Goal: Task Accomplishment & Management: Complete application form

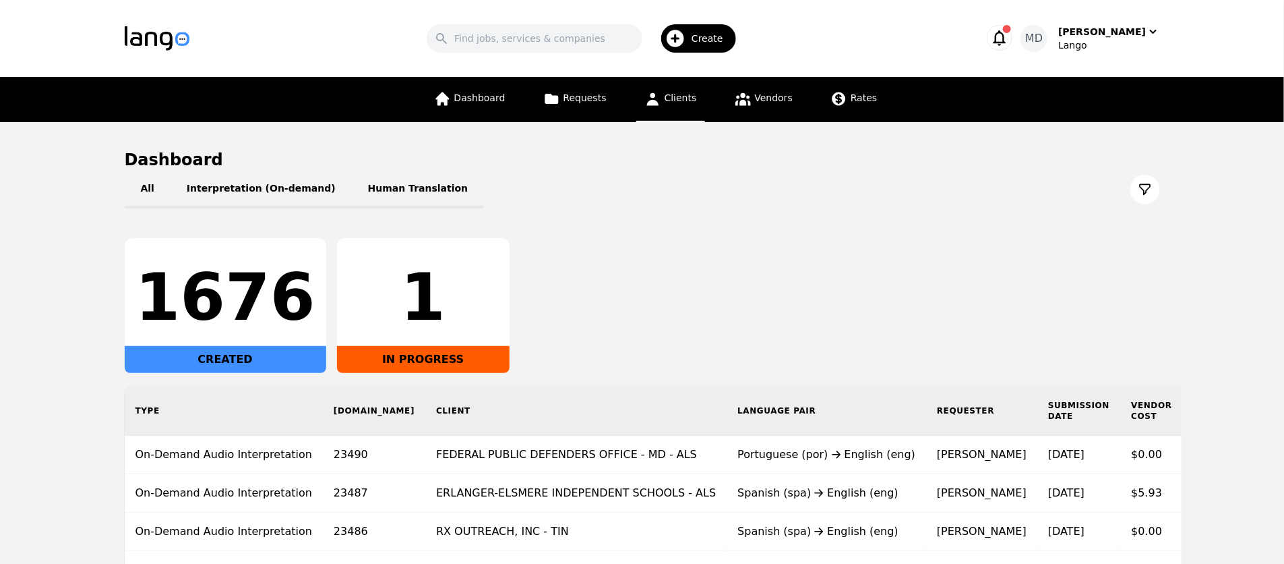
click at [671, 100] on span "Clients" at bounding box center [681, 97] width 32 height 11
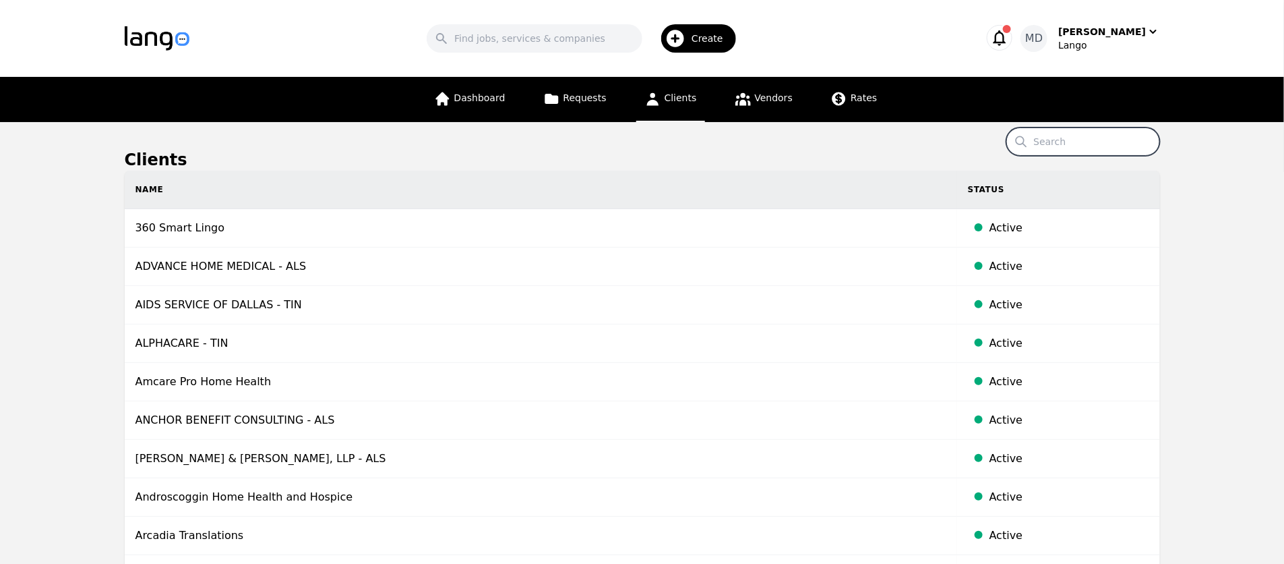
click at [1066, 143] on input "Search" at bounding box center [1084, 141] width 154 height 28
type input "Calm"
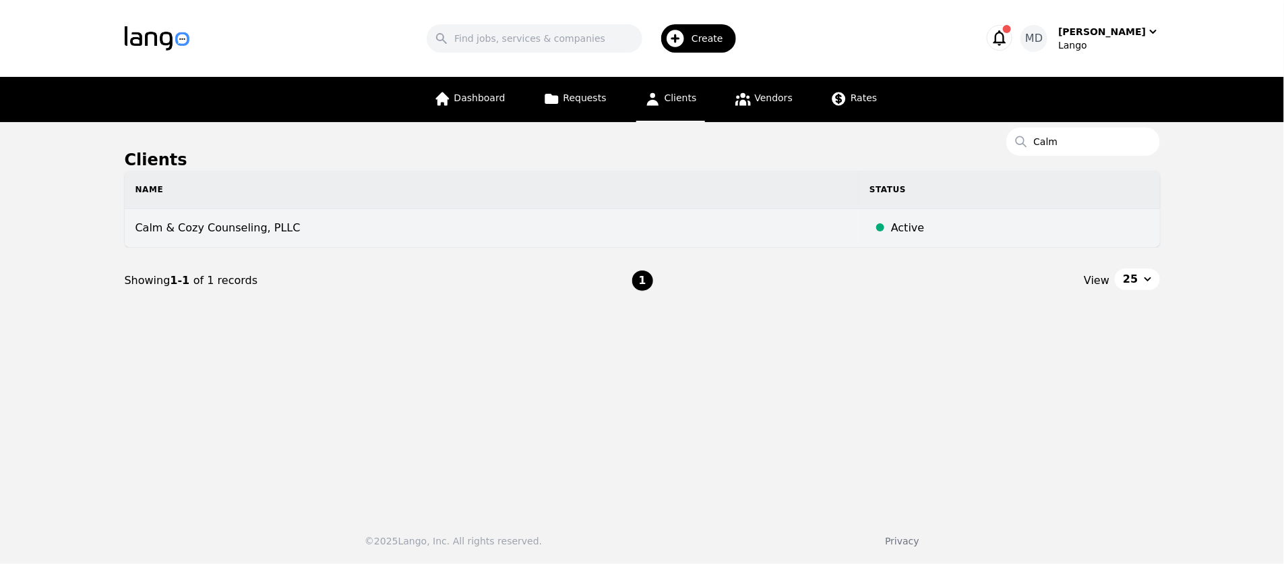
click at [272, 231] on td "Calm & Cozy Counseling, PLLC" at bounding box center [492, 228] width 735 height 38
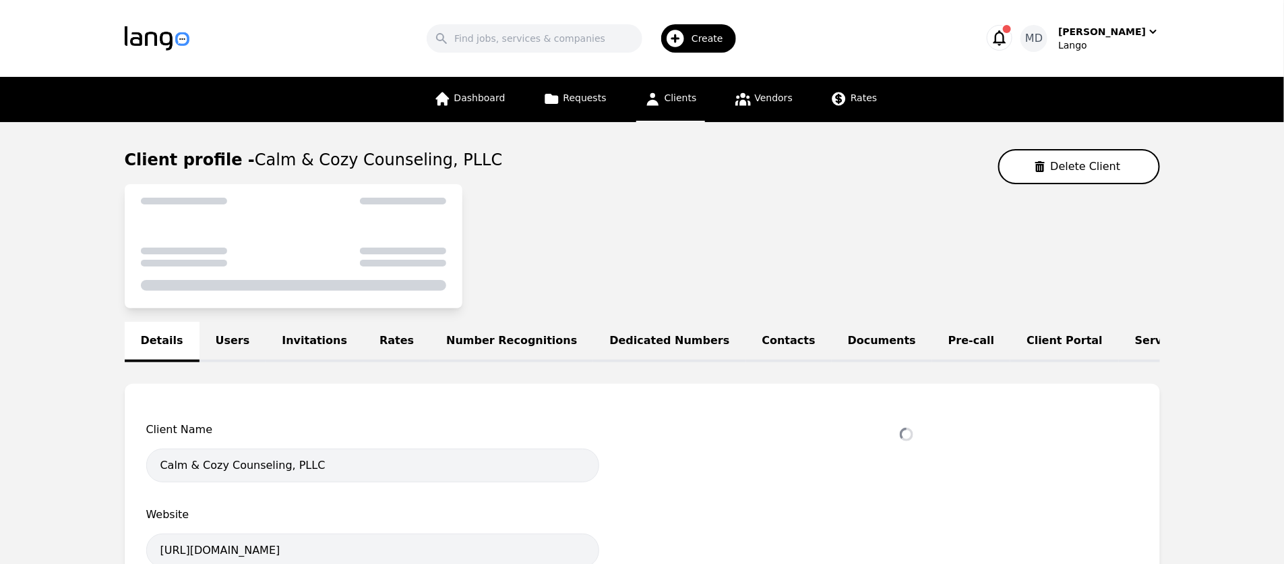
select select "active"
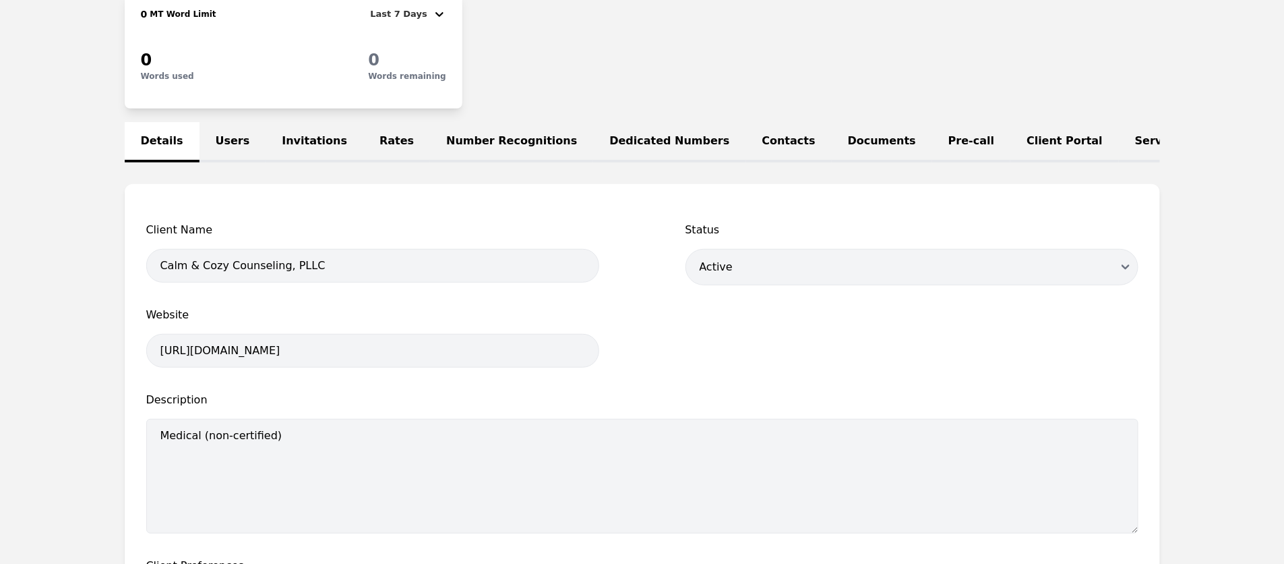
click at [231, 146] on link "Users" at bounding box center [233, 142] width 67 height 40
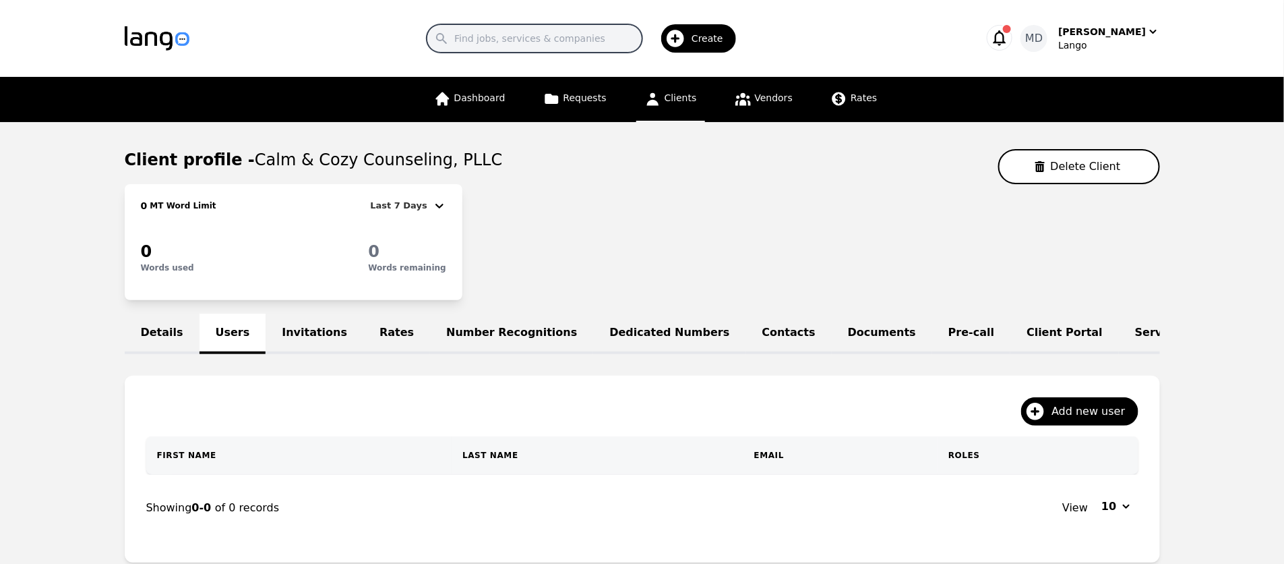
click at [550, 44] on input "Search" at bounding box center [535, 38] width 216 height 28
type input "Rona"
drag, startPoint x: 566, startPoint y: 47, endPoint x: 415, endPoint y: 47, distance: 151.0
click at [415, 47] on div "Search Rona Create" at bounding box center [586, 38] width 750 height 39
drag, startPoint x: 532, startPoint y: 31, endPoint x: 437, endPoint y: 31, distance: 95.1
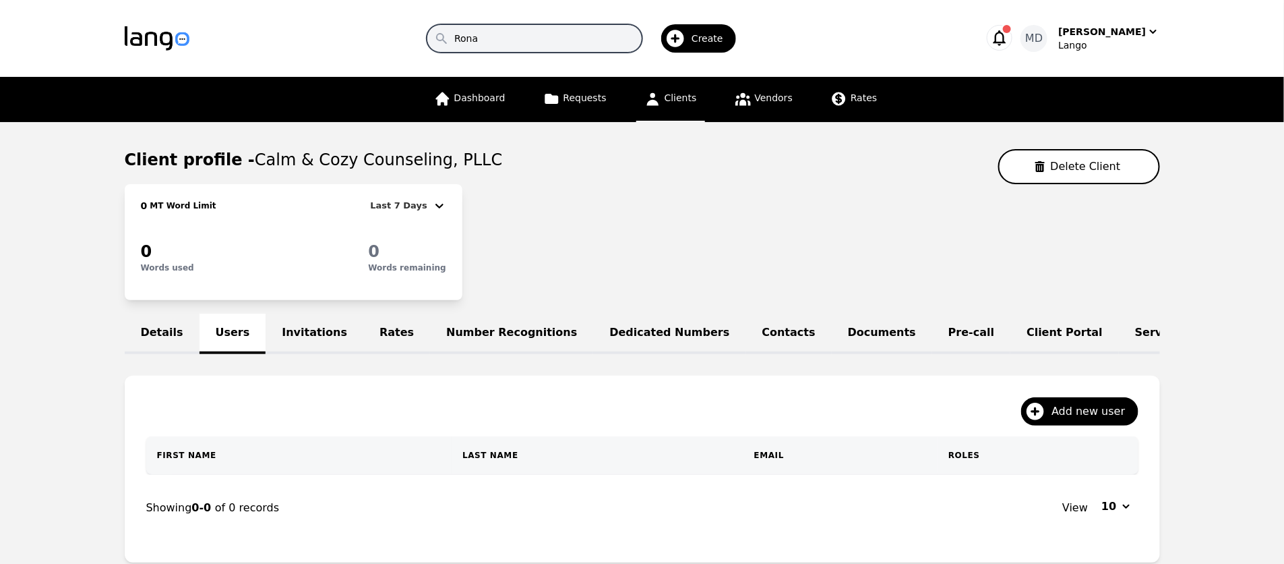
click at [437, 31] on div "Search Rona Create" at bounding box center [586, 38] width 750 height 39
click at [489, 157] on div "Client profile - Calm & Cozy Counseling, PLLC Delete Client" at bounding box center [643, 166] width 1036 height 35
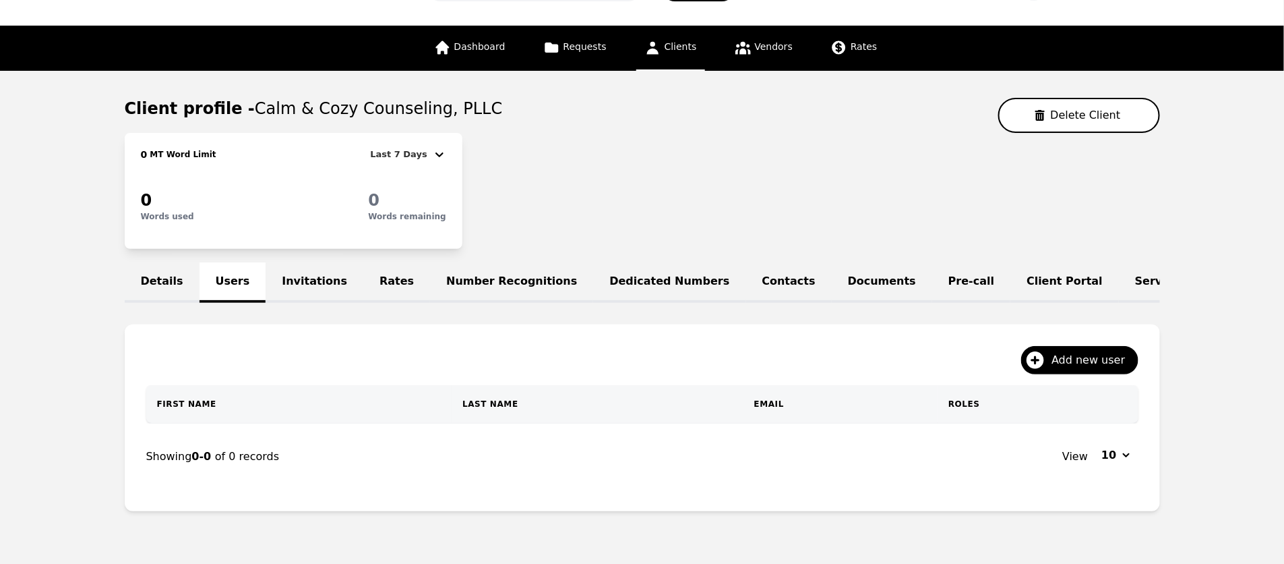
scroll to position [63, 0]
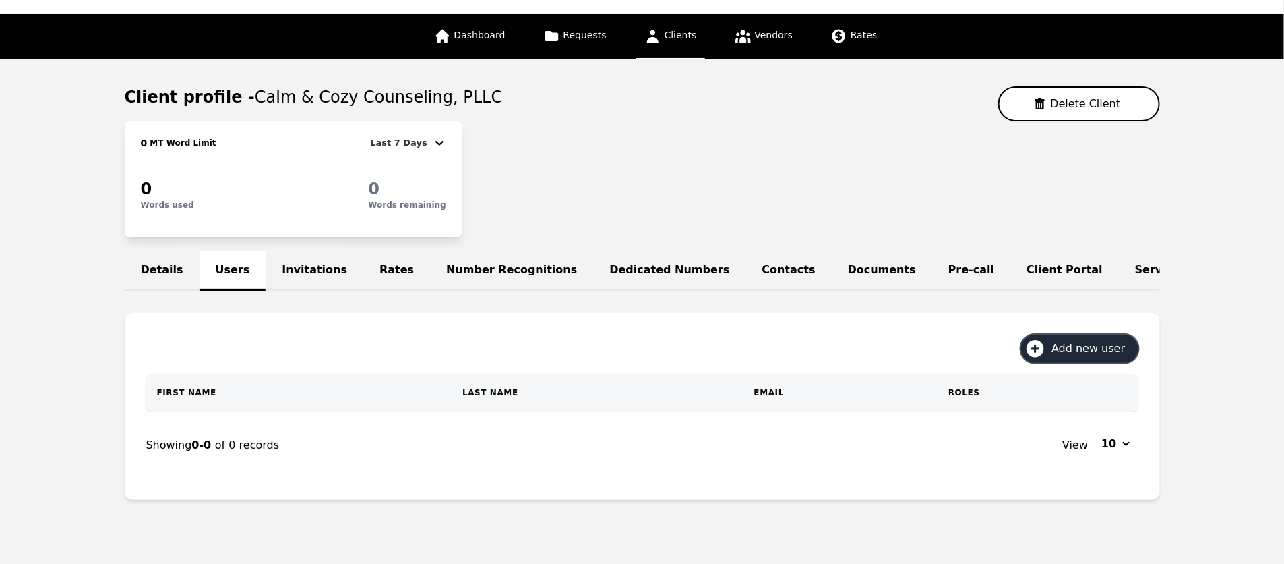
click at [1073, 352] on span "Add new user" at bounding box center [1093, 348] width 83 height 16
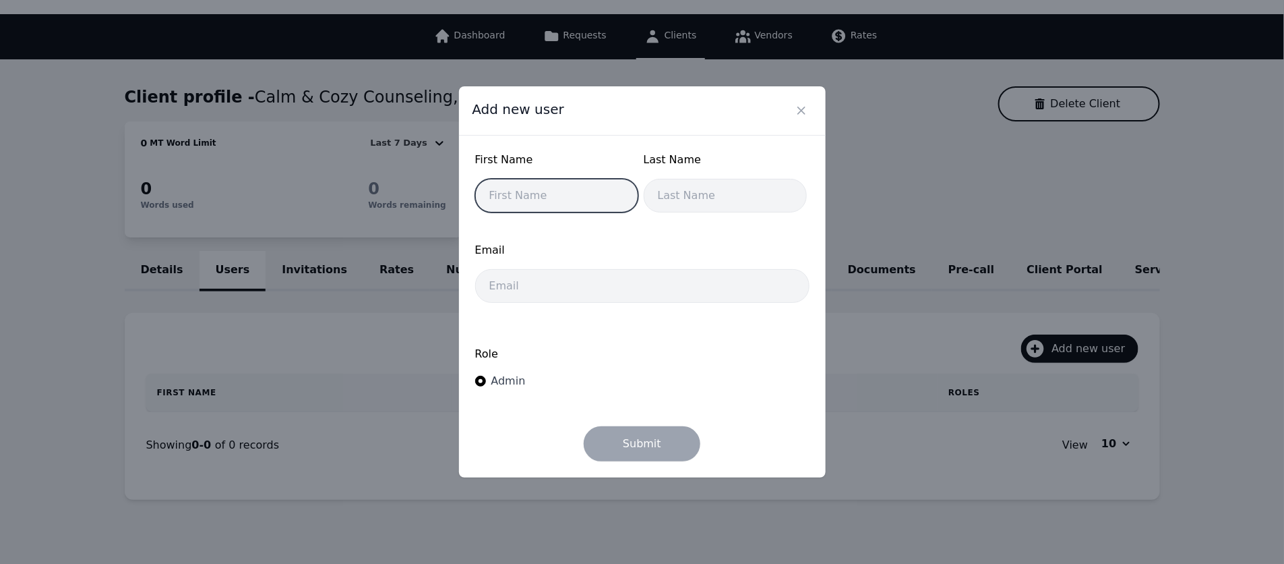
click at [565, 205] on input "text" at bounding box center [556, 196] width 163 height 34
type input "Amanda"
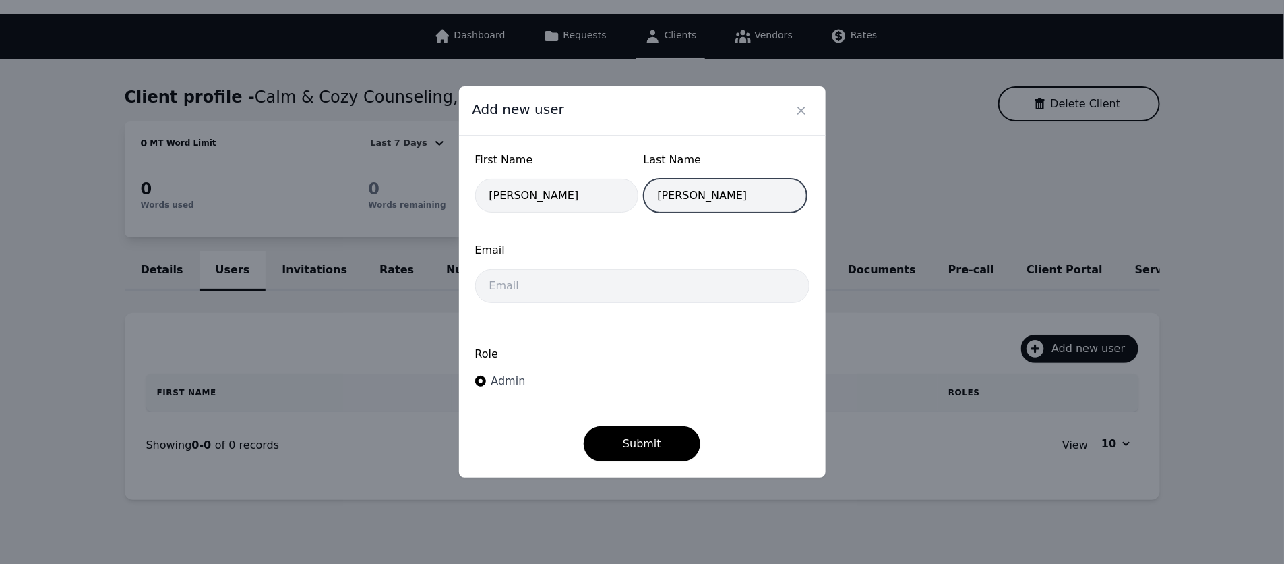
type input "Rivas"
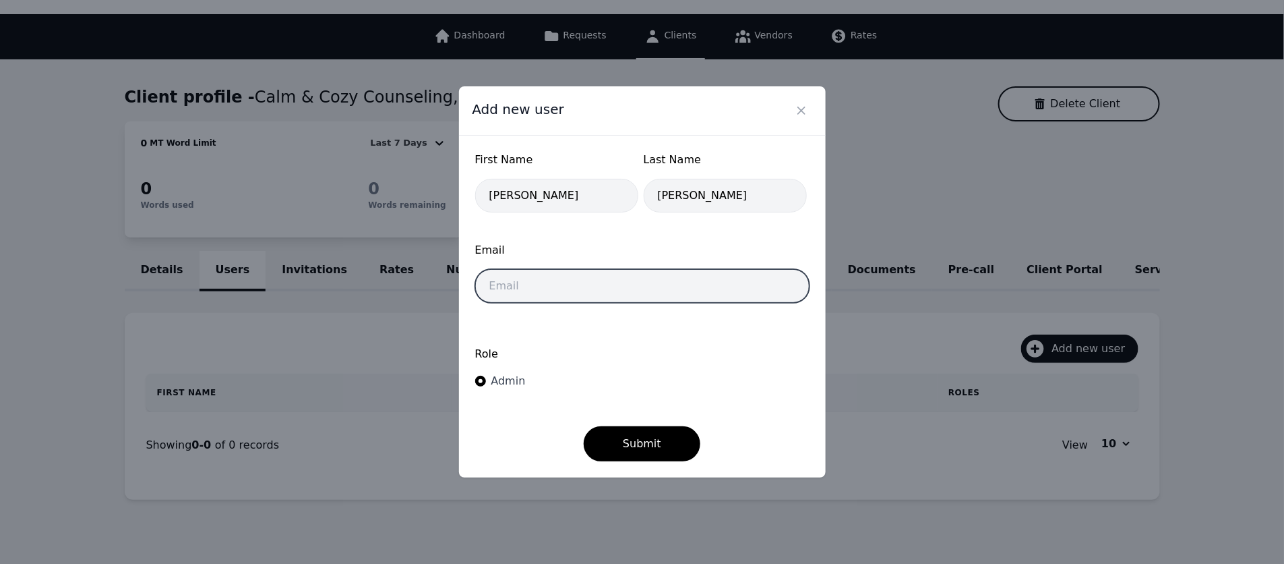
click at [546, 282] on input "email" at bounding box center [642, 286] width 334 height 34
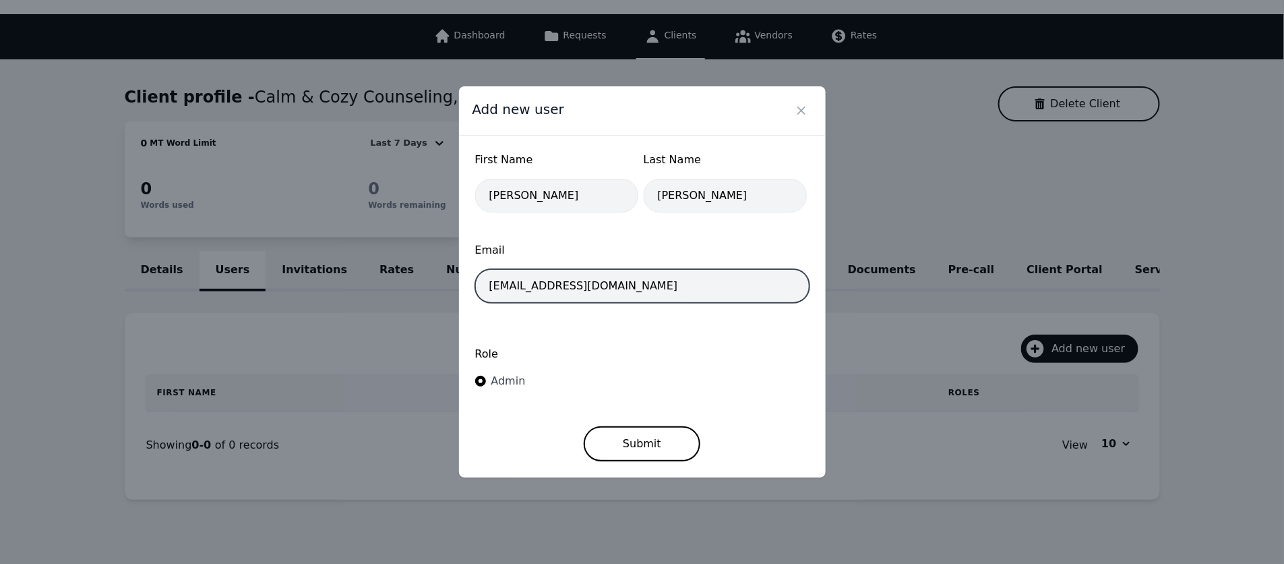
type input "connect@calmaandcozycounseling.com"
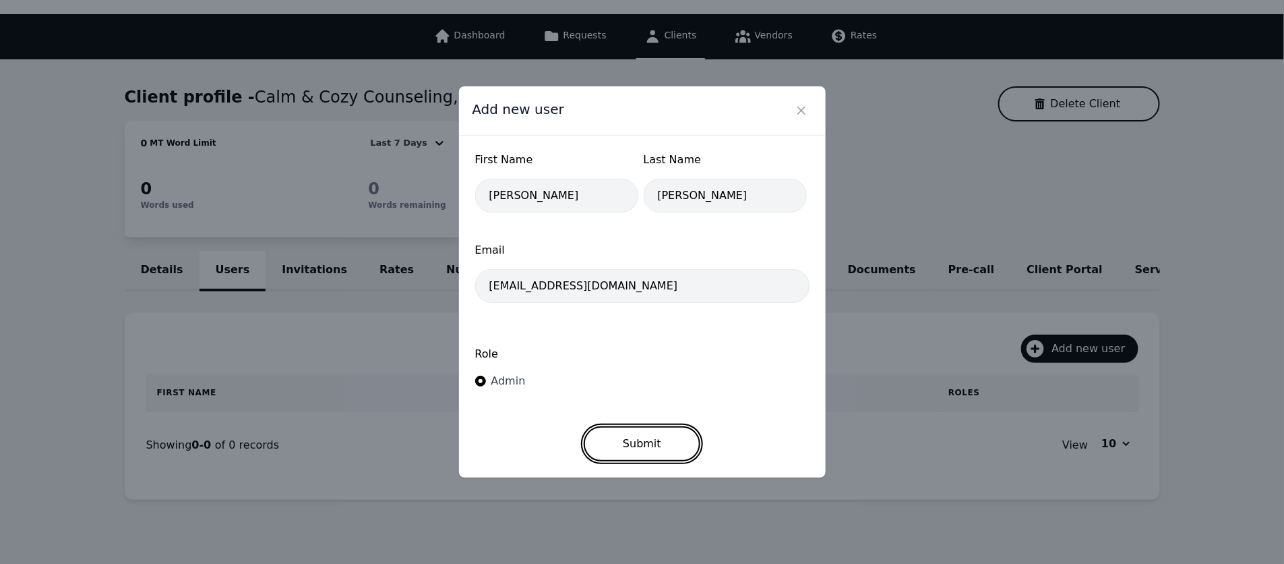
click at [638, 442] on button "Submit" at bounding box center [642, 443] width 117 height 35
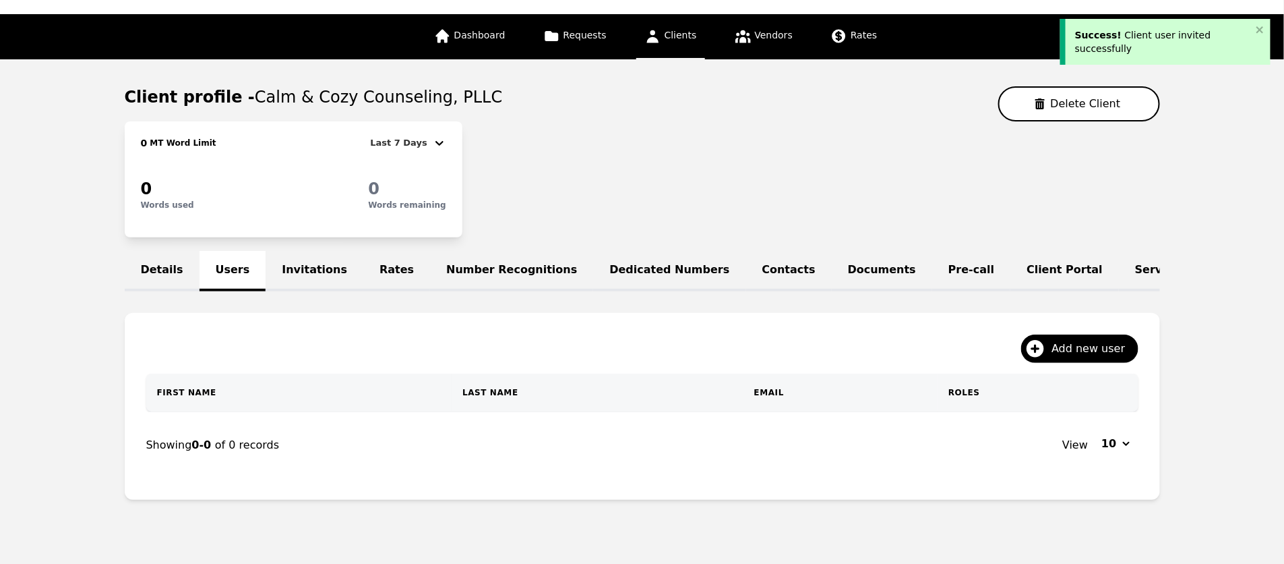
click at [303, 270] on link "Invitations" at bounding box center [315, 271] width 98 height 40
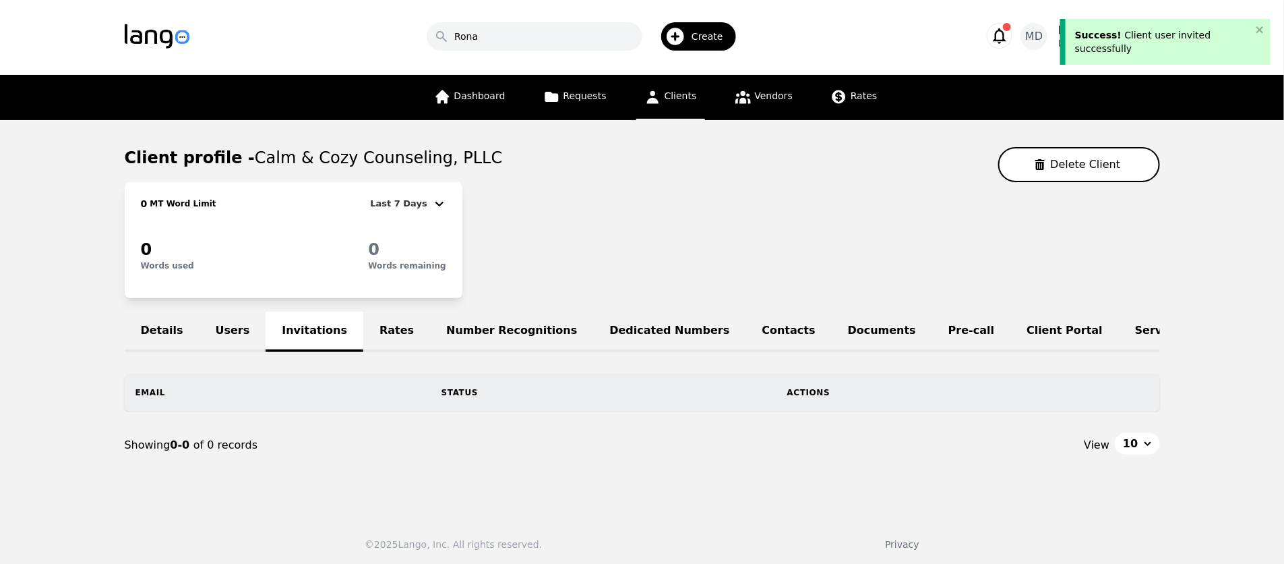
scroll to position [40, 0]
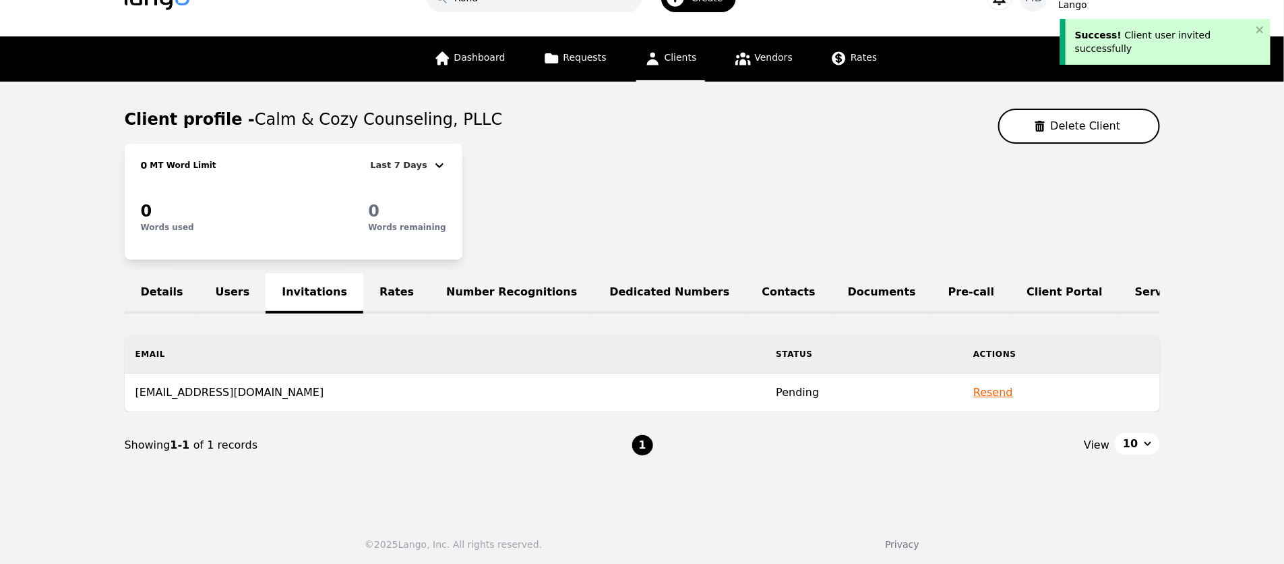
click at [380, 297] on link "Rates" at bounding box center [396, 293] width 67 height 40
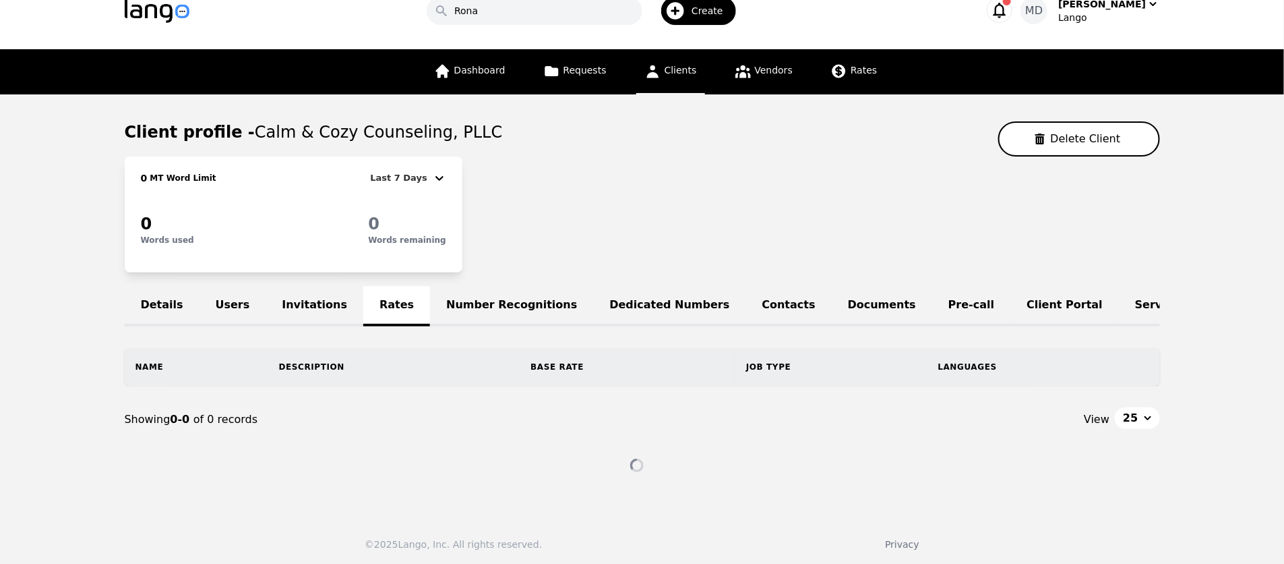
scroll to position [2, 0]
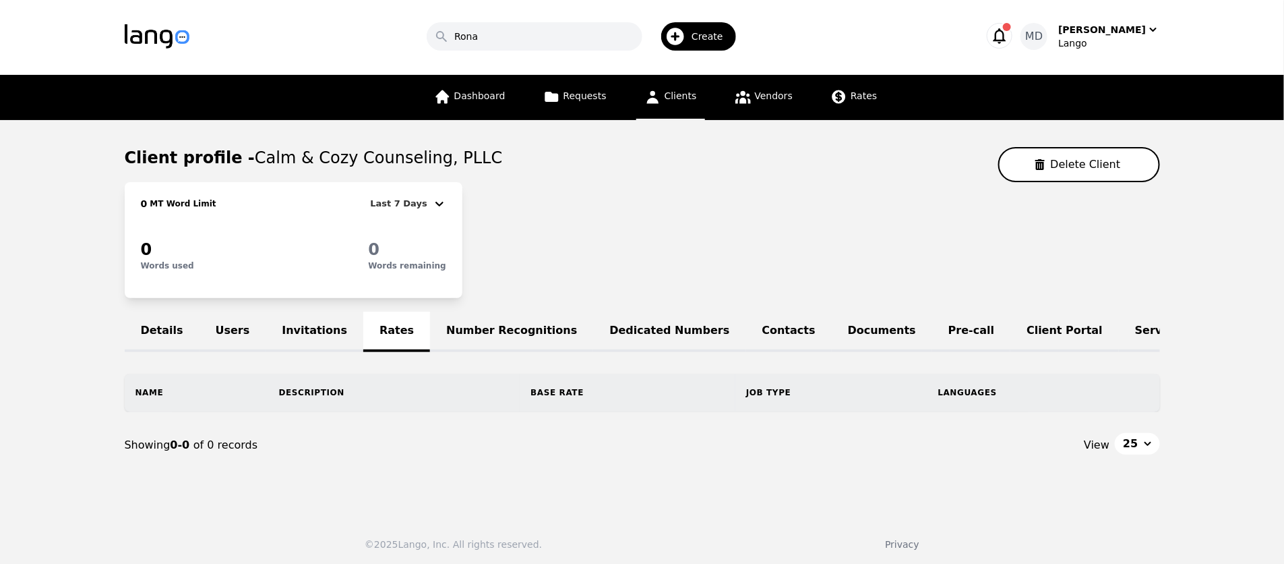
click at [1119, 325] on link "Service Lines" at bounding box center [1175, 331] width 113 height 40
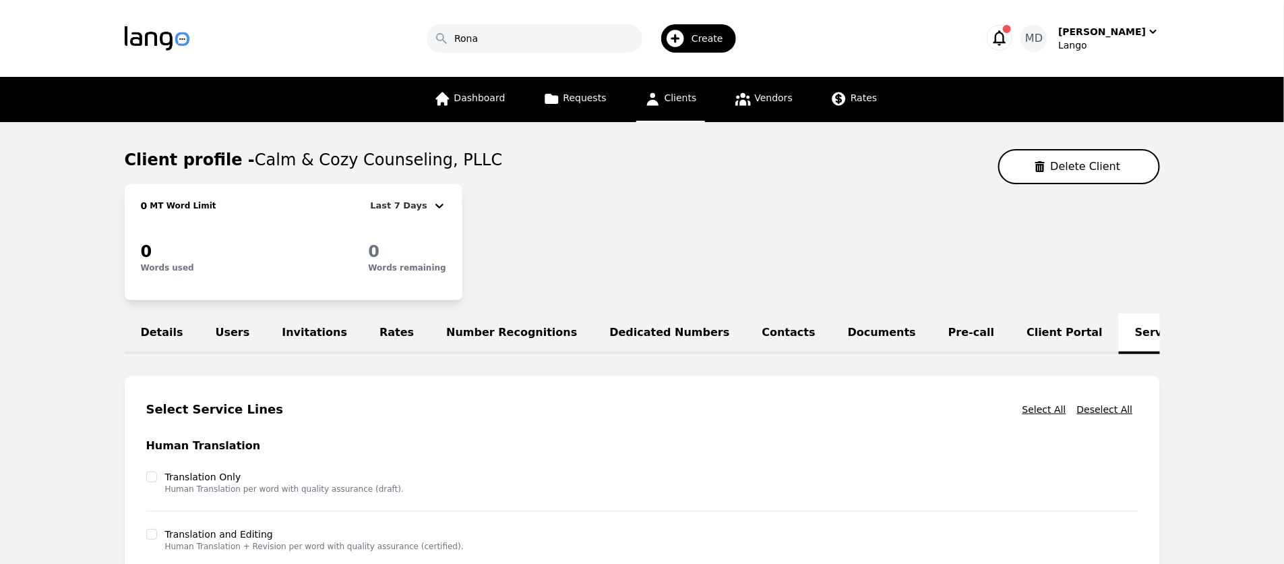
scroll to position [0, 83]
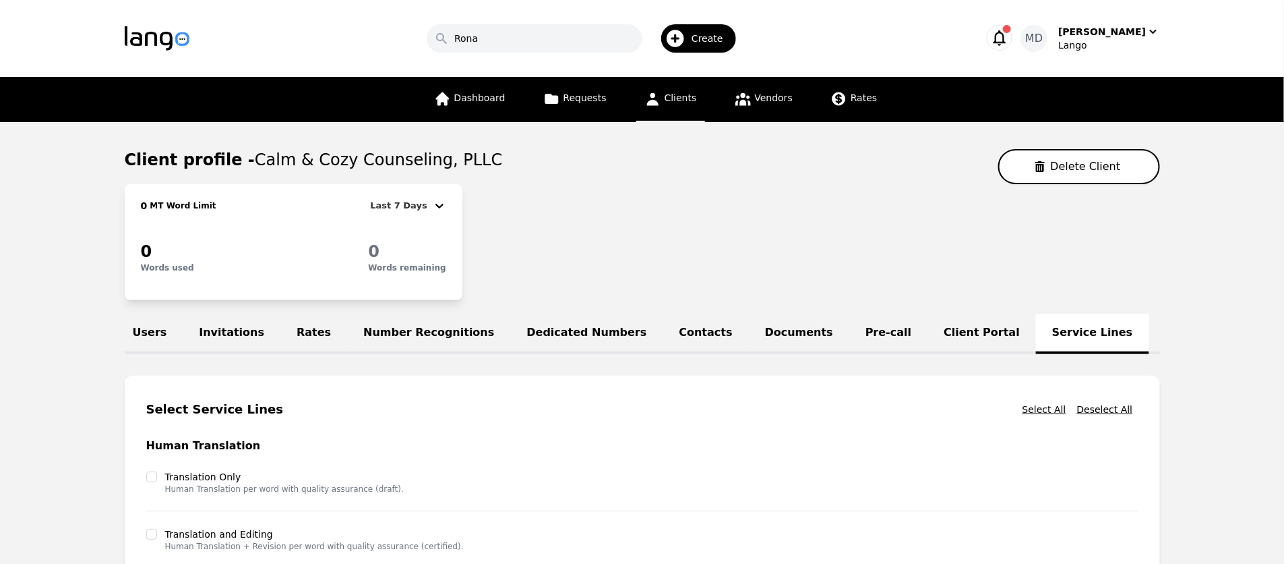
click at [1149, 332] on link "Words Settings" at bounding box center [1211, 333] width 125 height 40
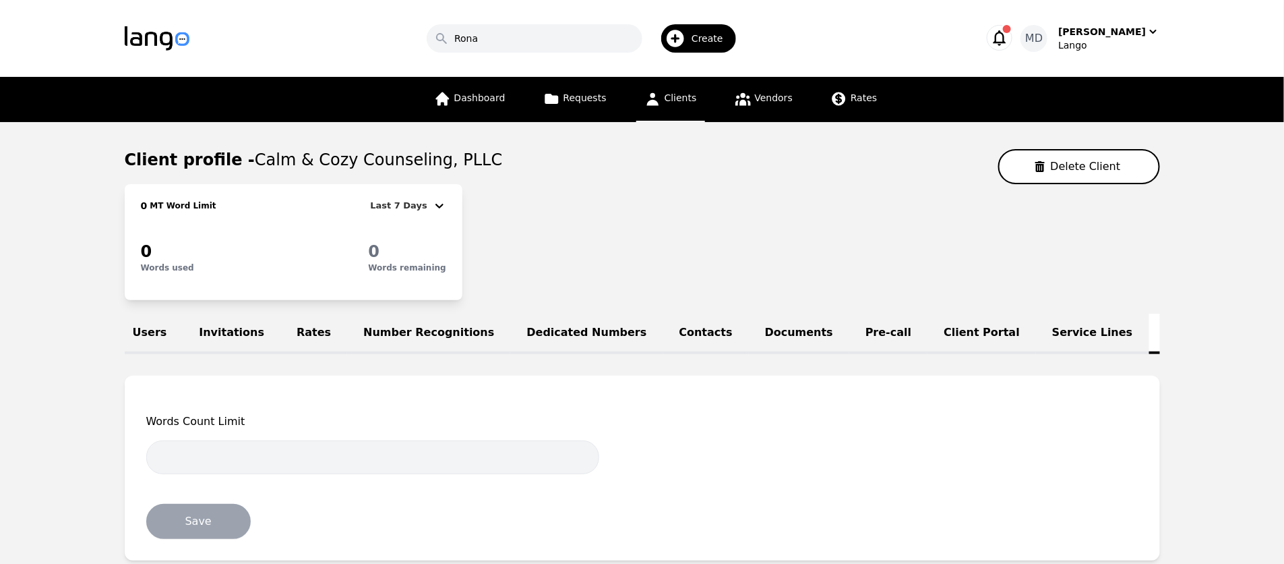
click at [928, 330] on link "Client Portal" at bounding box center [982, 333] width 109 height 40
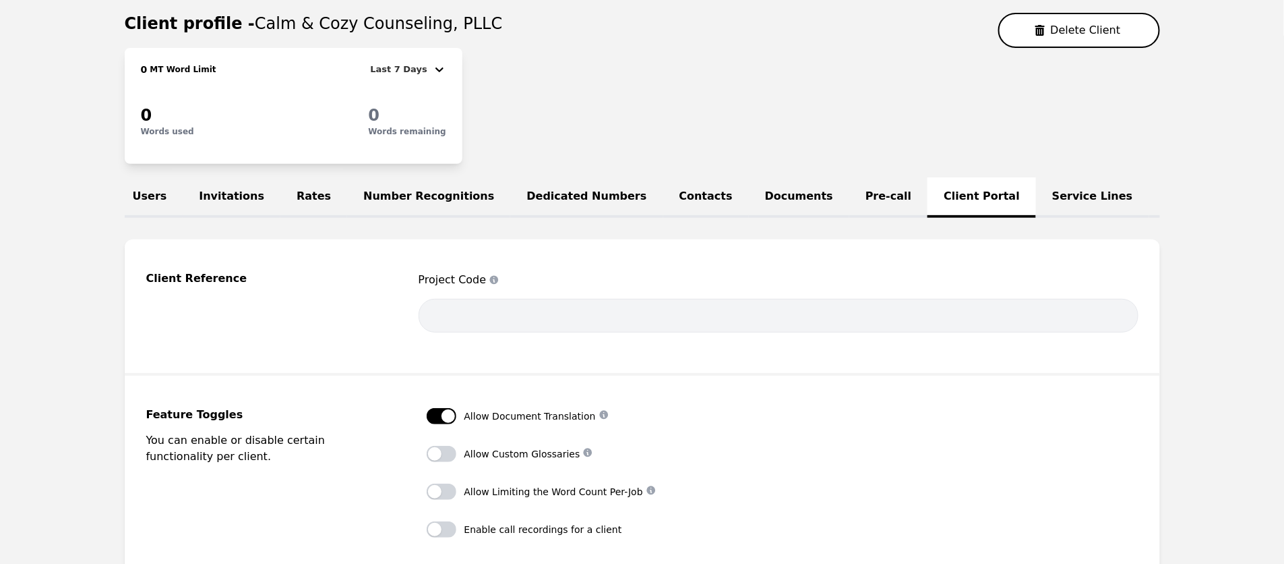
scroll to position [67, 0]
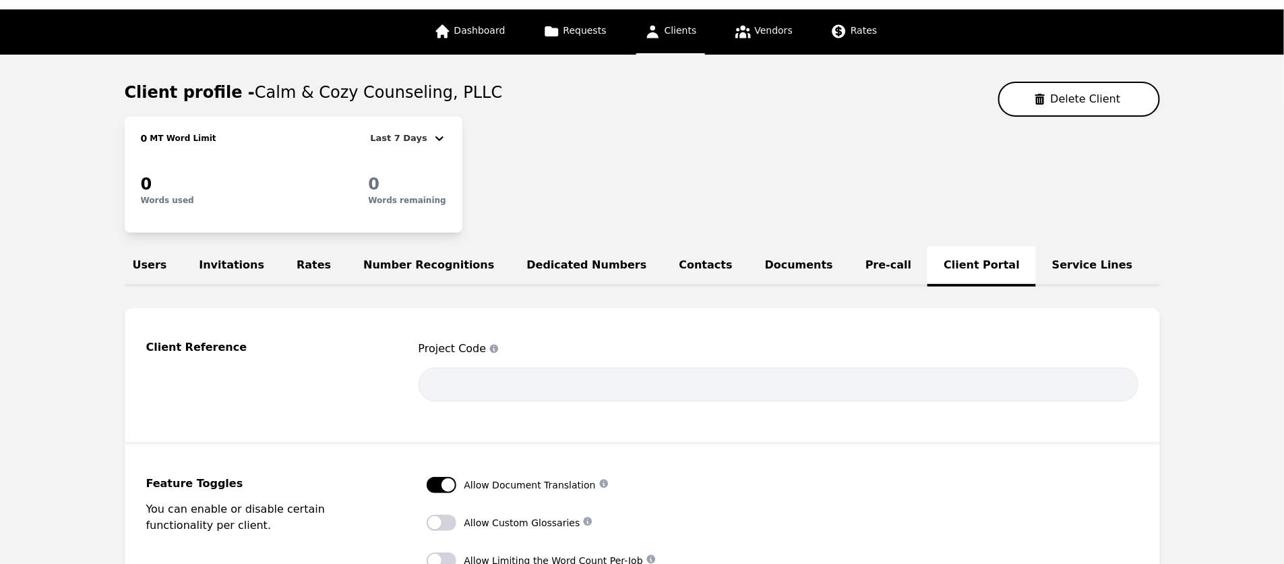
click at [849, 274] on link "Pre-call" at bounding box center [888, 266] width 78 height 40
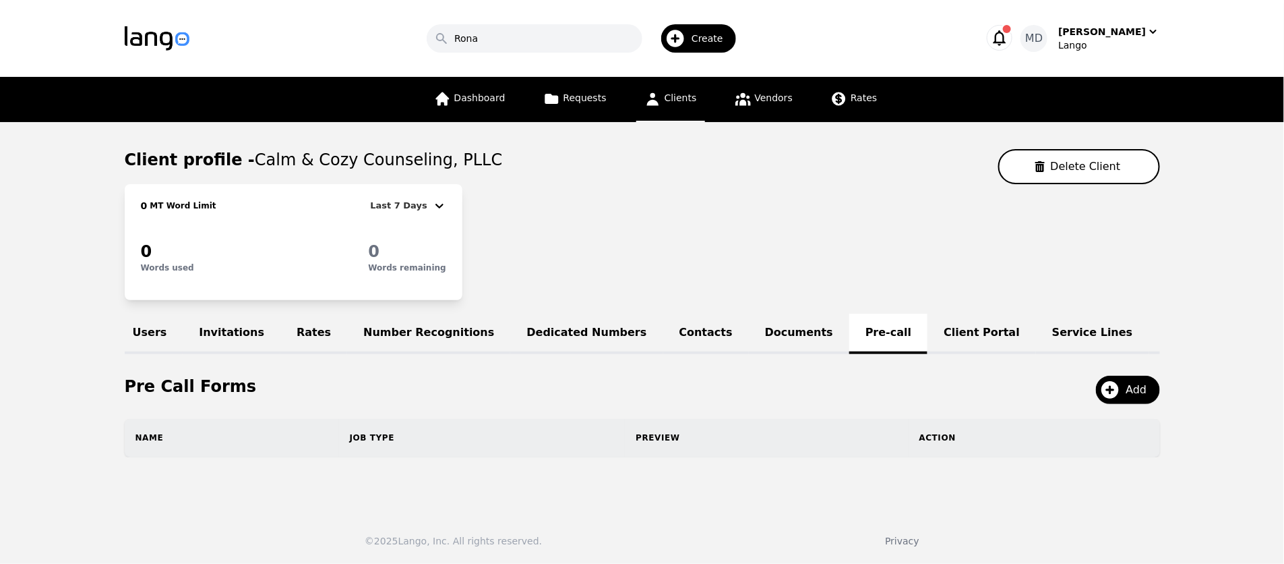
click at [550, 328] on link "Dedicated Numbers" at bounding box center [586, 333] width 152 height 40
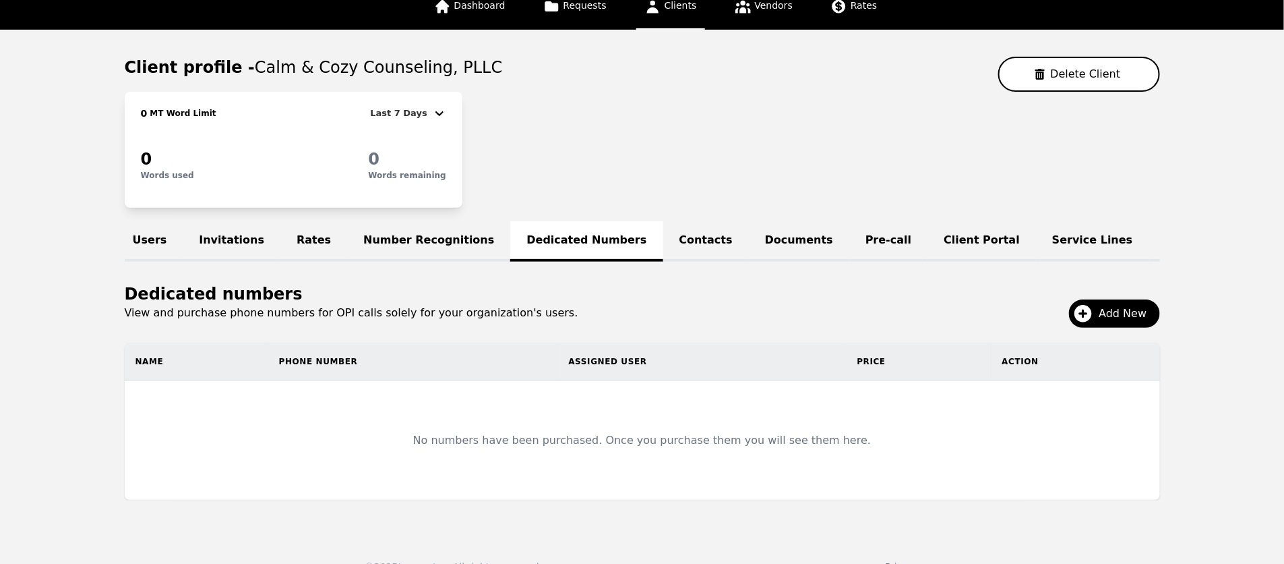
scroll to position [115, 0]
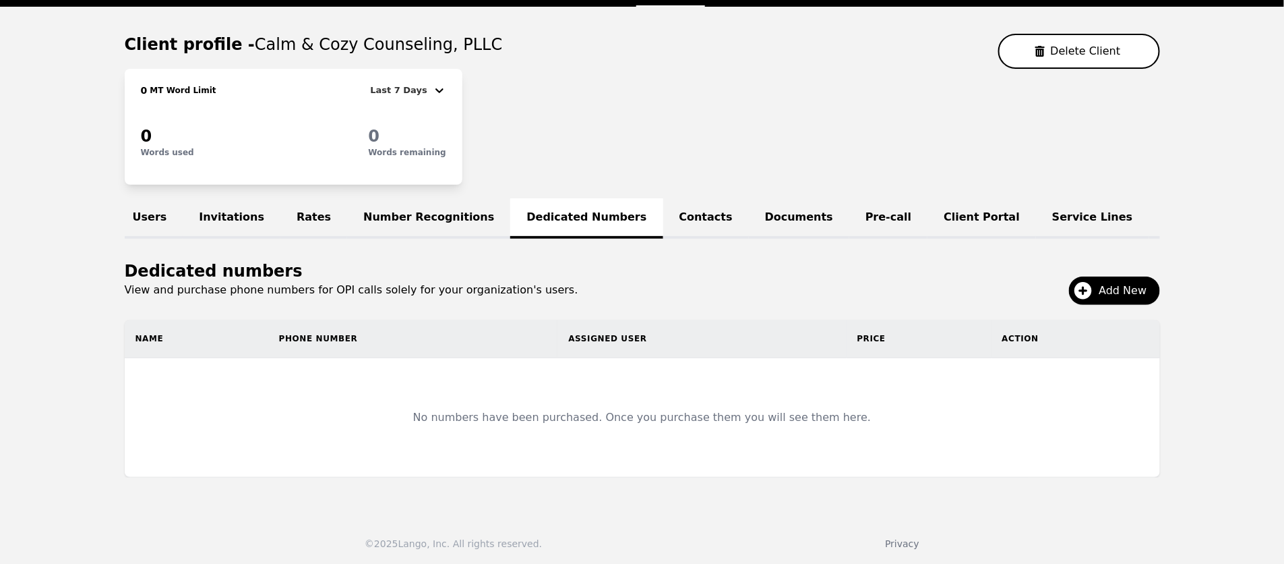
click at [371, 212] on link "Number Recognitions" at bounding box center [428, 218] width 163 height 40
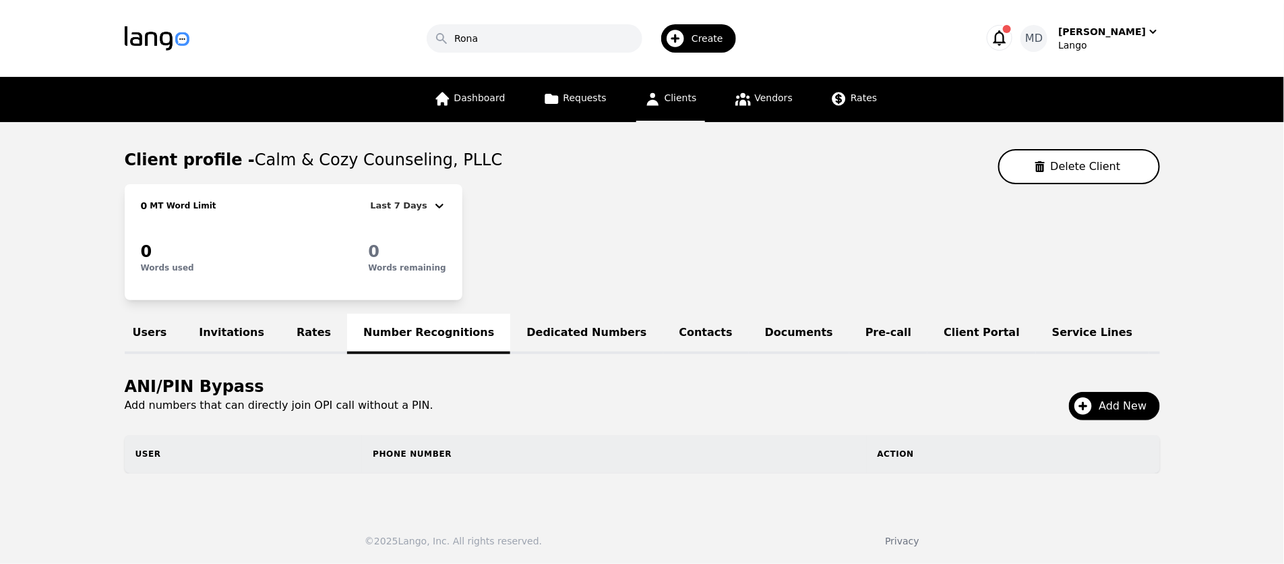
click at [297, 334] on link "Rates" at bounding box center [313, 333] width 67 height 40
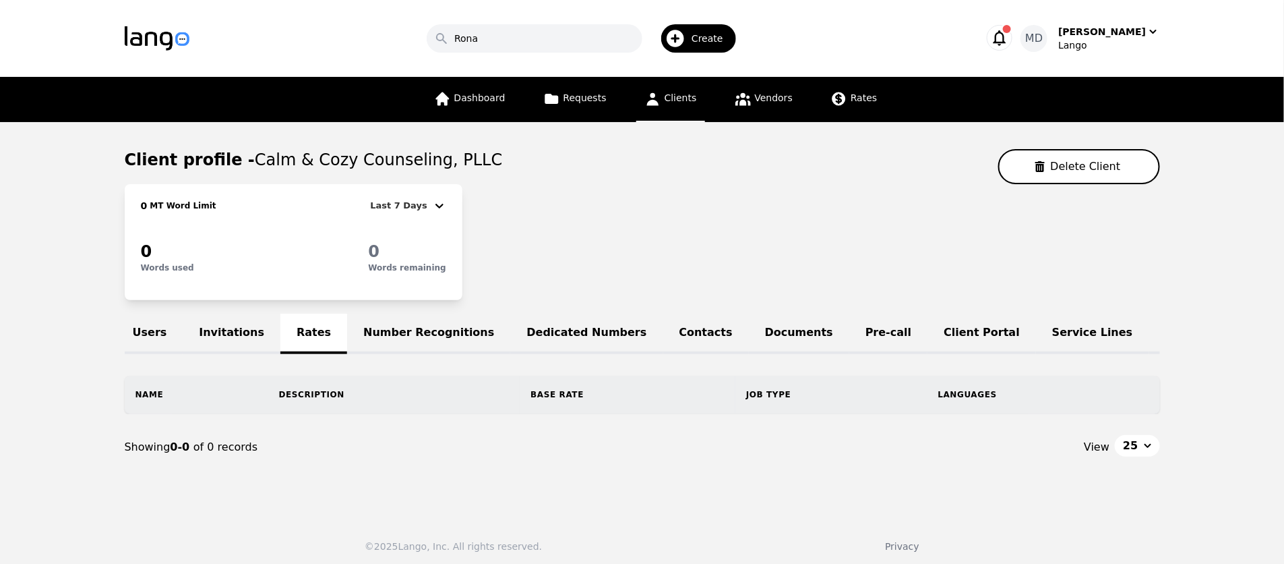
scroll to position [2, 0]
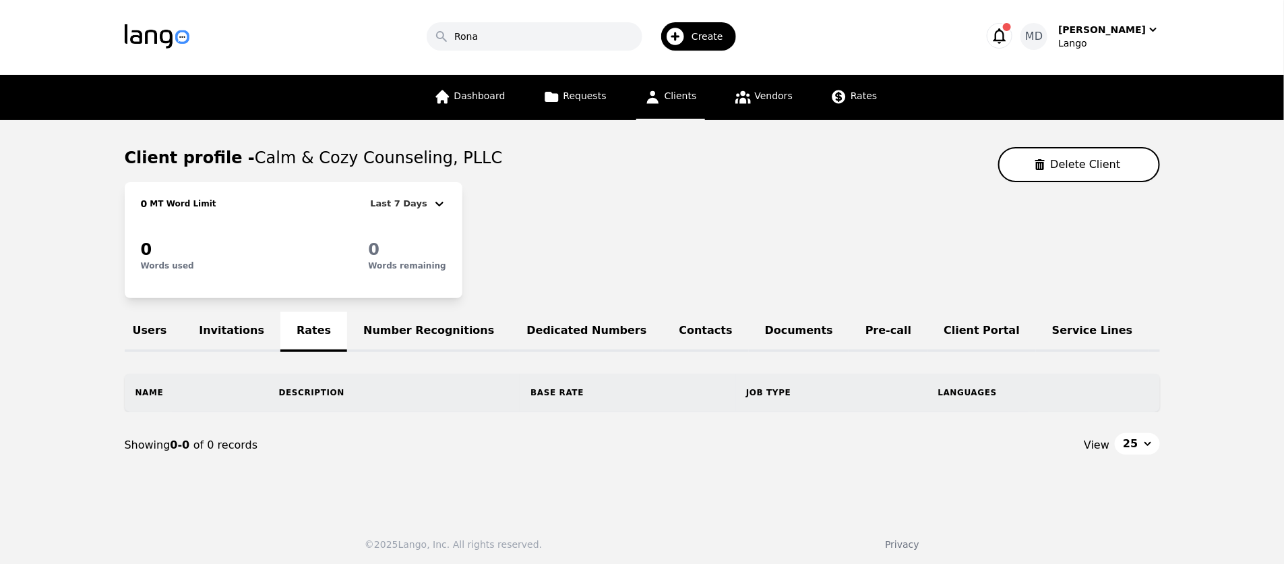
click at [236, 330] on link "Invitations" at bounding box center [232, 331] width 98 height 40
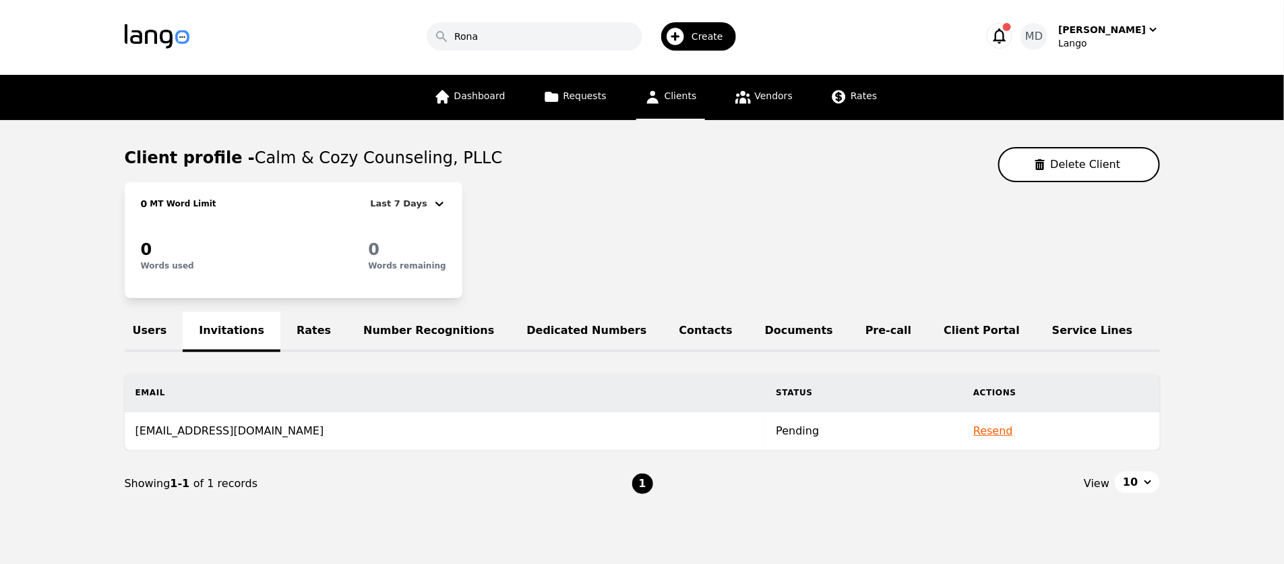
click at [146, 325] on link "Users" at bounding box center [150, 331] width 67 height 40
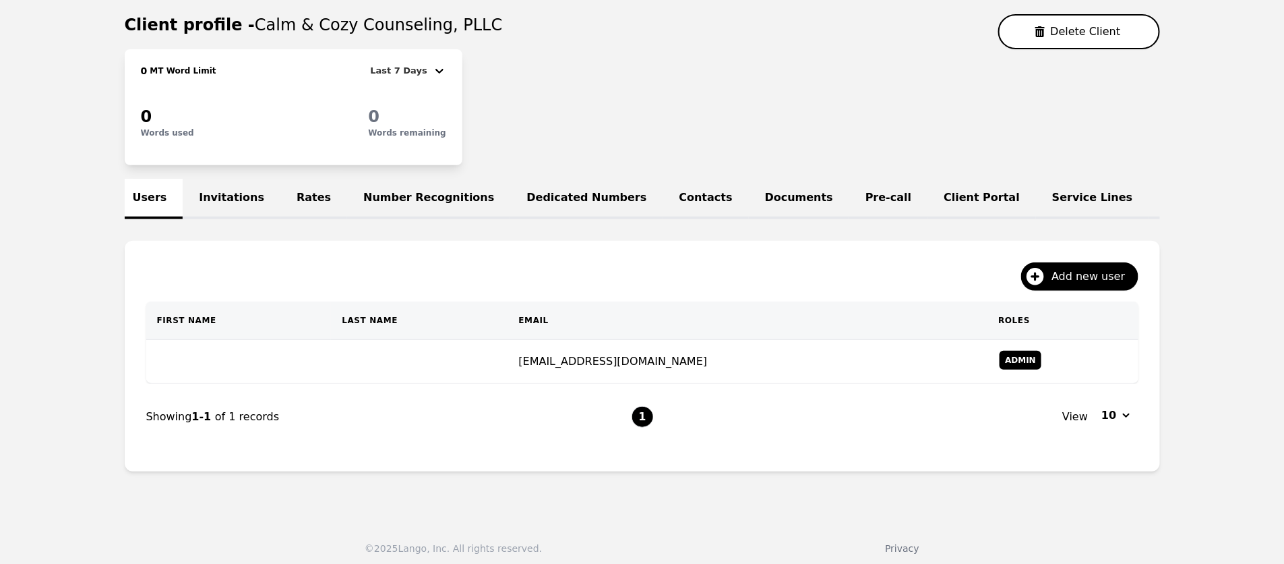
scroll to position [139, 0]
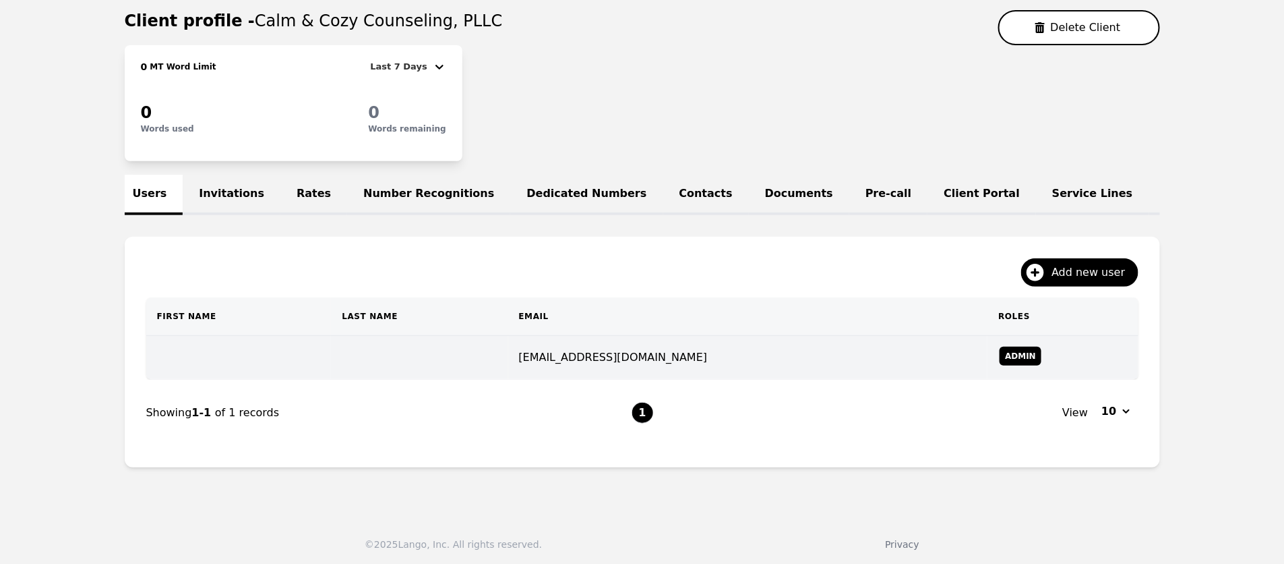
click at [551, 348] on td "connect@calmaandcozycounseling.com" at bounding box center [748, 358] width 480 height 44
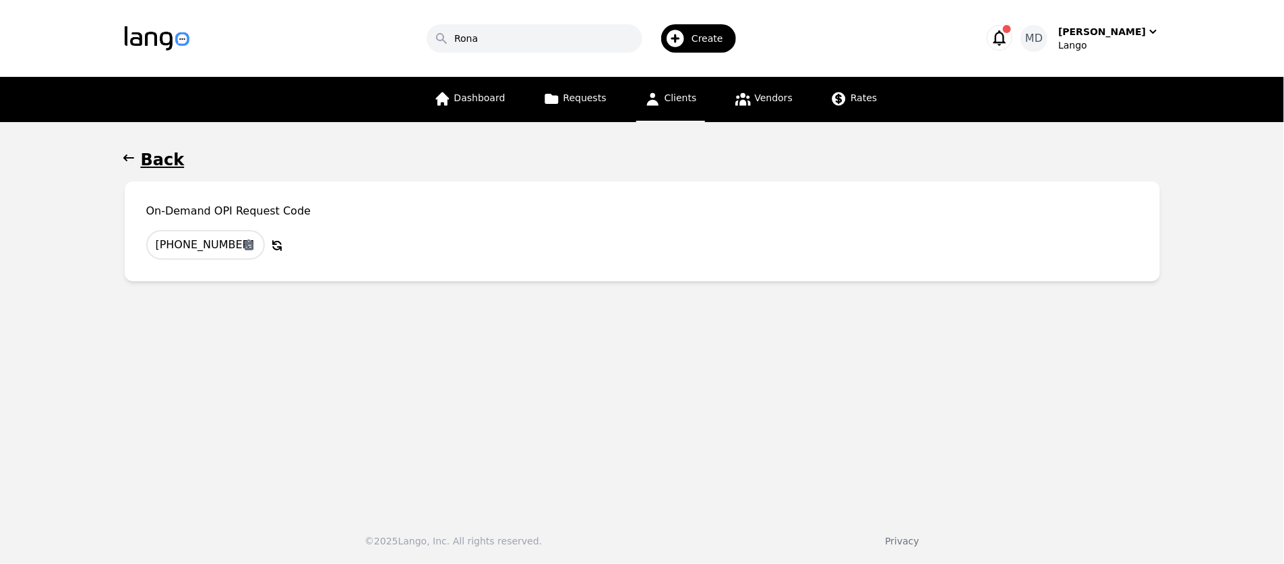
click at [158, 167] on h1 "Back" at bounding box center [163, 160] width 44 height 22
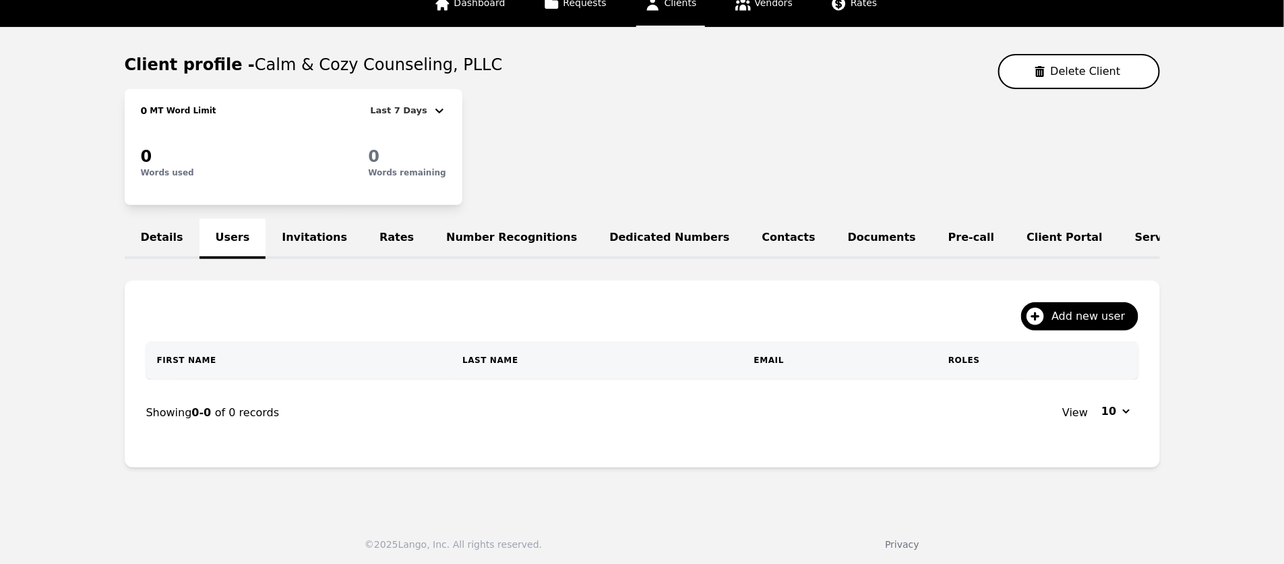
scroll to position [103, 0]
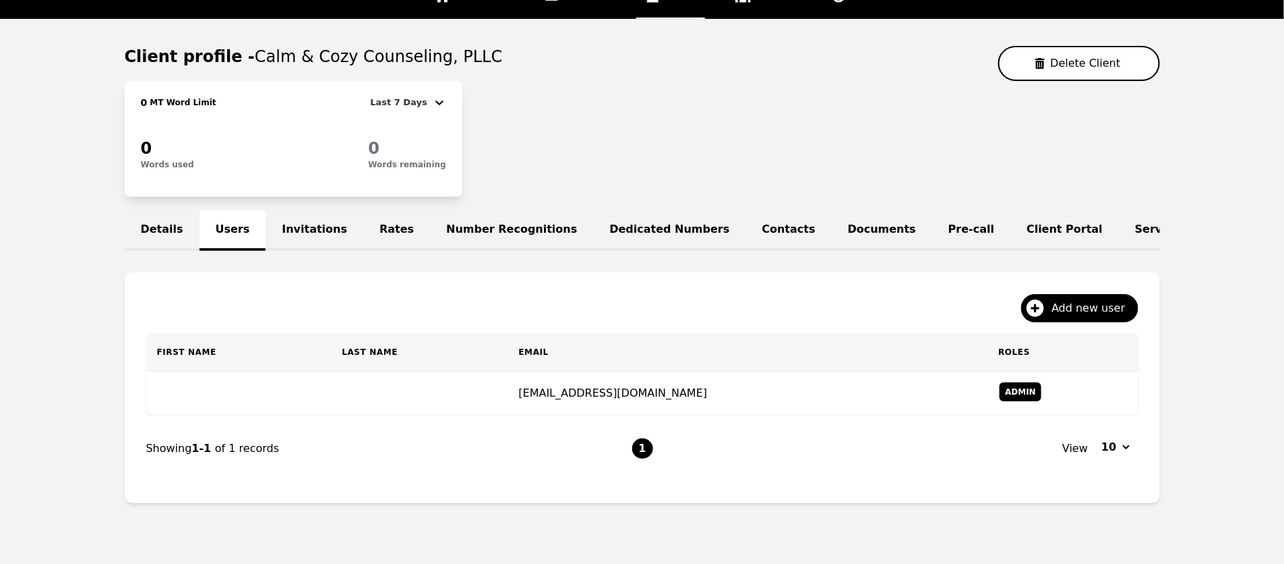
click at [376, 233] on link "Rates" at bounding box center [396, 230] width 67 height 40
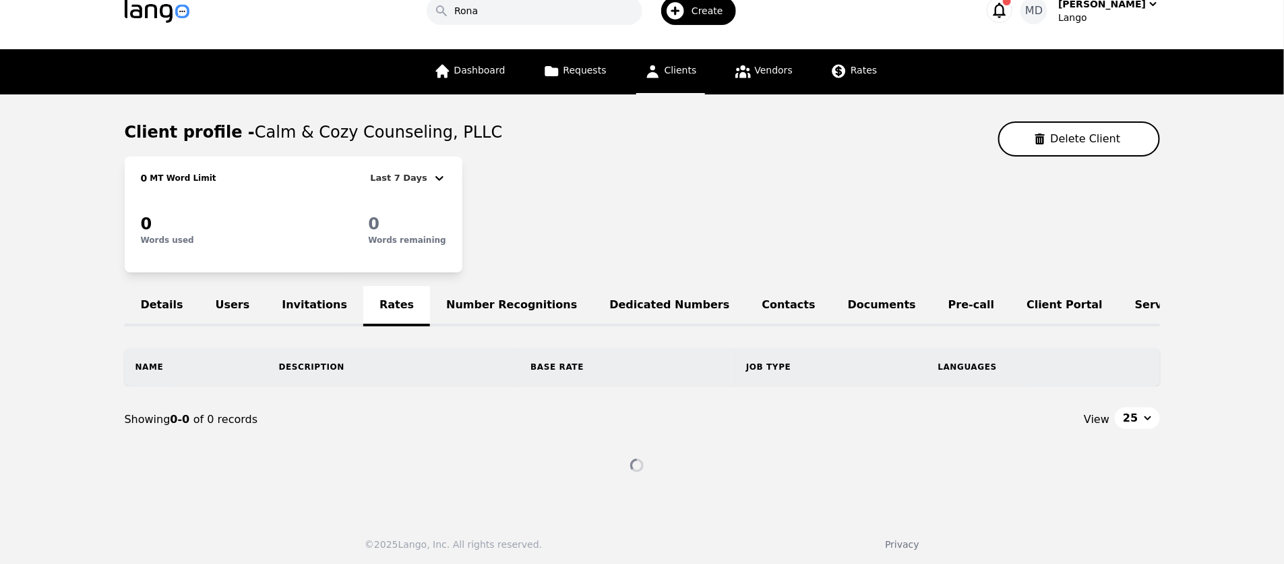
scroll to position [2, 0]
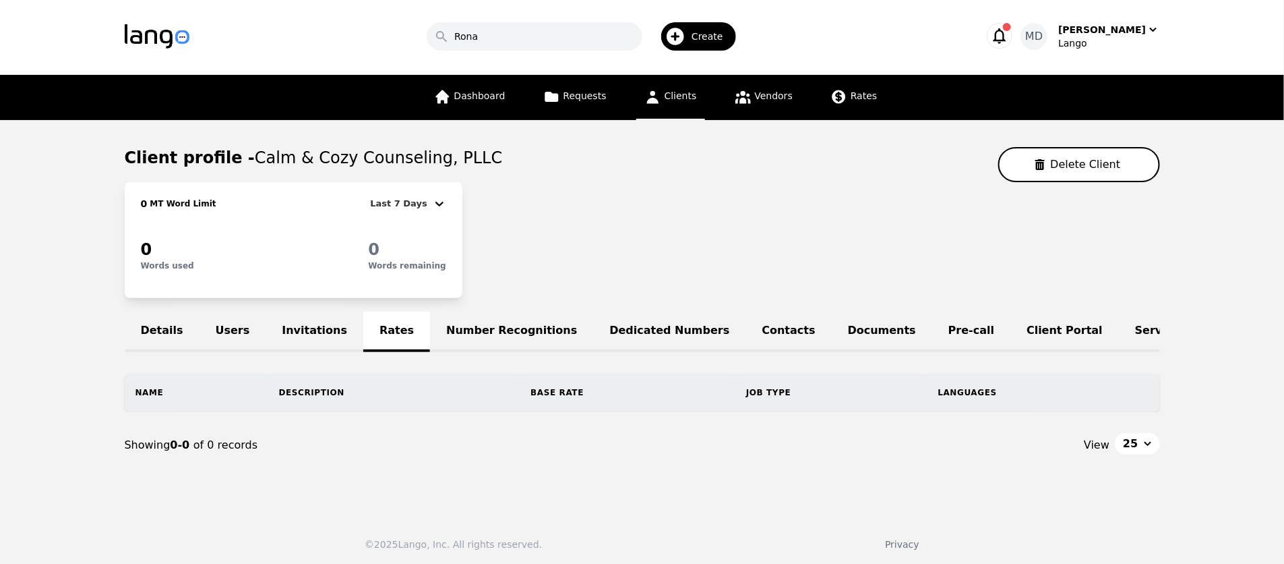
click at [220, 321] on link "Users" at bounding box center [233, 331] width 67 height 40
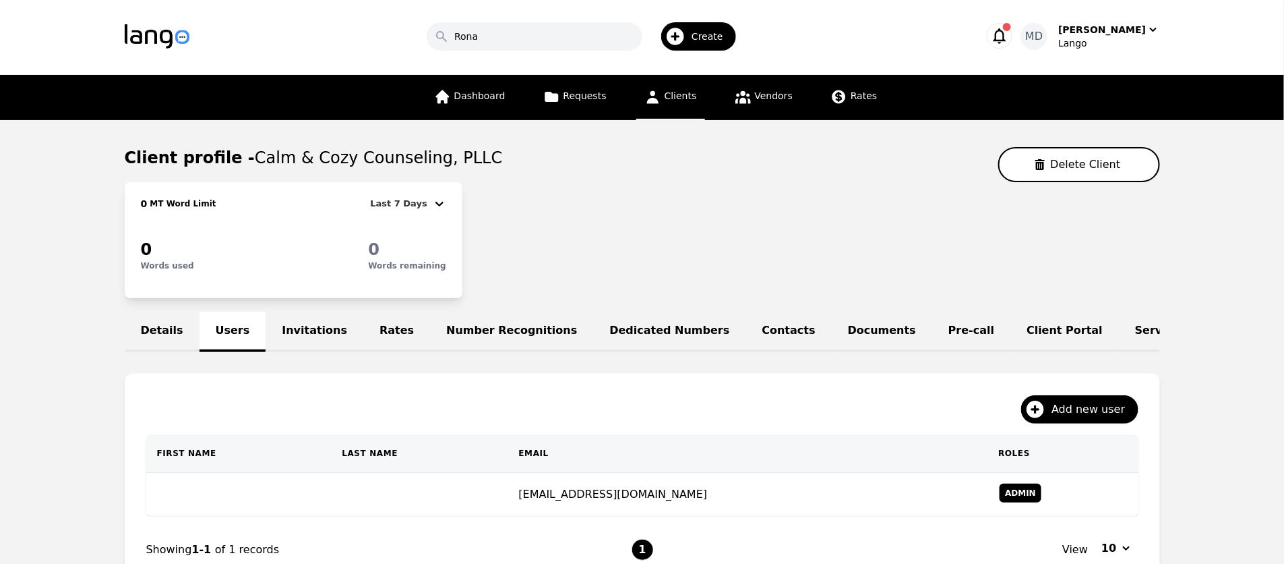
scroll to position [139, 0]
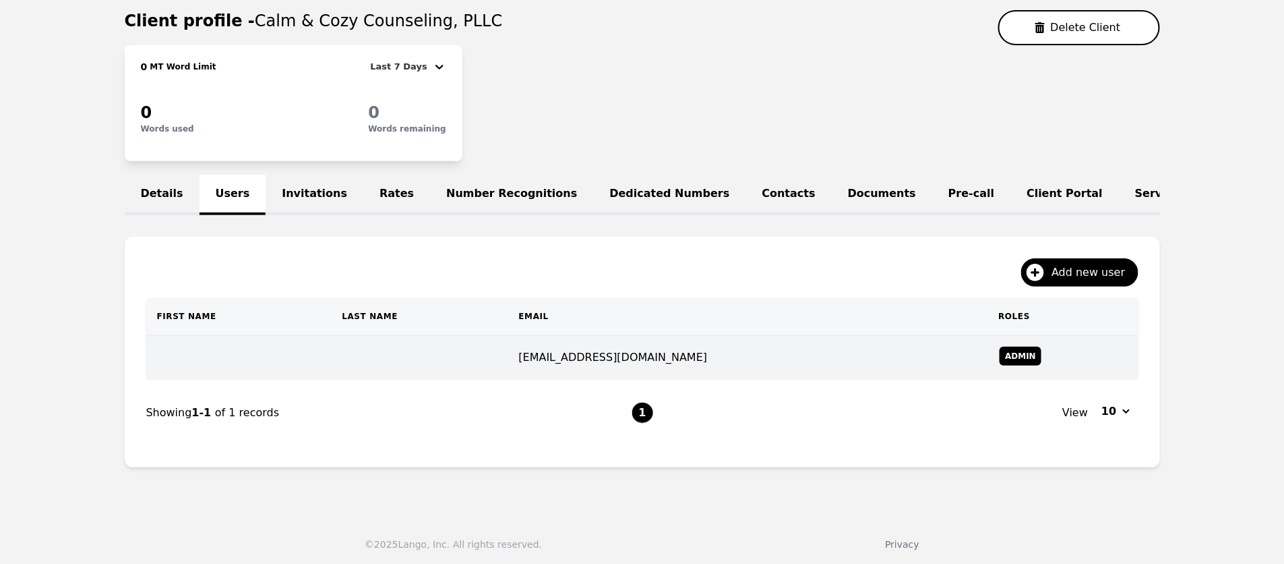
click at [750, 362] on td "connect@calmaandcozycounseling.com" at bounding box center [748, 358] width 480 height 44
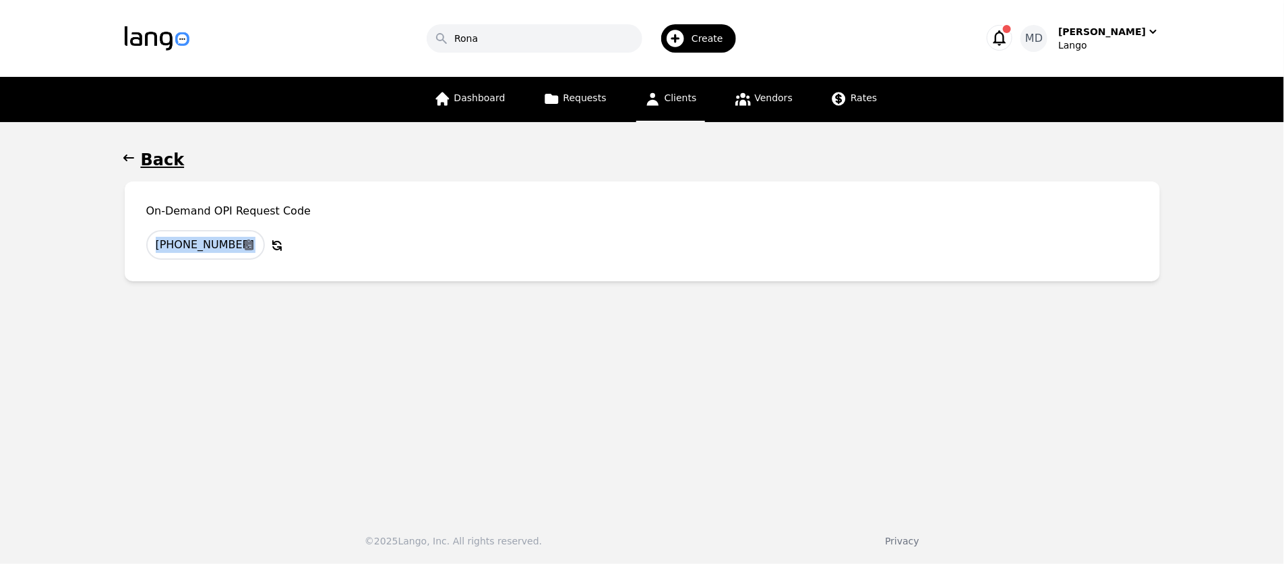
drag, startPoint x: 295, startPoint y: 251, endPoint x: 140, endPoint y: 218, distance: 159.2
click at [142, 218] on div "On-Demand OPI Request Code 350-3191-108 Copy to Clipboard Why Regenerate the OP…" at bounding box center [643, 231] width 1036 height 100
copy div "Copy to Clipboard Why Regenerate the OPI Code? Regenerate the code if you're co…"
click at [152, 153] on h1 "Back" at bounding box center [163, 160] width 44 height 22
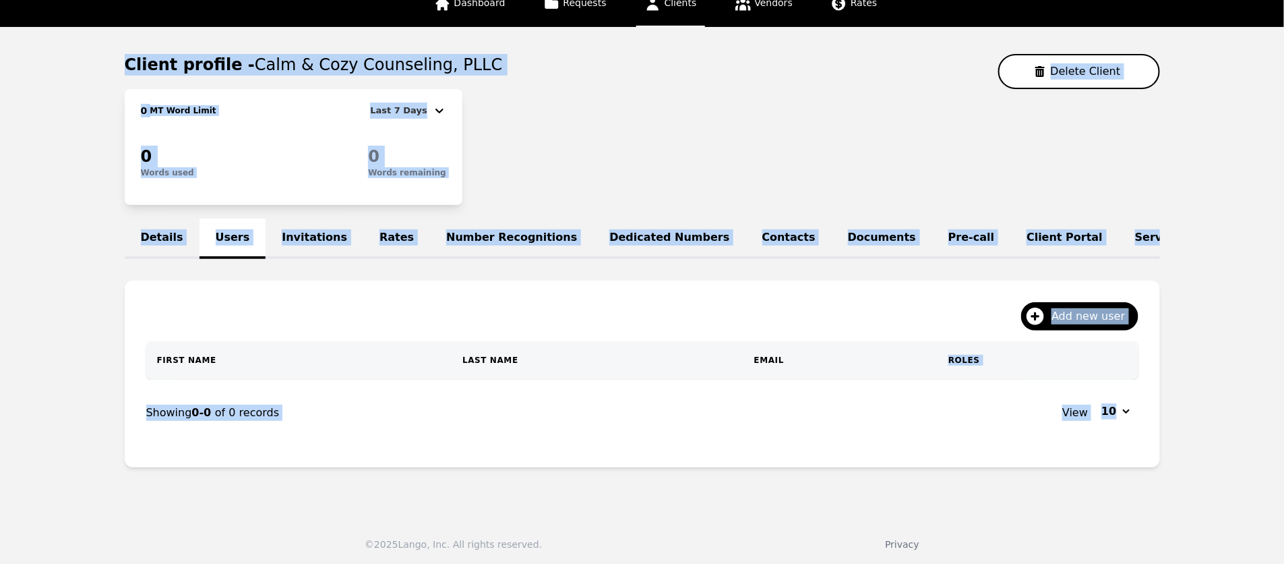
scroll to position [103, 0]
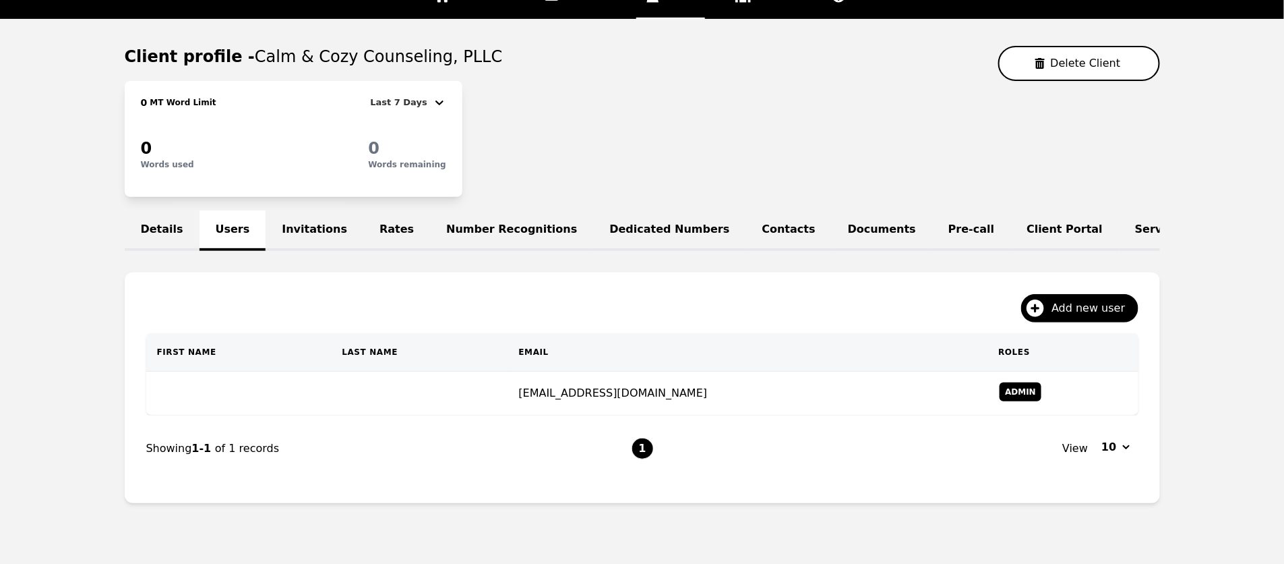
click at [595, 288] on div "Add new user First Name Last Name Email Roles connect@calmaandcozycounseling.co…" at bounding box center [643, 387] width 1036 height 231
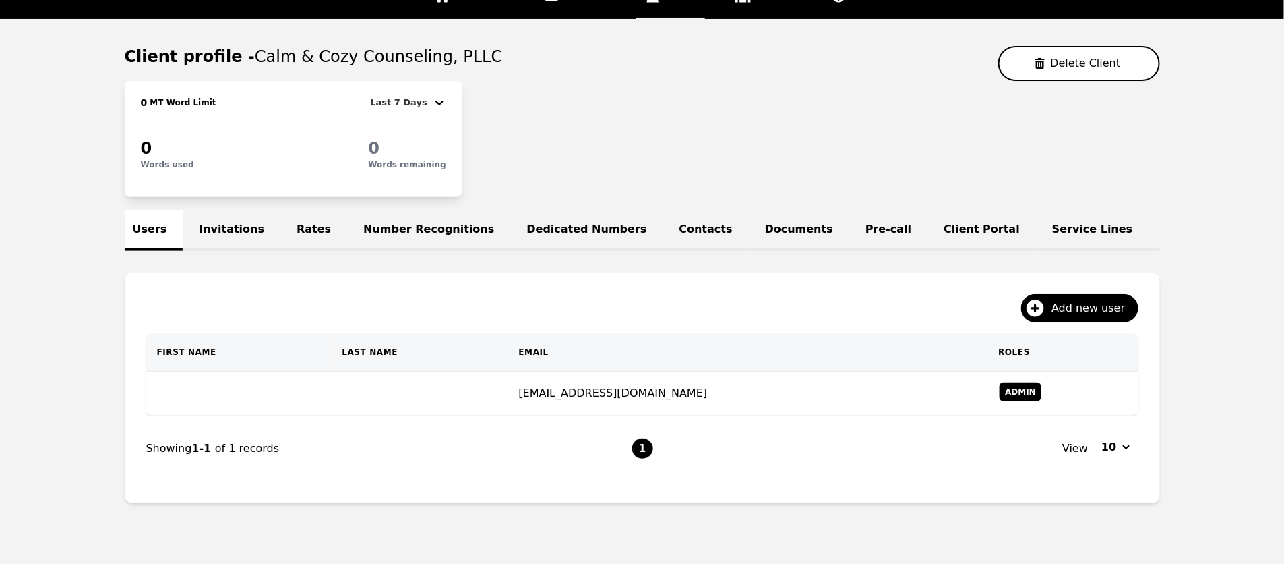
click at [1036, 224] on link "Service Lines" at bounding box center [1092, 230] width 113 height 40
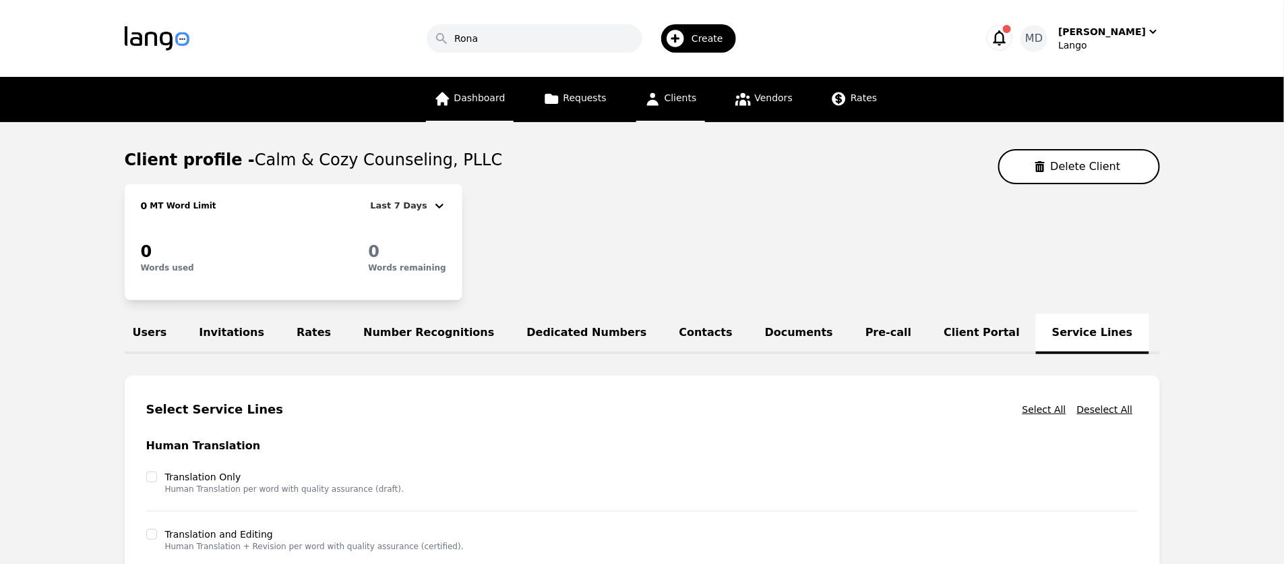
click at [482, 98] on span "Dashboard" at bounding box center [479, 97] width 51 height 11
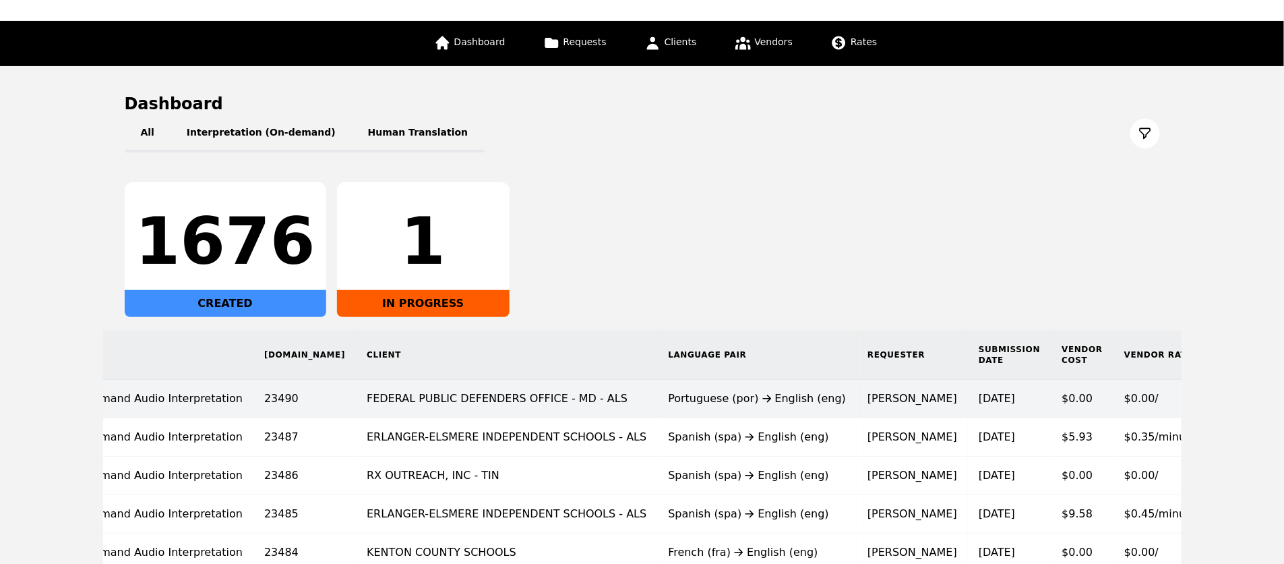
scroll to position [0, 129]
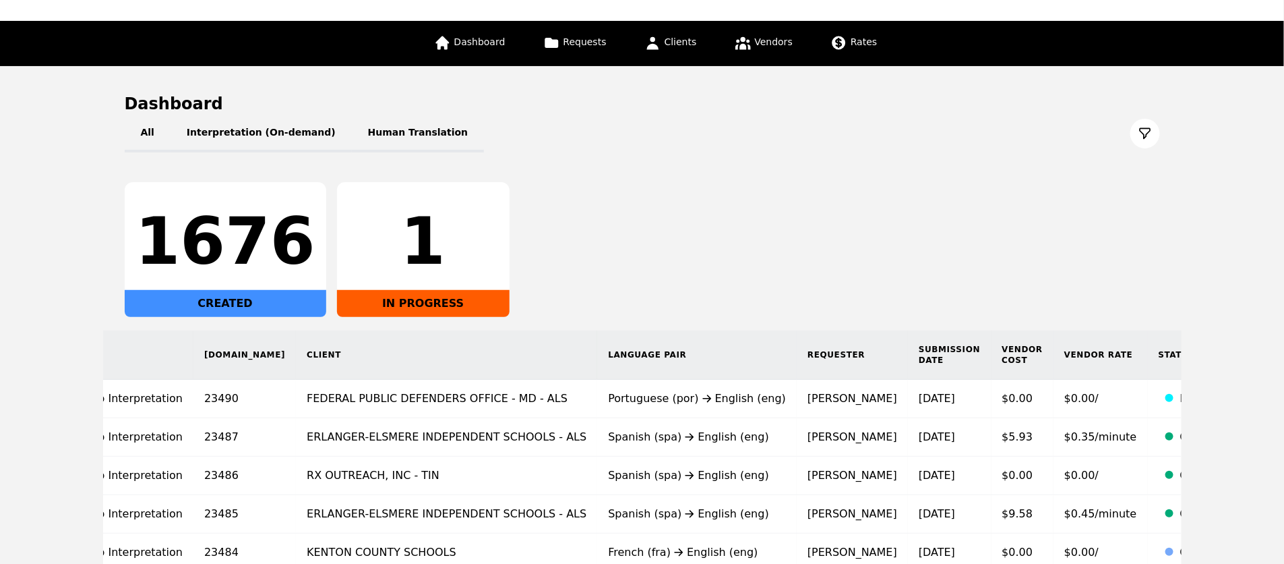
click at [680, 271] on div "1676 CREATED 1 IN PROGRESS" at bounding box center [643, 249] width 1036 height 135
click at [475, 51] on link "Dashboard" at bounding box center [470, 43] width 88 height 45
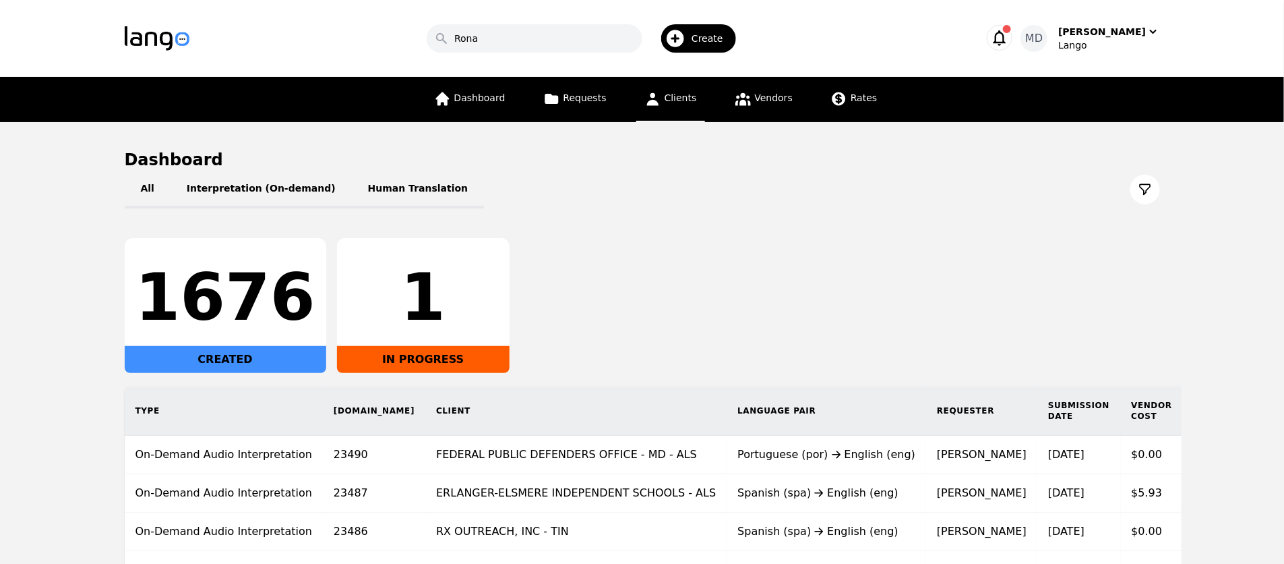
click at [667, 102] on span "Clients" at bounding box center [681, 97] width 32 height 11
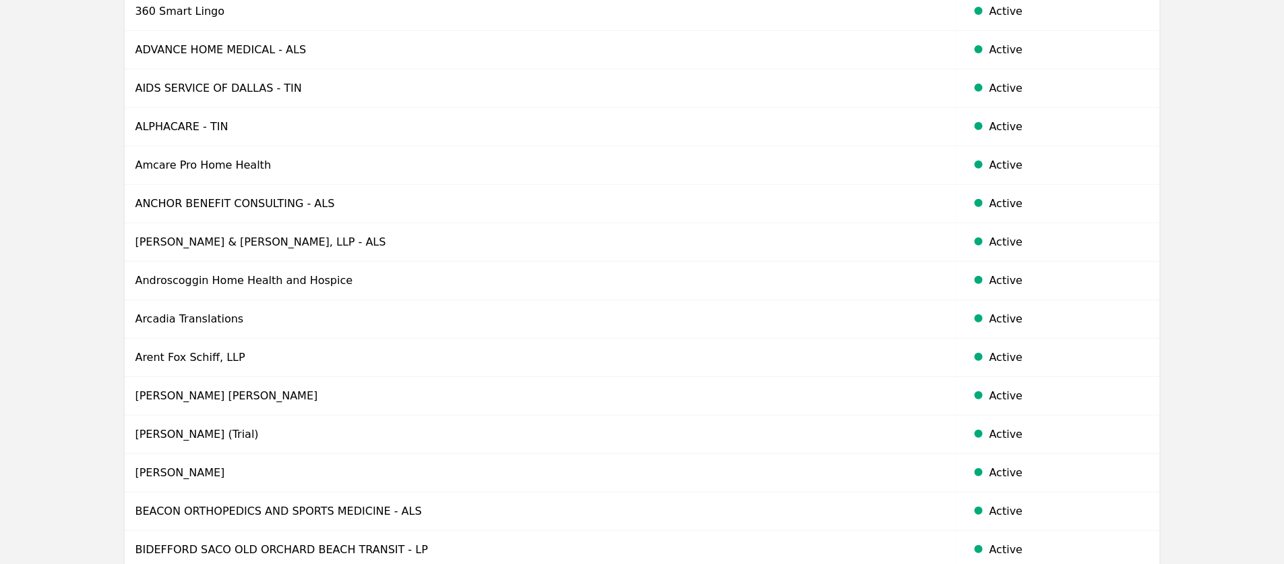
scroll to position [225, 0]
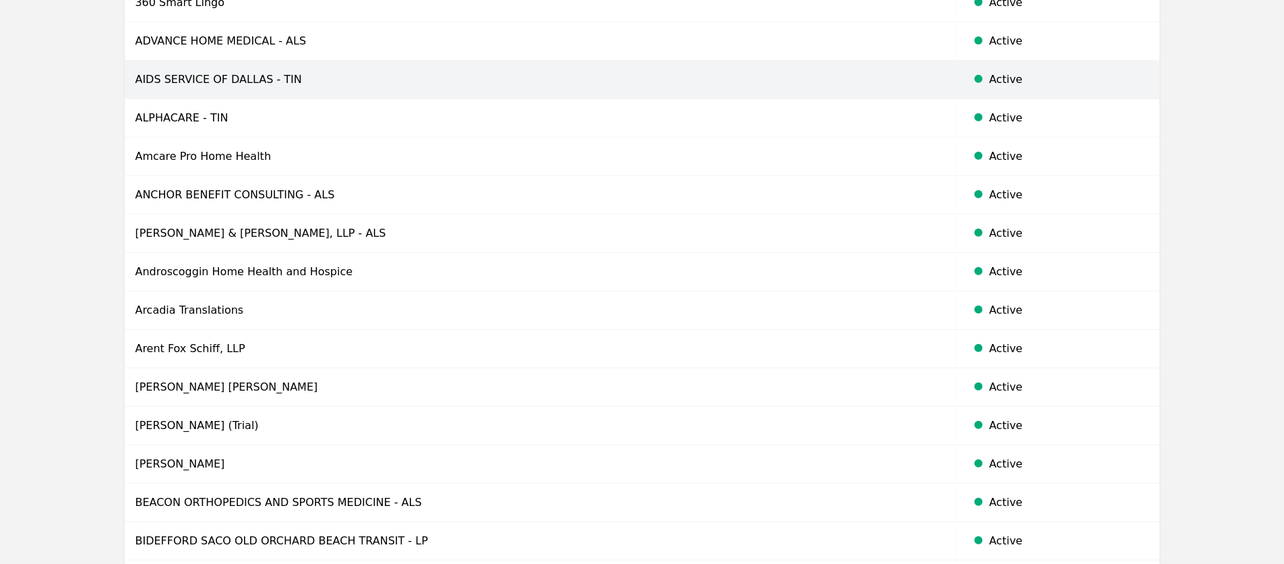
click at [214, 86] on td "AIDS SERVICE OF DALLAS - TIN" at bounding box center [541, 80] width 833 height 38
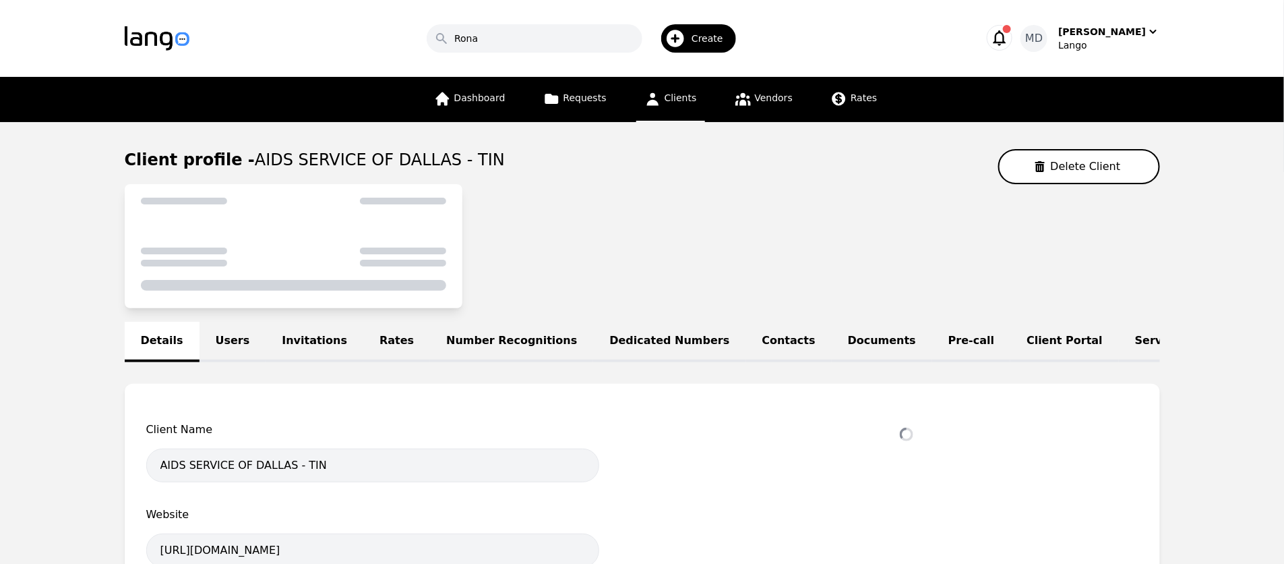
select select "active"
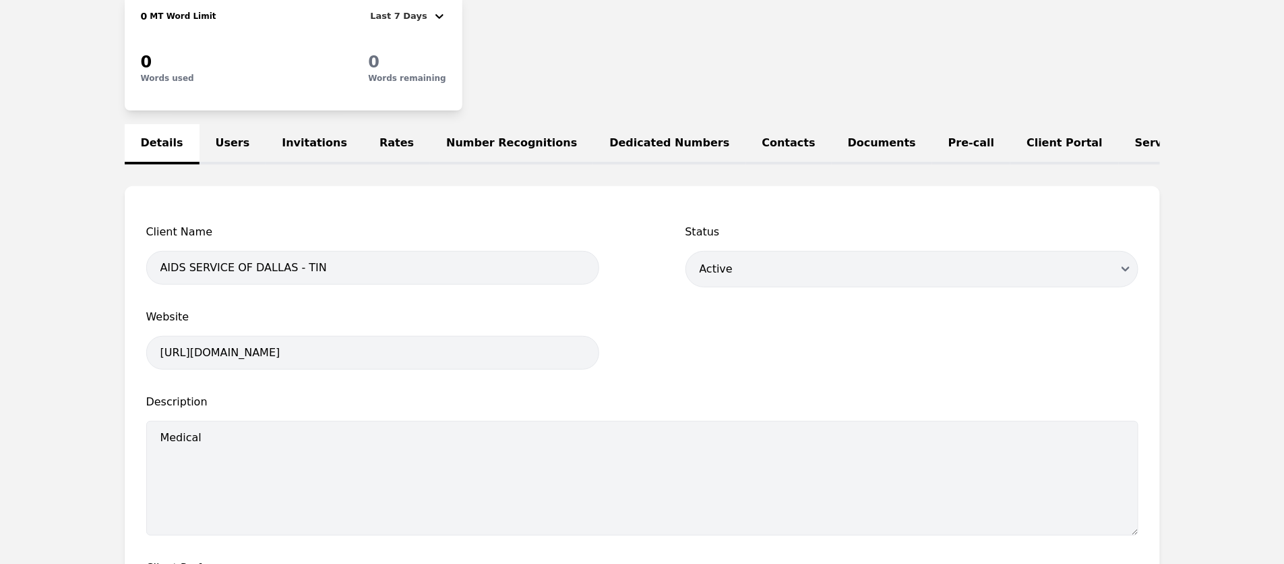
click at [212, 138] on link "Users" at bounding box center [233, 144] width 67 height 40
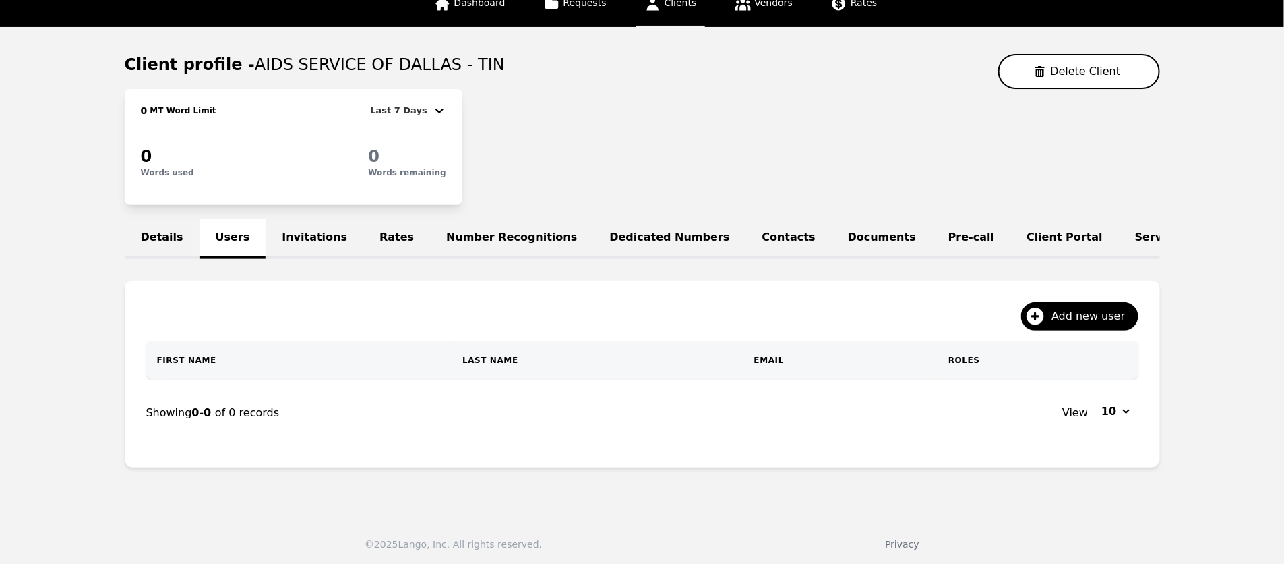
scroll to position [139, 0]
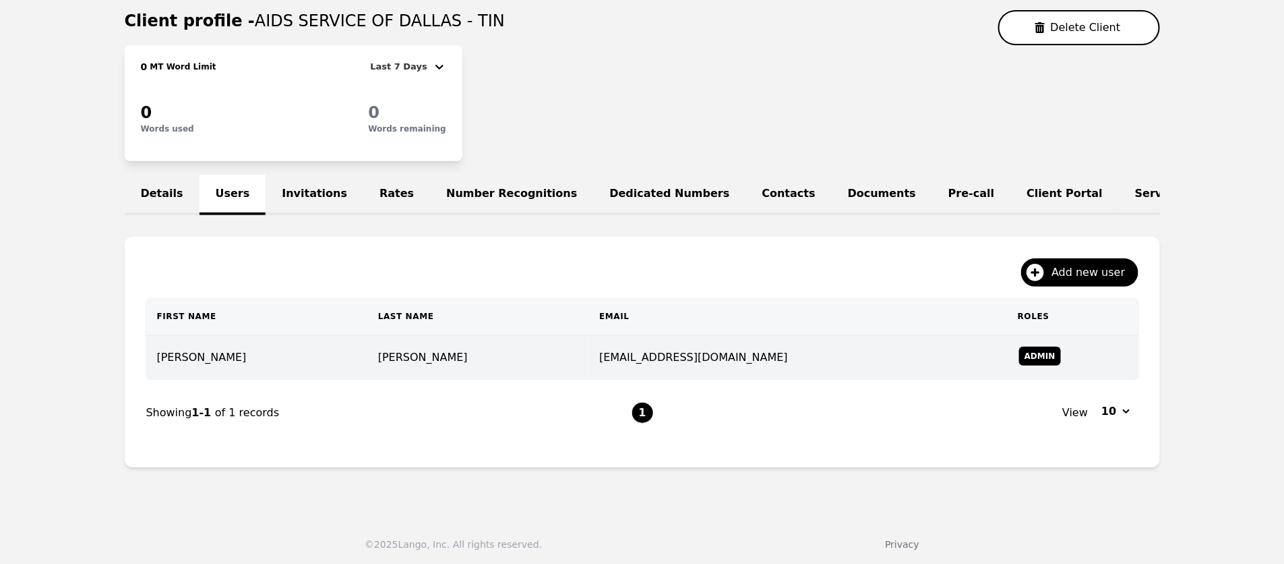
click at [651, 366] on td "bkeasler@aidsdallas.org" at bounding box center [798, 358] width 419 height 44
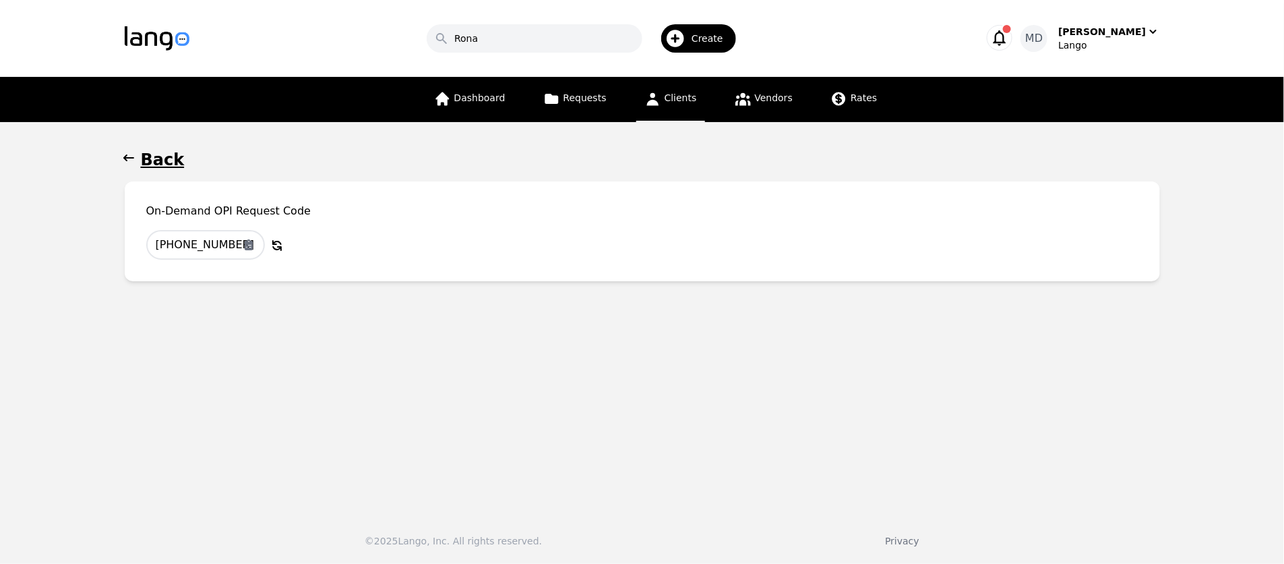
click at [152, 159] on h1 "Back" at bounding box center [163, 160] width 44 height 22
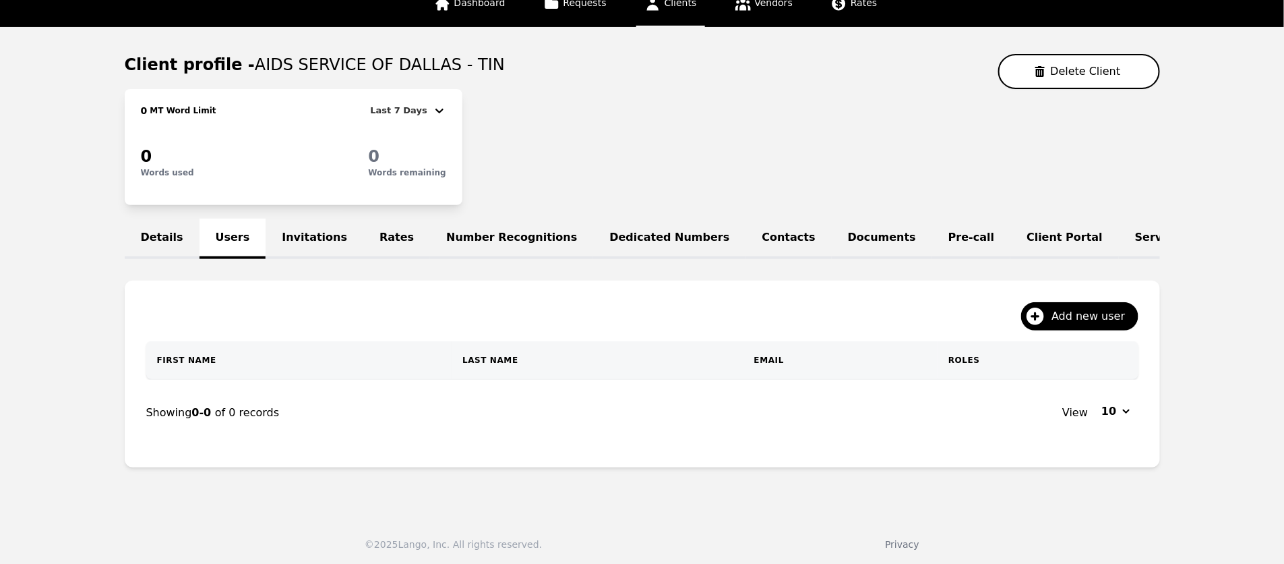
scroll to position [103, 0]
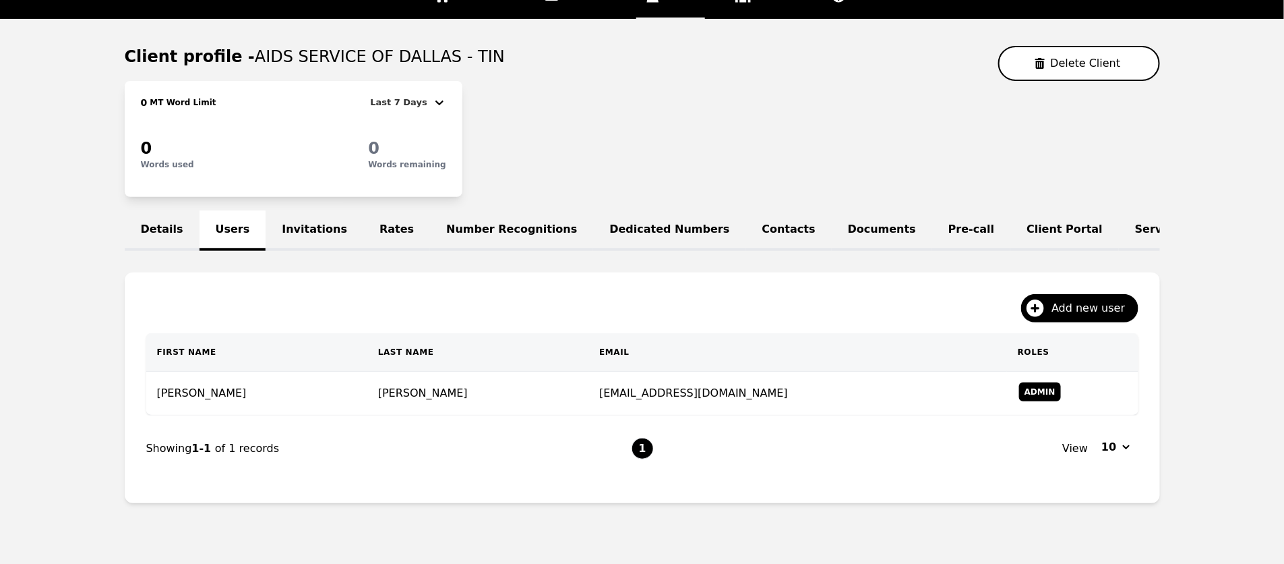
scroll to position [0, 83]
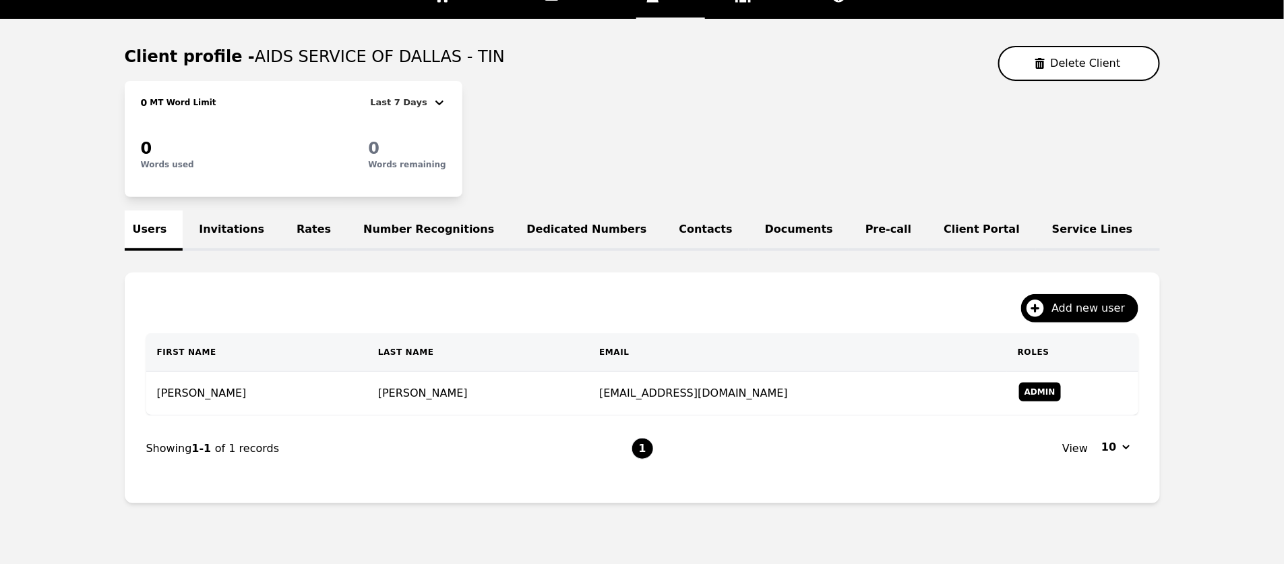
click at [1149, 225] on link "Words Settings" at bounding box center [1211, 230] width 125 height 40
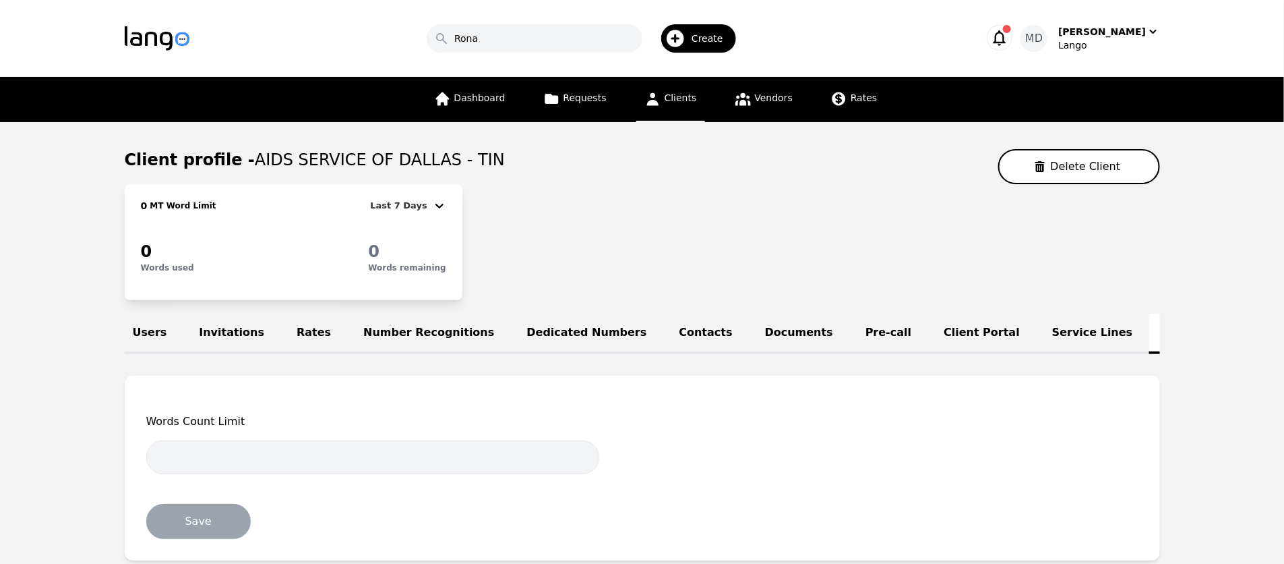
click at [1036, 330] on link "Service Lines" at bounding box center [1092, 333] width 113 height 40
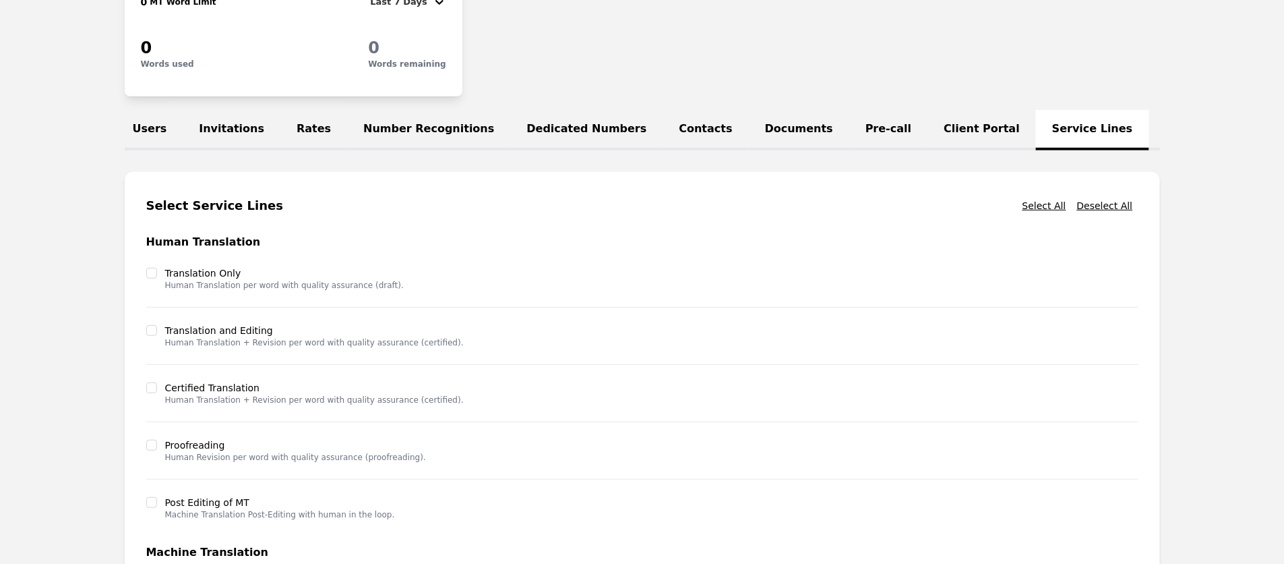
scroll to position [209, 0]
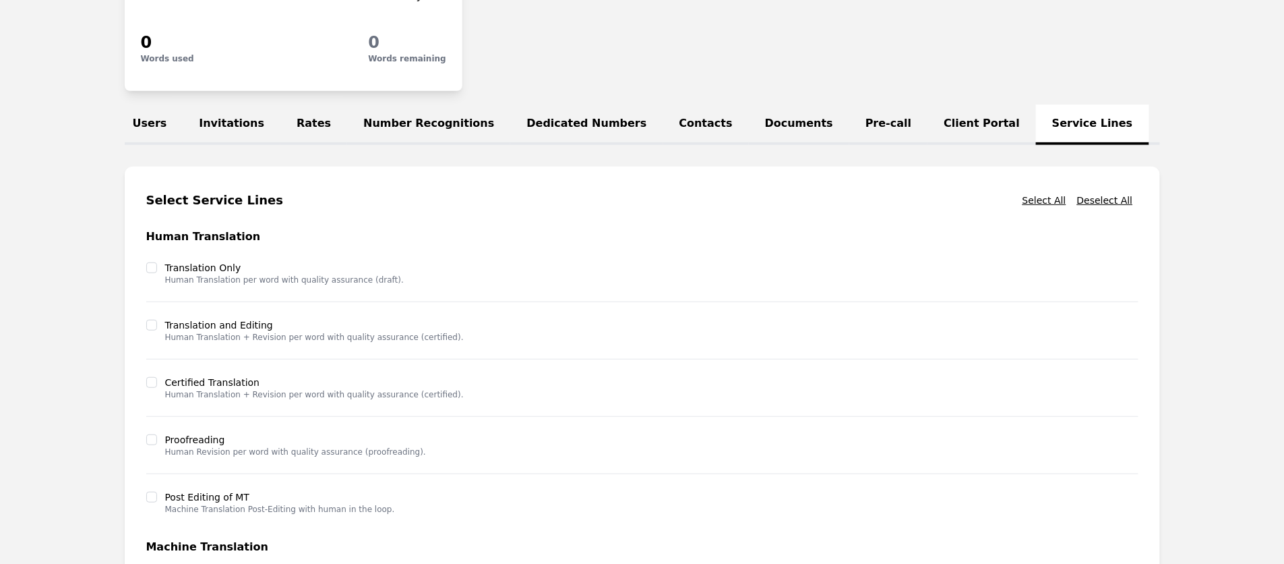
click at [928, 136] on link "Client Portal" at bounding box center [982, 124] width 109 height 40
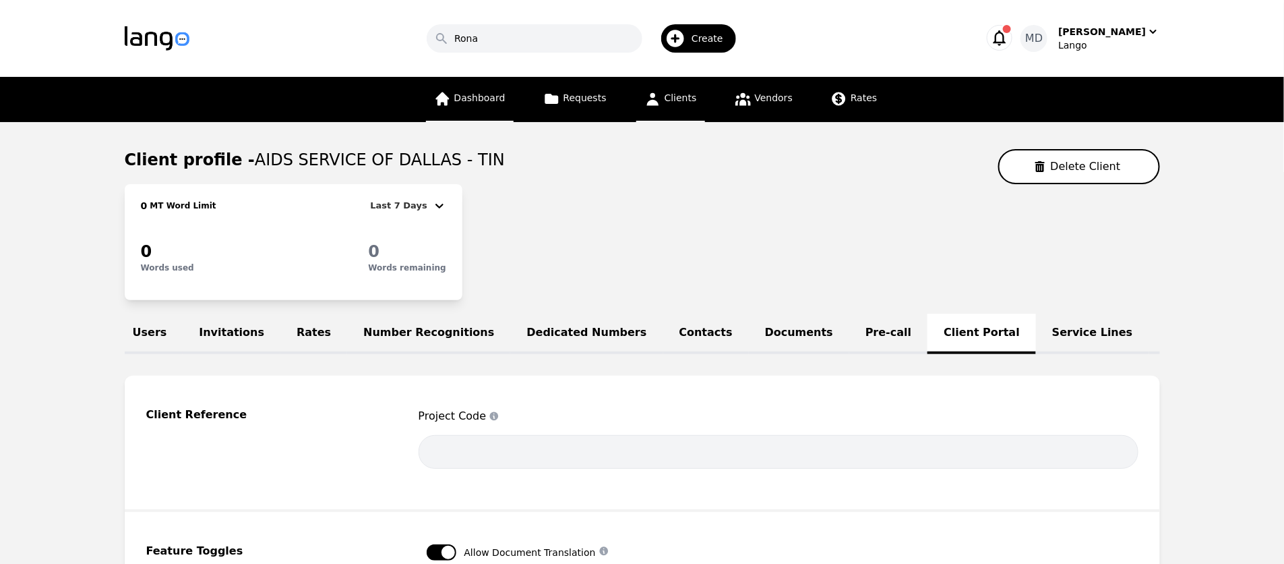
click at [471, 106] on link "Dashboard" at bounding box center [470, 99] width 88 height 45
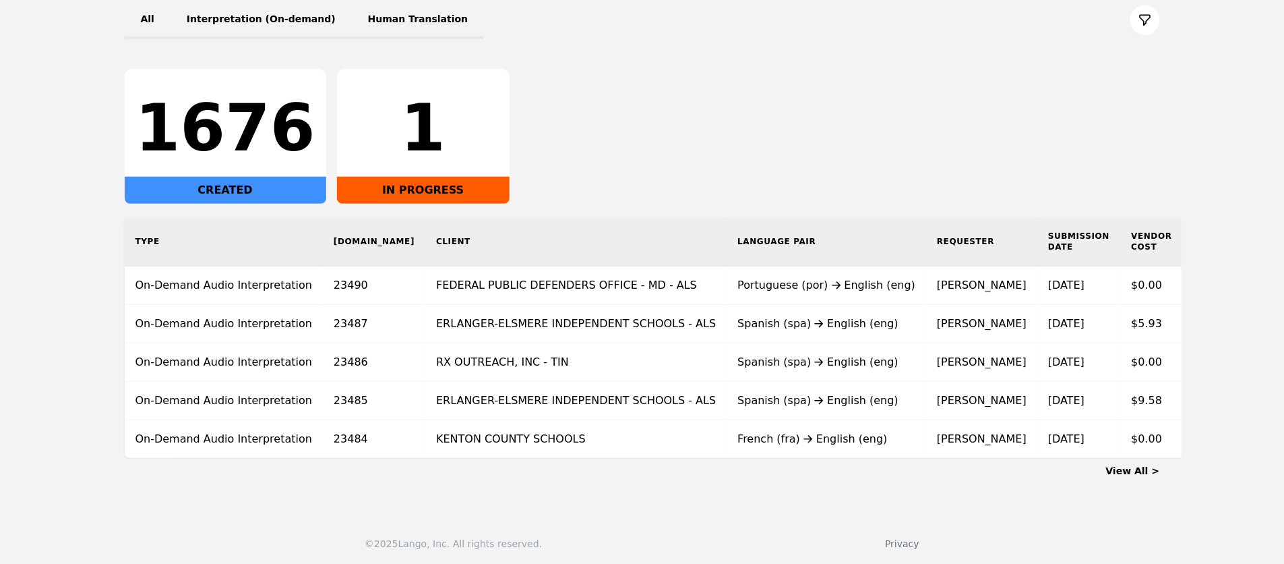
scroll to position [171, 0]
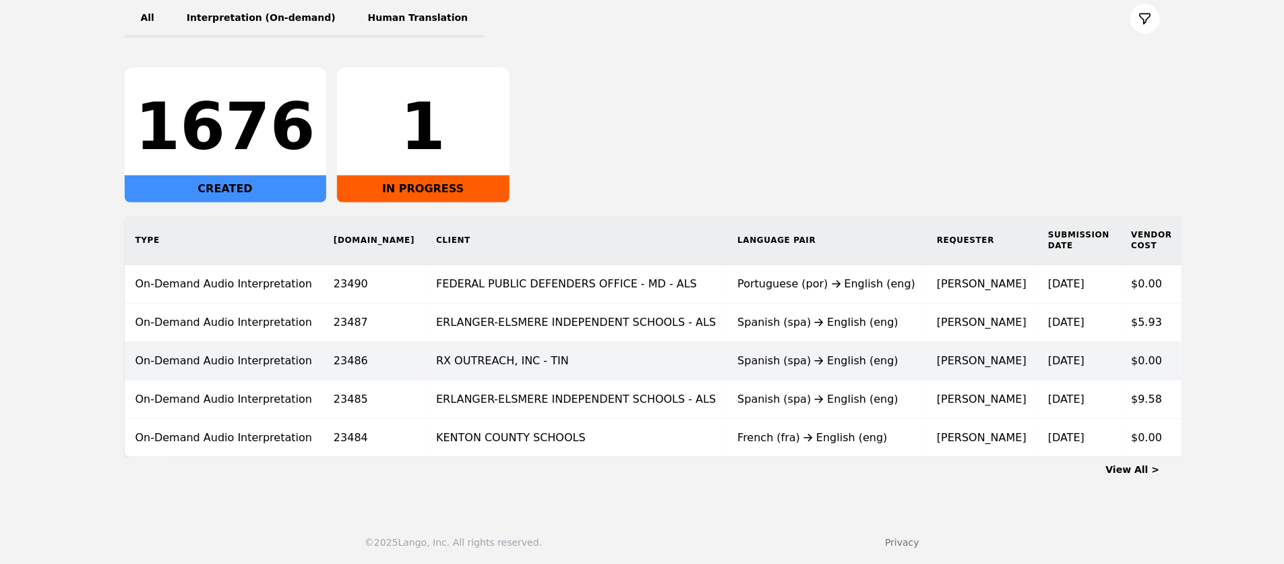
click at [469, 368] on td "RX OUTREACH, INC - TIN" at bounding box center [575, 361] width 301 height 38
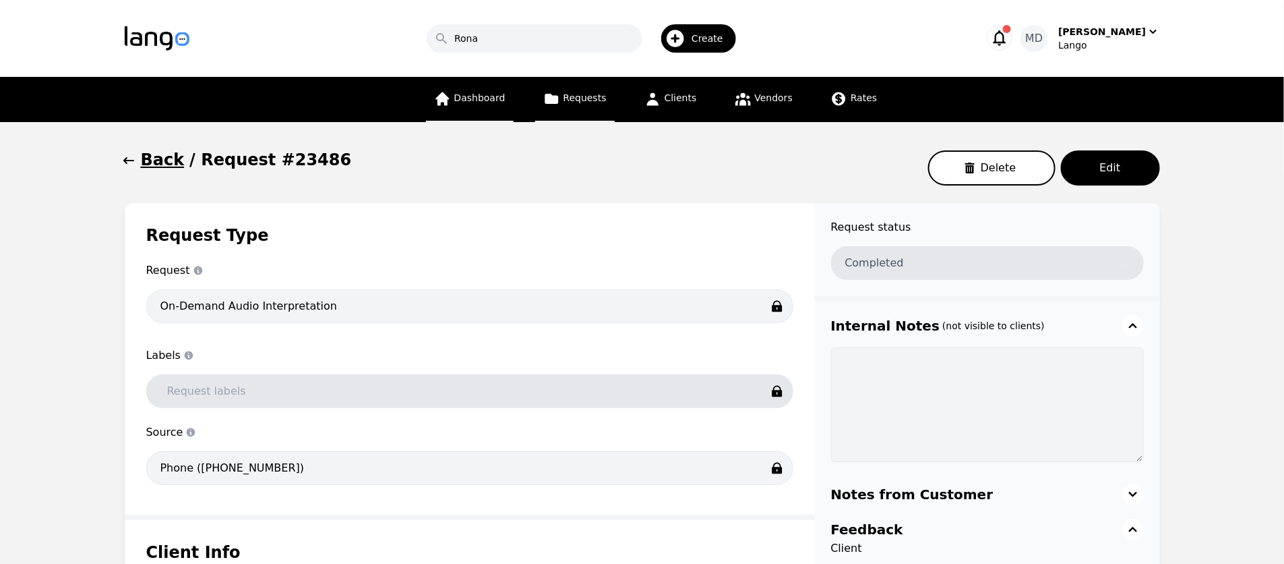
click at [483, 106] on link "Dashboard" at bounding box center [470, 99] width 88 height 45
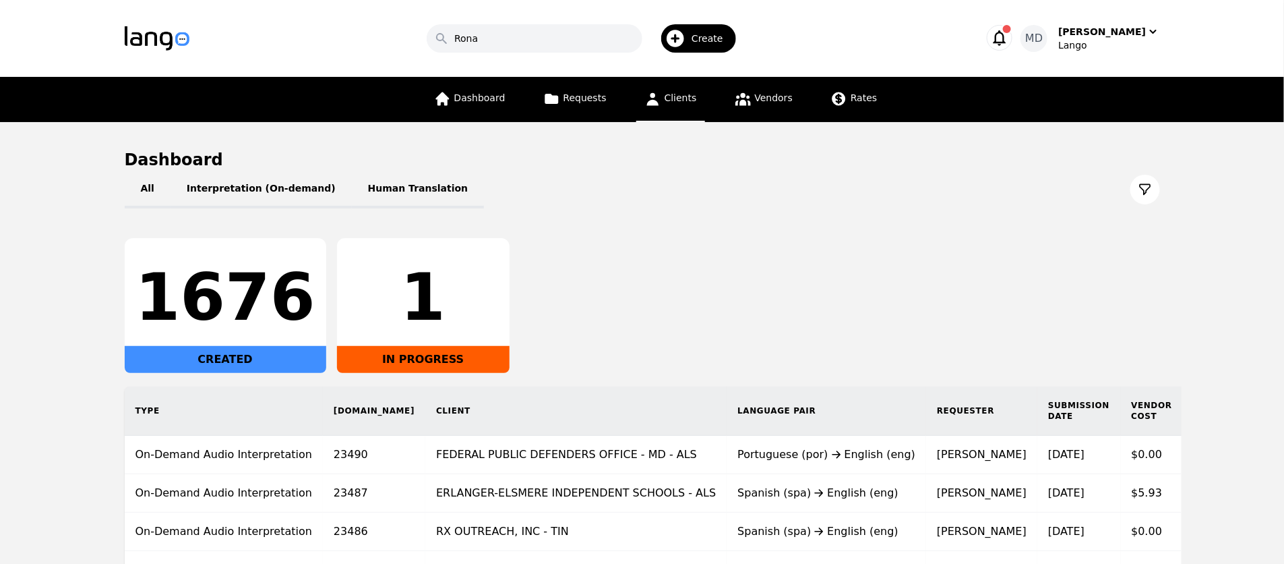
click at [680, 98] on span "Clients" at bounding box center [681, 97] width 32 height 11
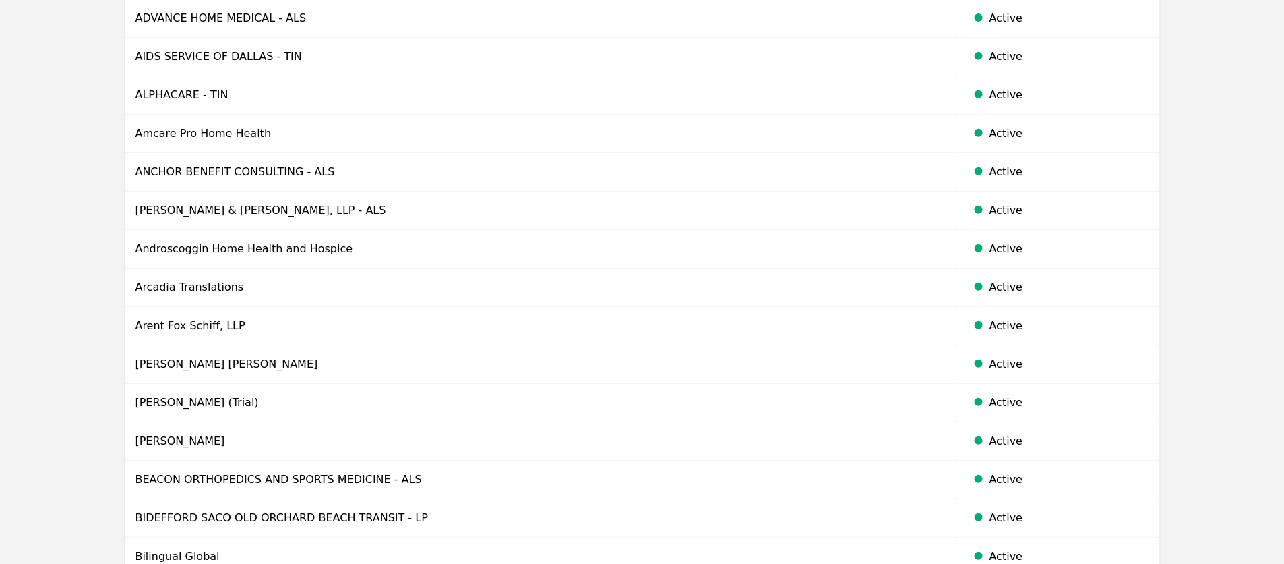
scroll to position [253, 0]
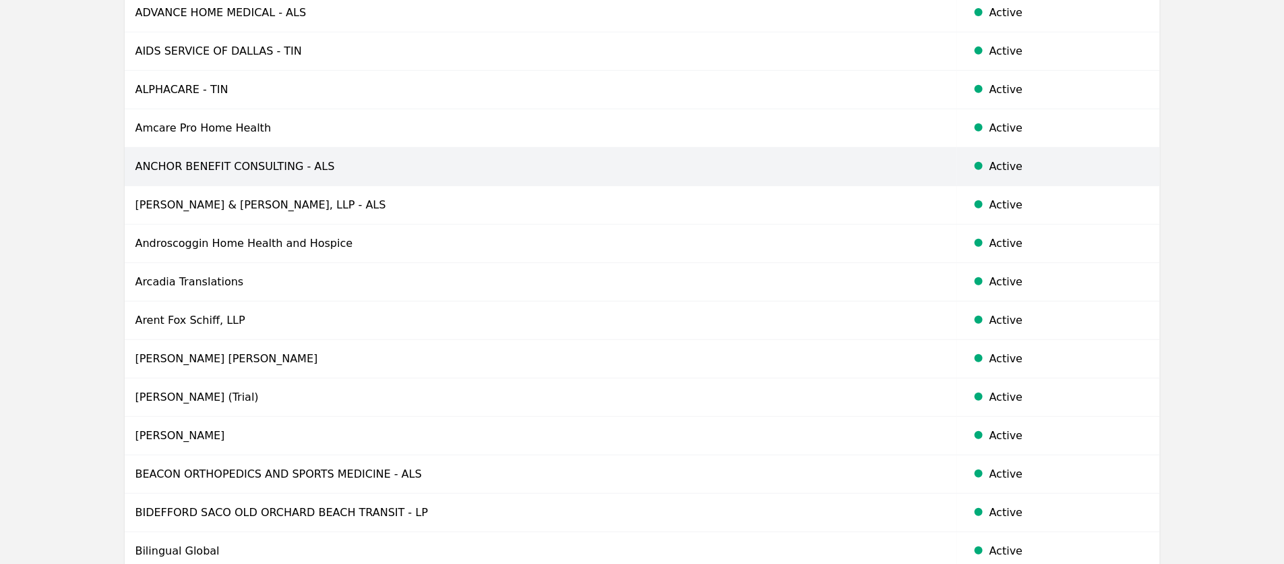
click at [250, 165] on td "ANCHOR BENEFIT CONSULTING - ALS" at bounding box center [541, 167] width 833 height 38
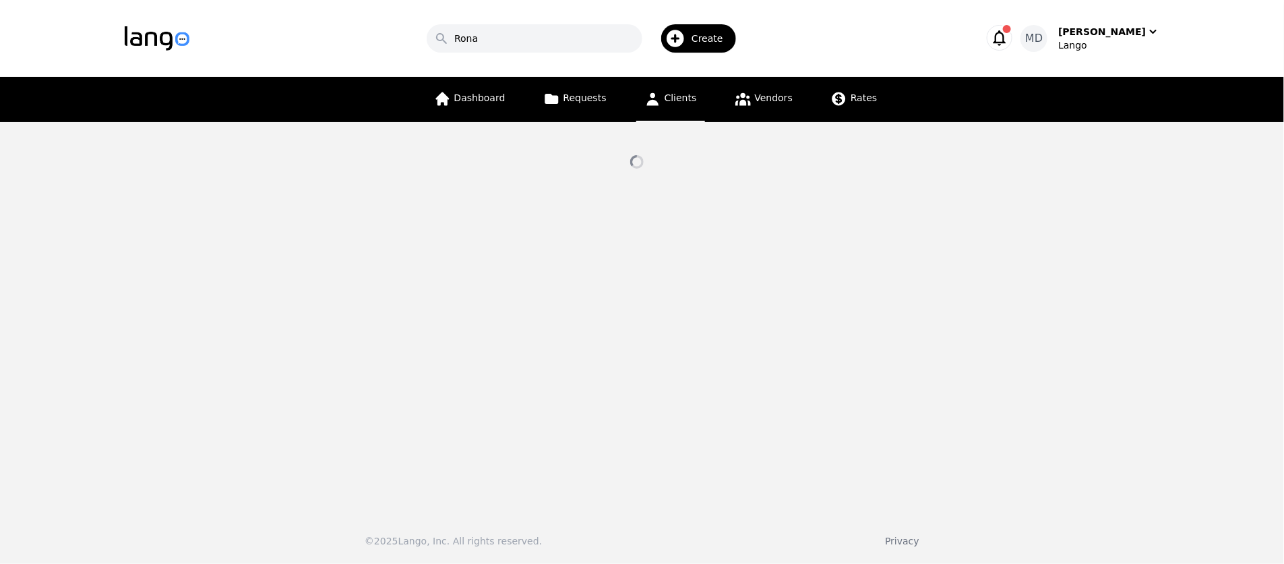
select select "active"
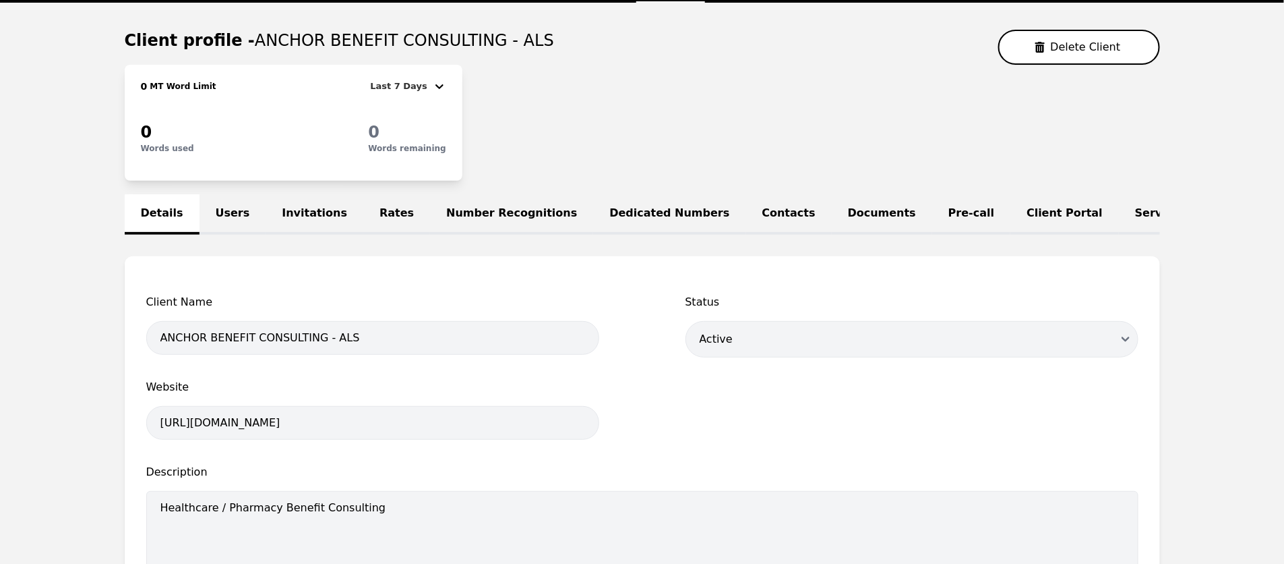
scroll to position [121, 0]
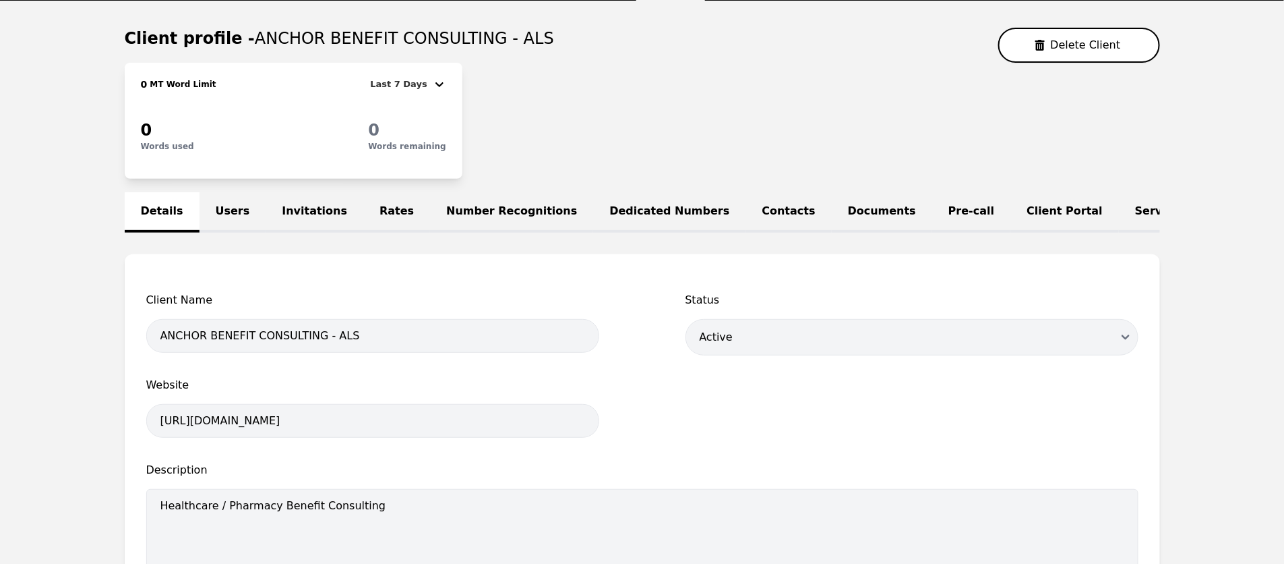
click at [220, 209] on link "Users" at bounding box center [233, 212] width 67 height 40
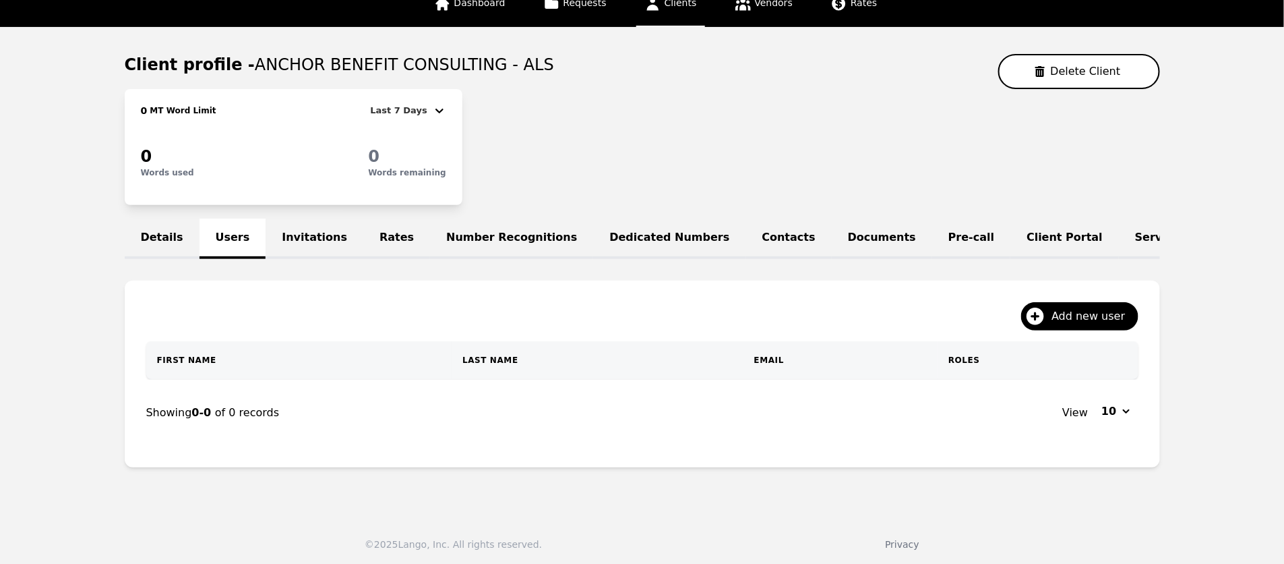
scroll to position [121, 0]
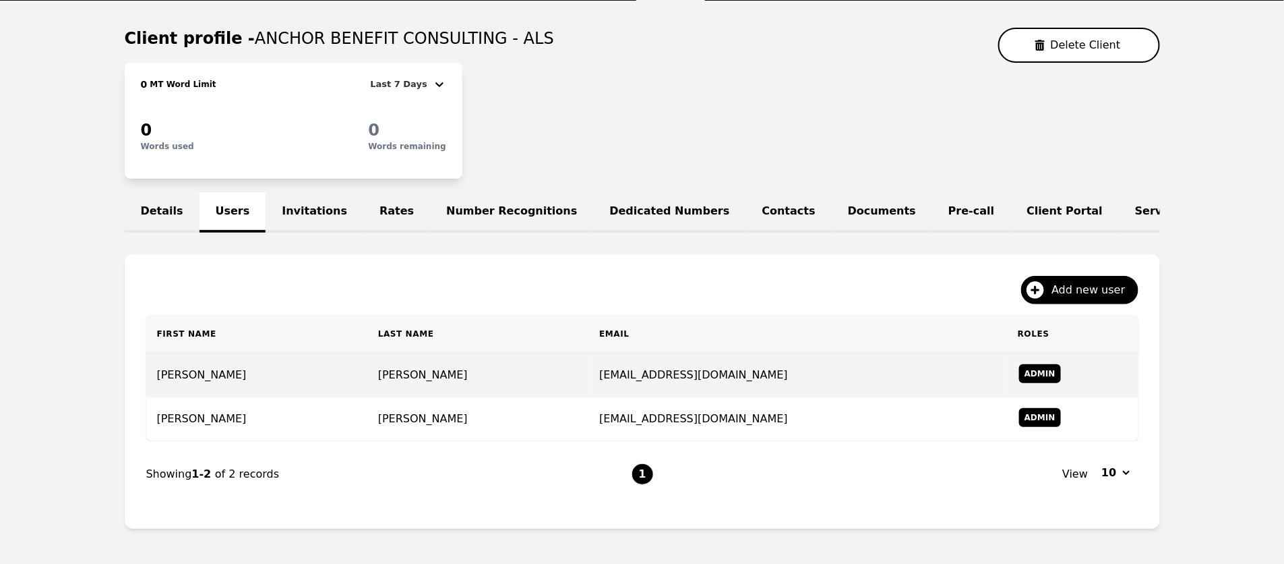
click at [431, 380] on td "Egbert" at bounding box center [477, 375] width 221 height 44
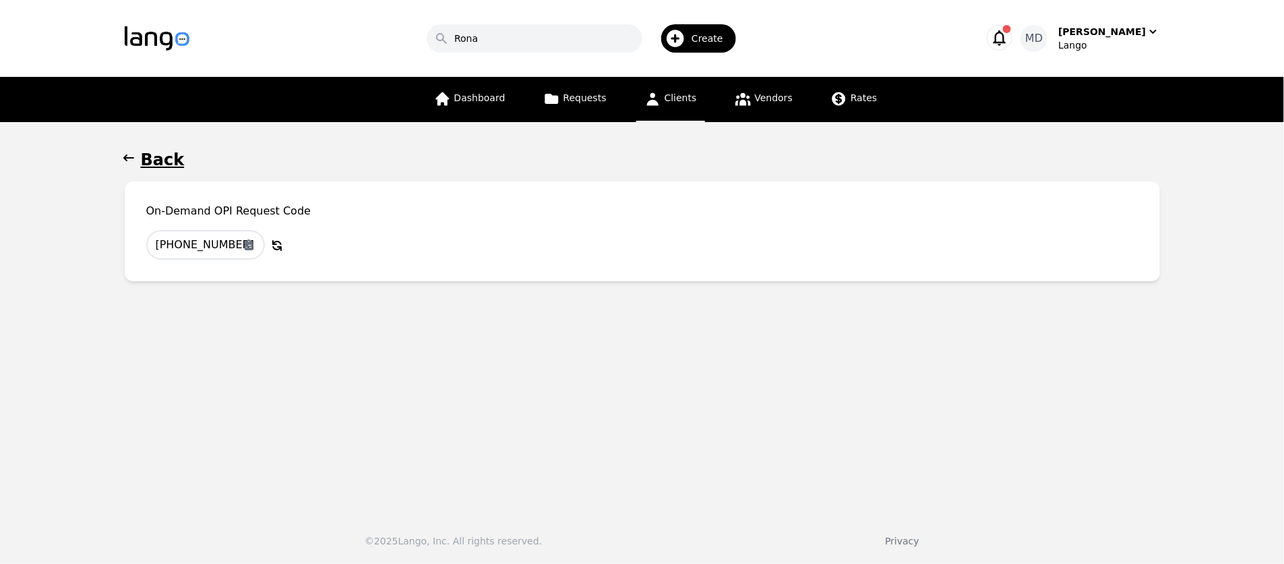
click at [119, 154] on main "Back On-Demand OPI Request Code 393-5085-445 Copy to Clipboard Why Regenerate t…" at bounding box center [642, 312] width 1284 height 380
click at [124, 156] on icon "button" at bounding box center [128, 157] width 13 height 13
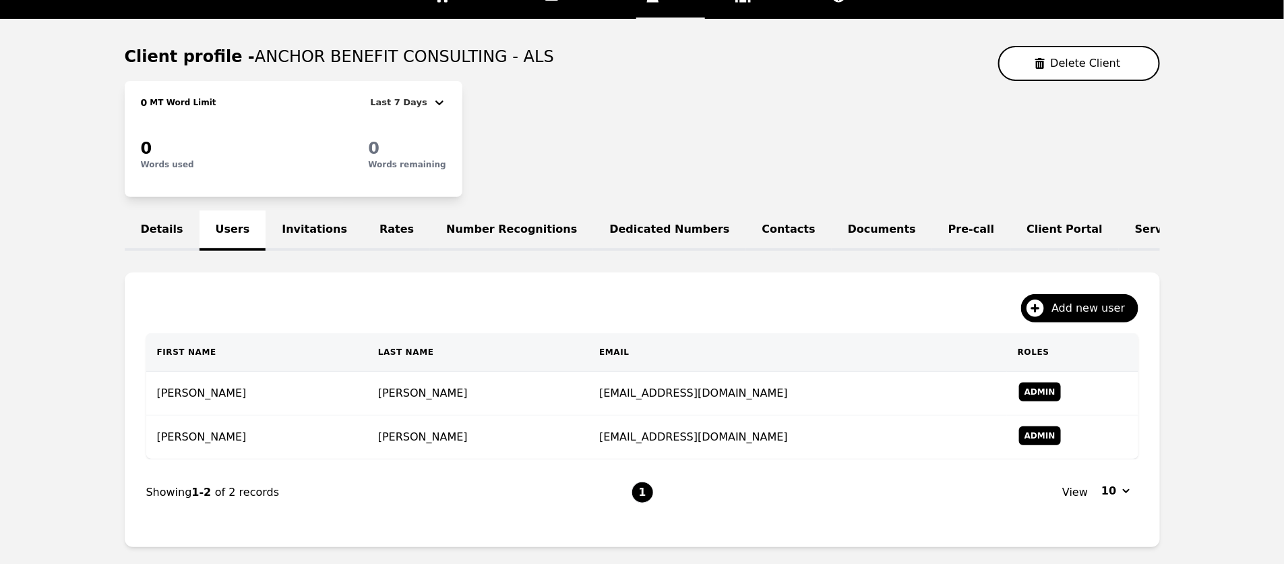
click at [312, 226] on link "Invitations" at bounding box center [315, 230] width 98 height 40
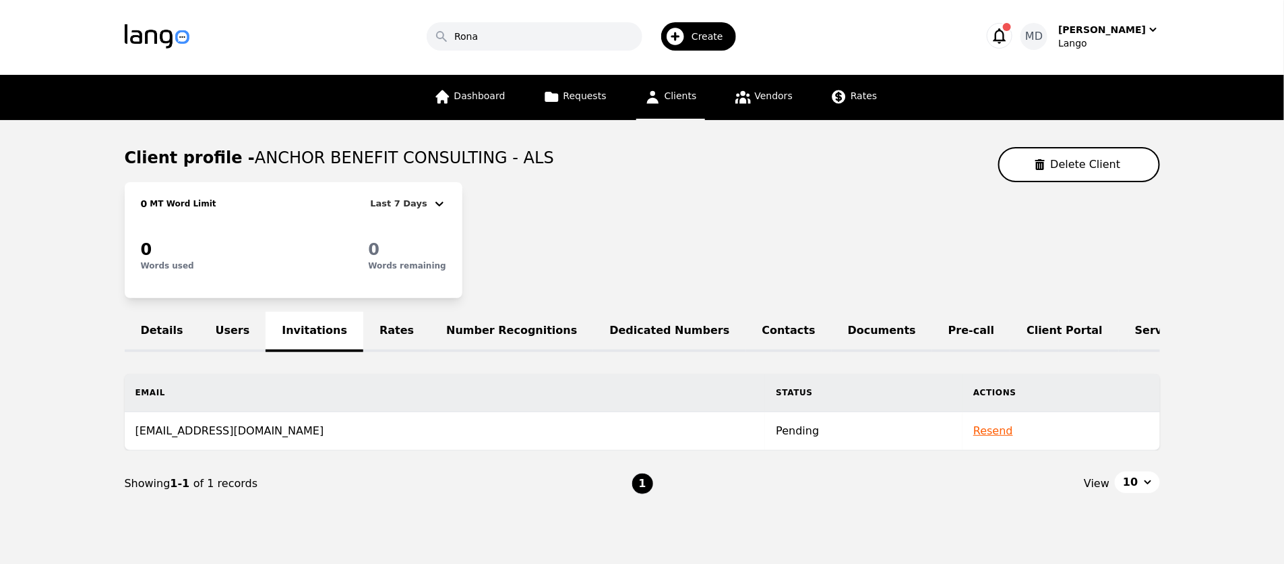
scroll to position [40, 0]
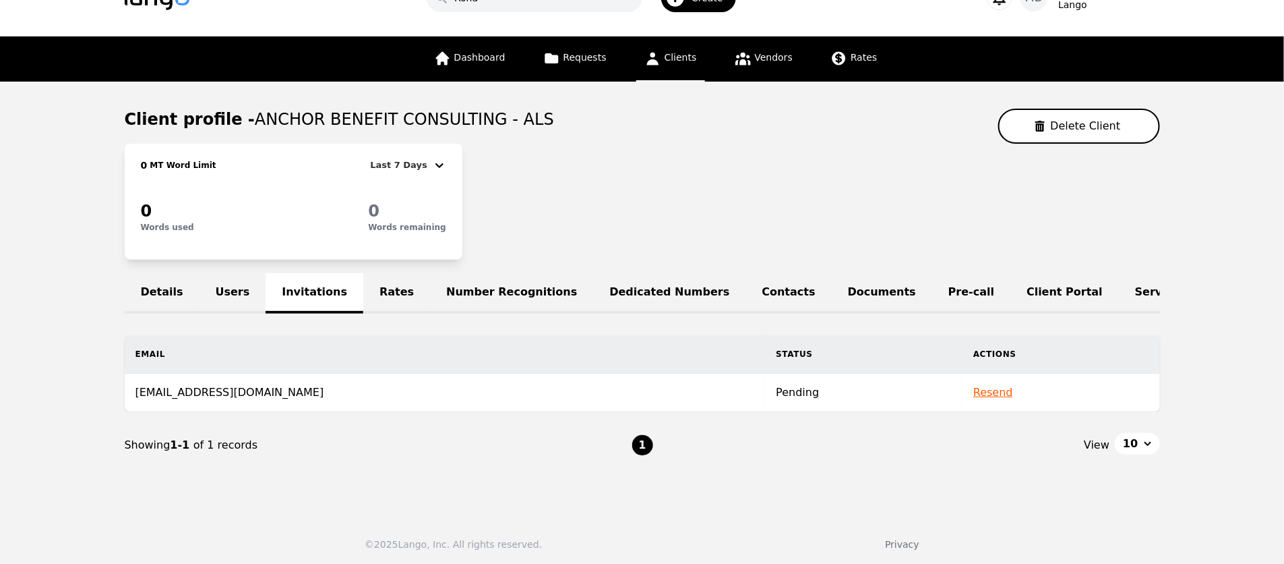
click at [374, 289] on link "Rates" at bounding box center [396, 293] width 67 height 40
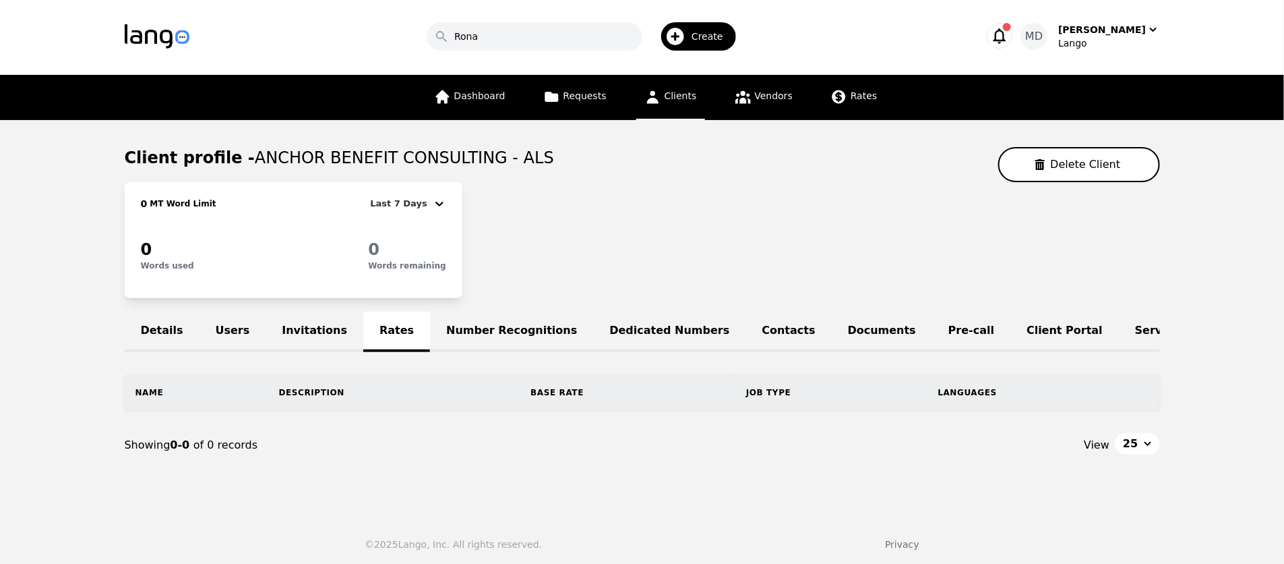
scroll to position [40, 0]
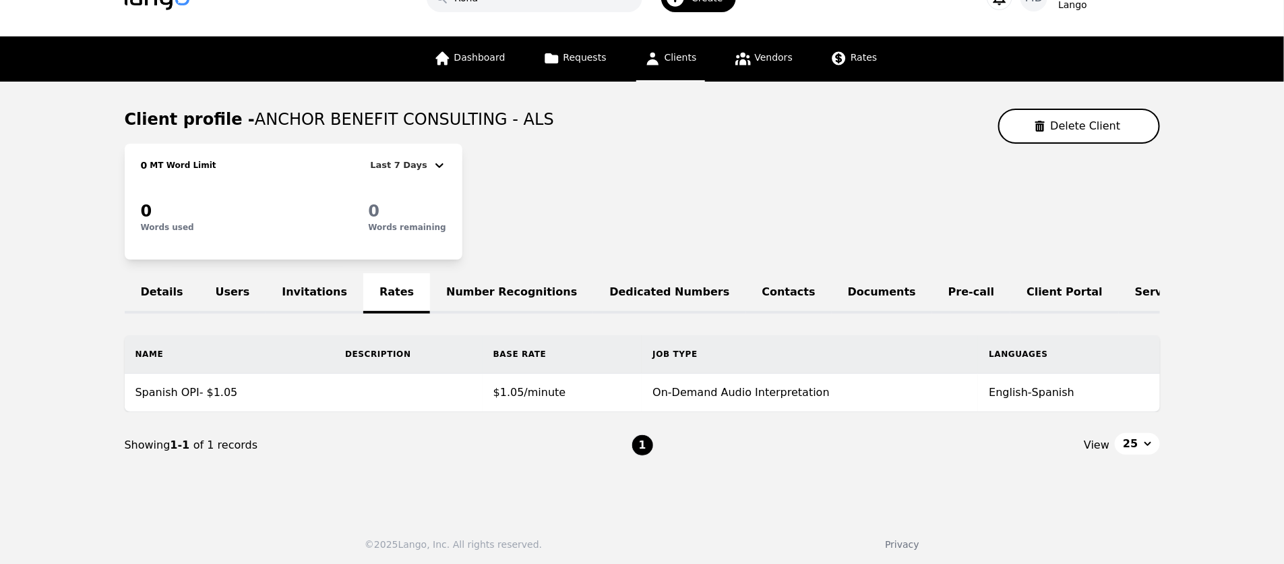
click at [477, 291] on link "Number Recognitions" at bounding box center [511, 293] width 163 height 40
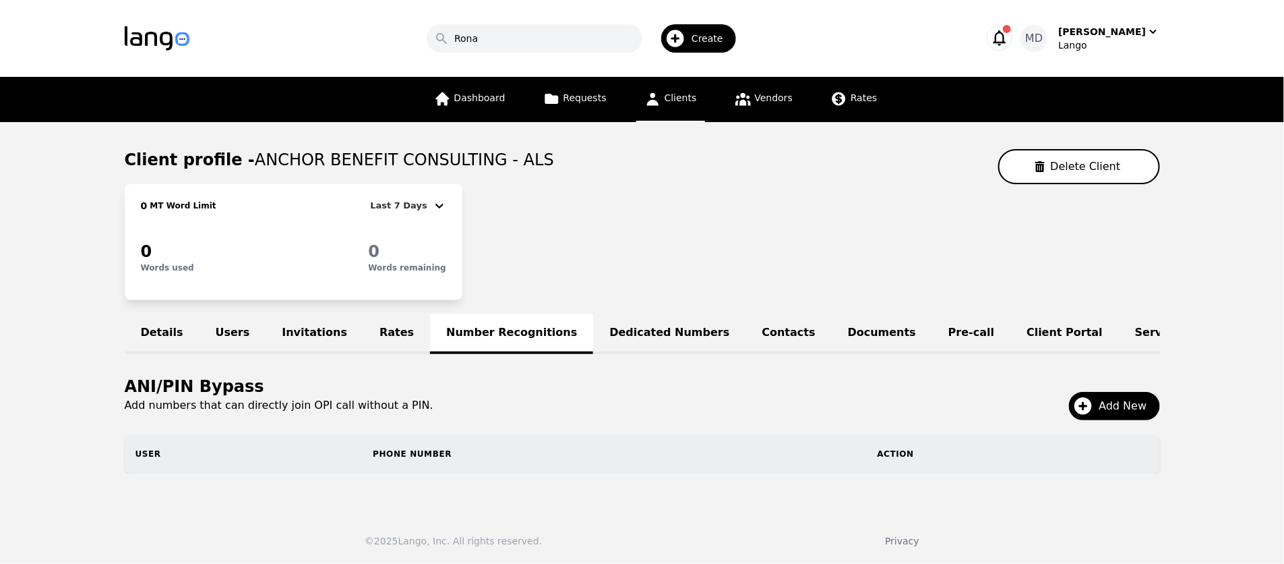
click at [633, 329] on link "Dedicated Numbers" at bounding box center [669, 333] width 152 height 40
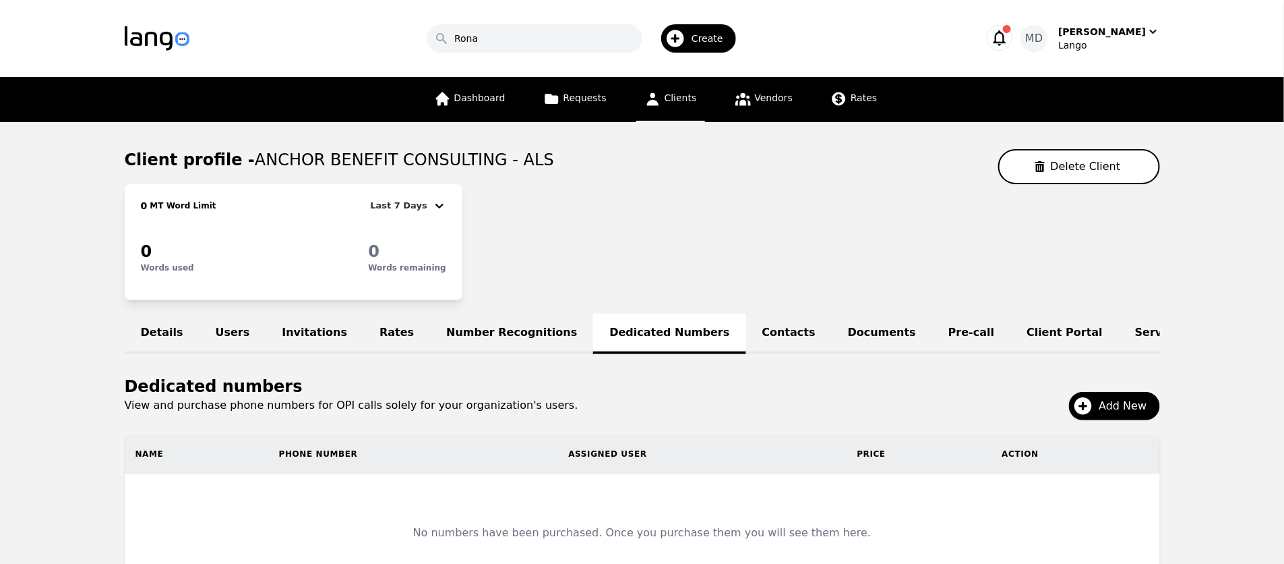
scroll to position [74, 0]
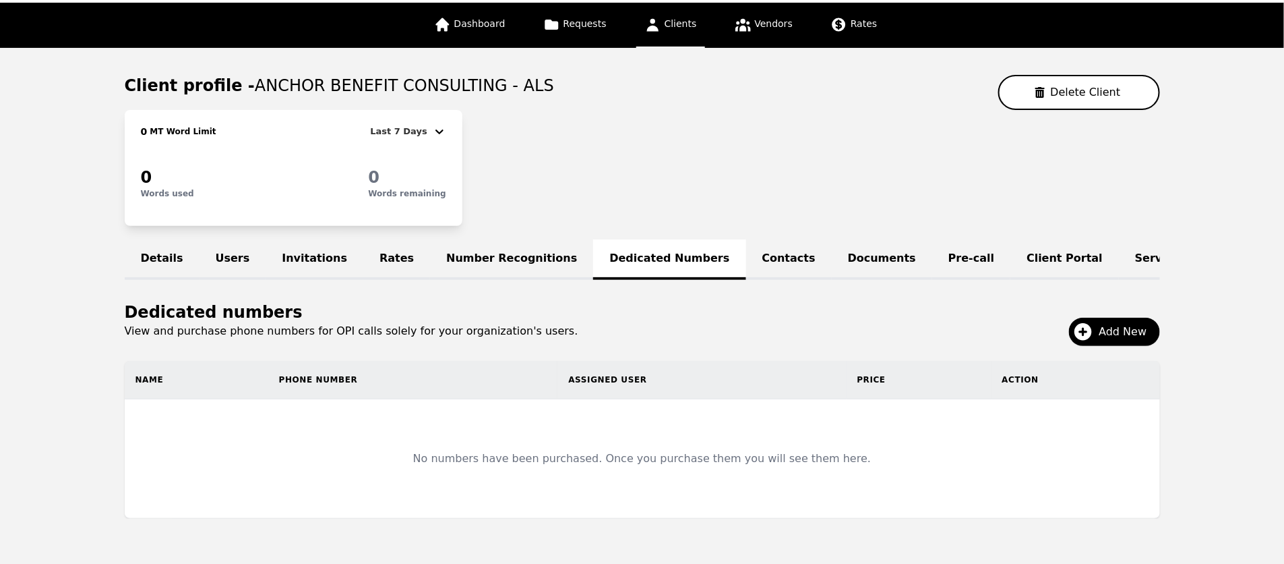
click at [748, 260] on link "Contacts" at bounding box center [789, 259] width 86 height 40
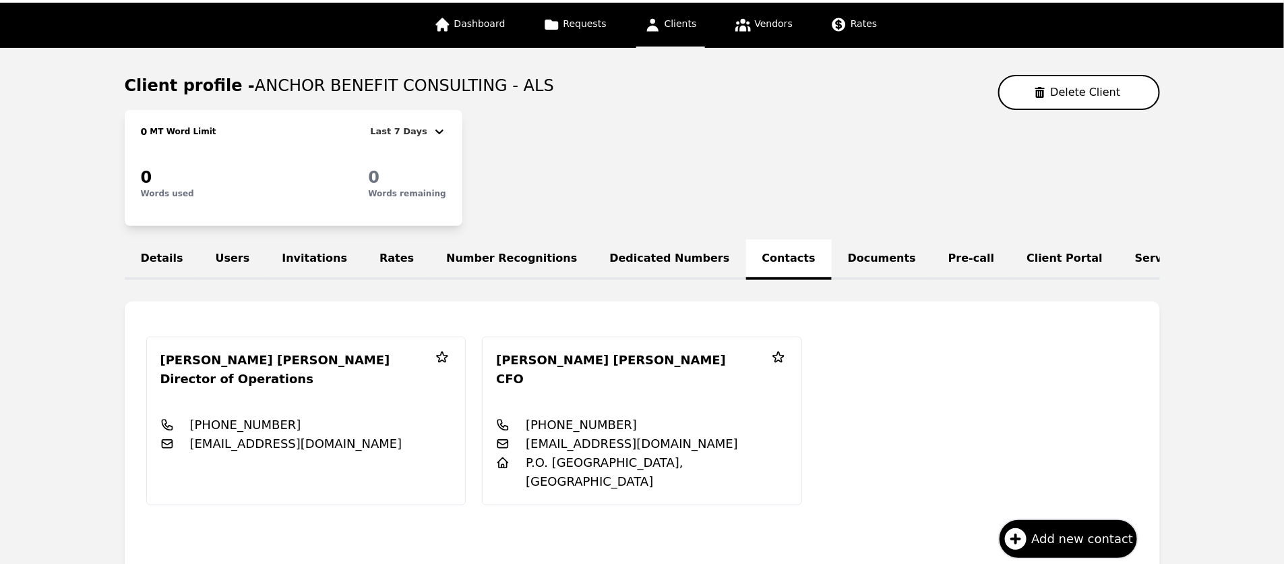
click at [832, 264] on link "Documents" at bounding box center [882, 259] width 100 height 40
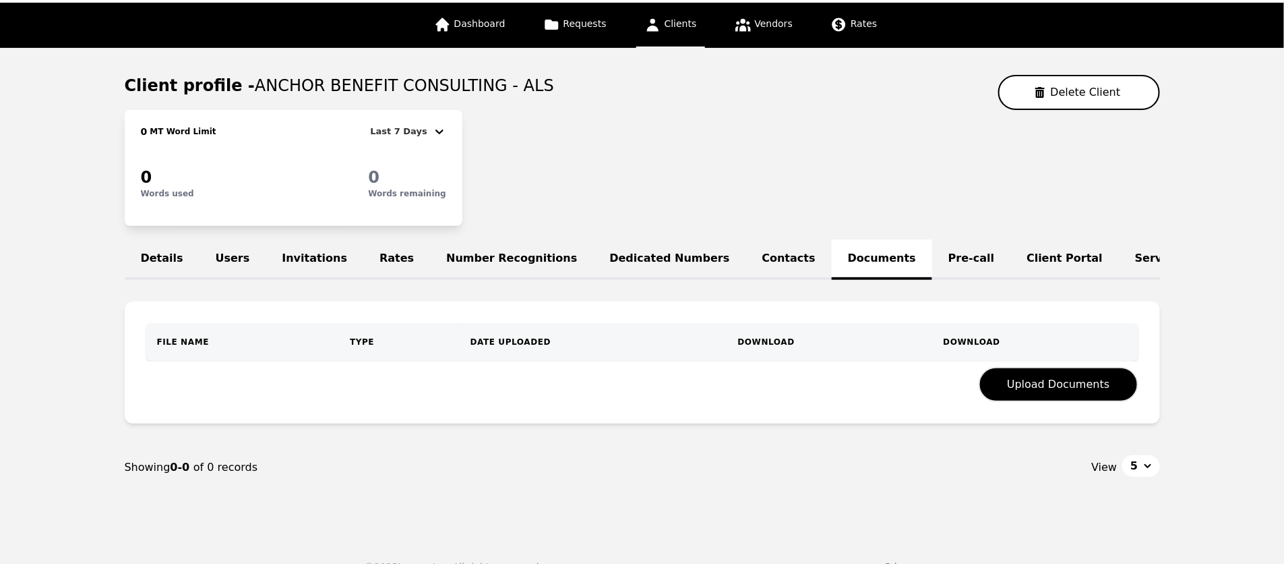
click at [932, 258] on link "Pre-call" at bounding box center [971, 259] width 78 height 40
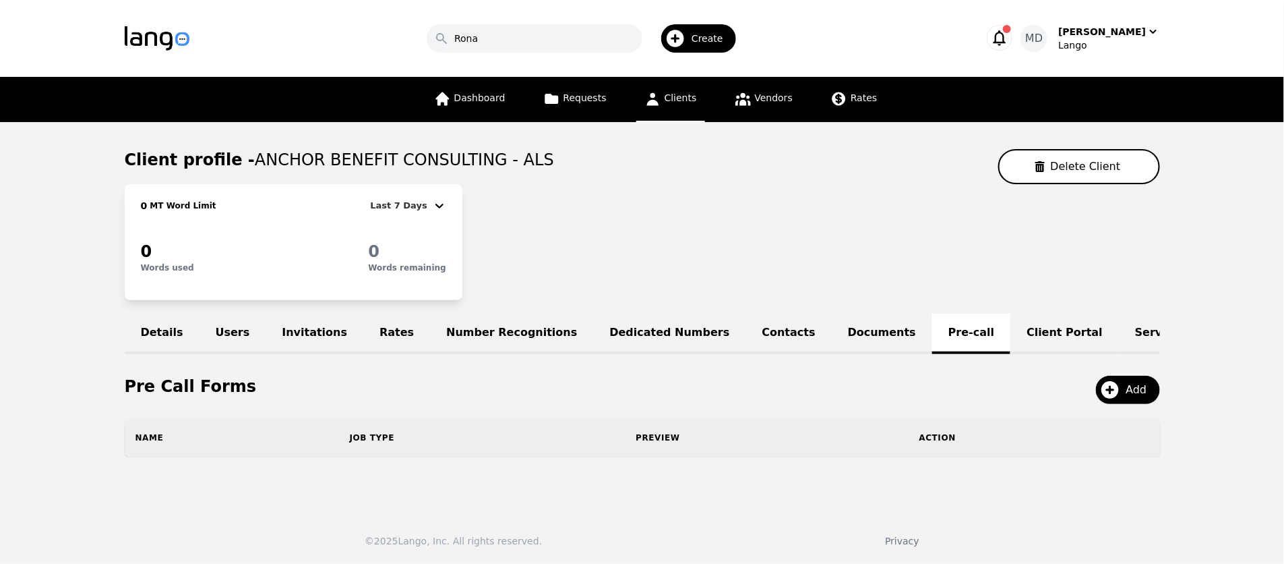
click at [1011, 336] on link "Client Portal" at bounding box center [1065, 333] width 109 height 40
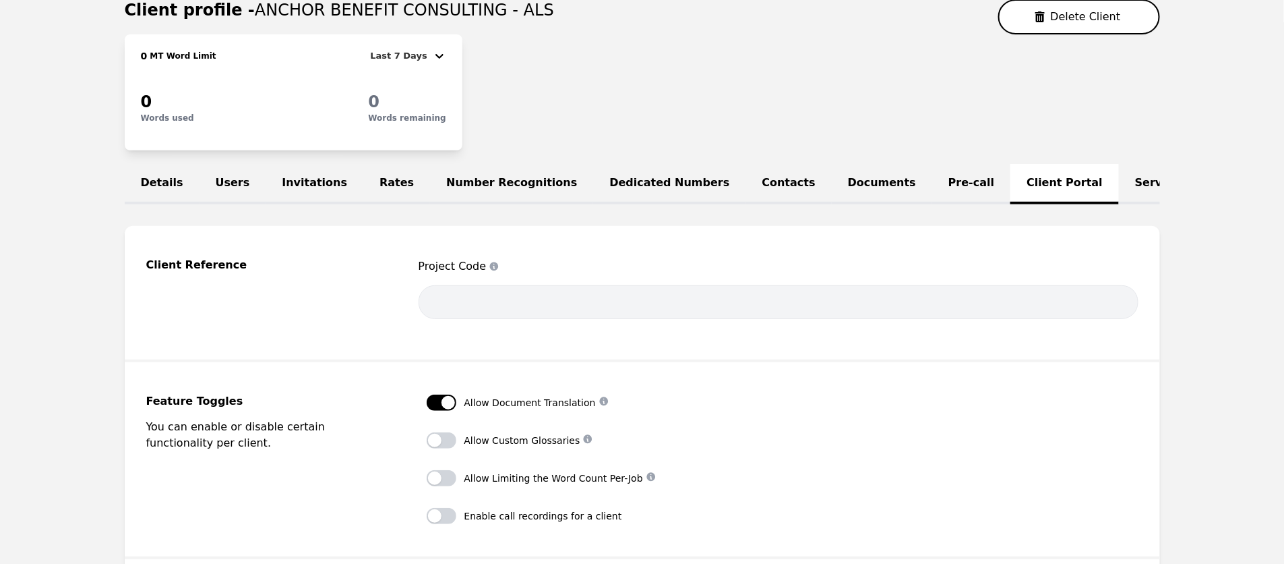
scroll to position [132, 0]
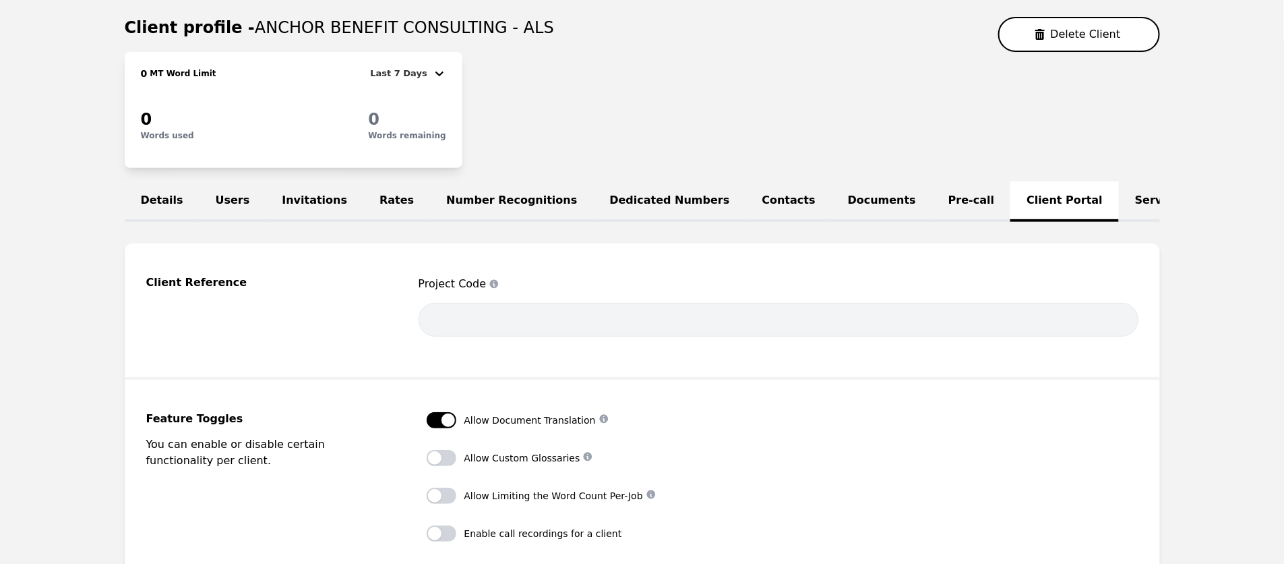
click at [1119, 205] on link "Service Lines" at bounding box center [1175, 201] width 113 height 40
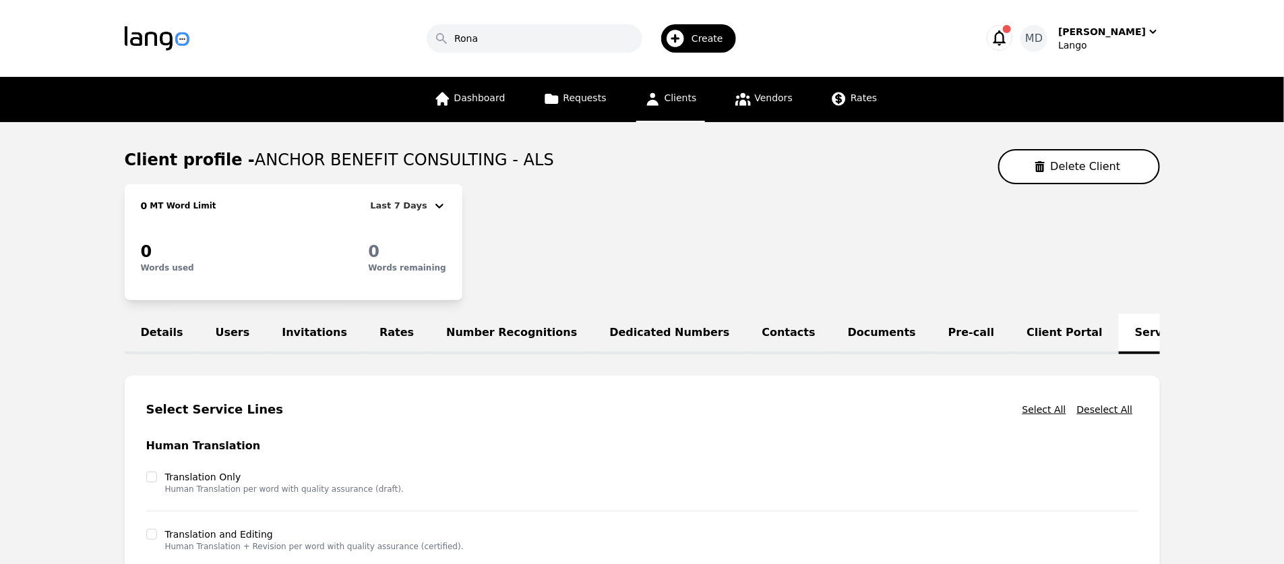
scroll to position [18, 0]
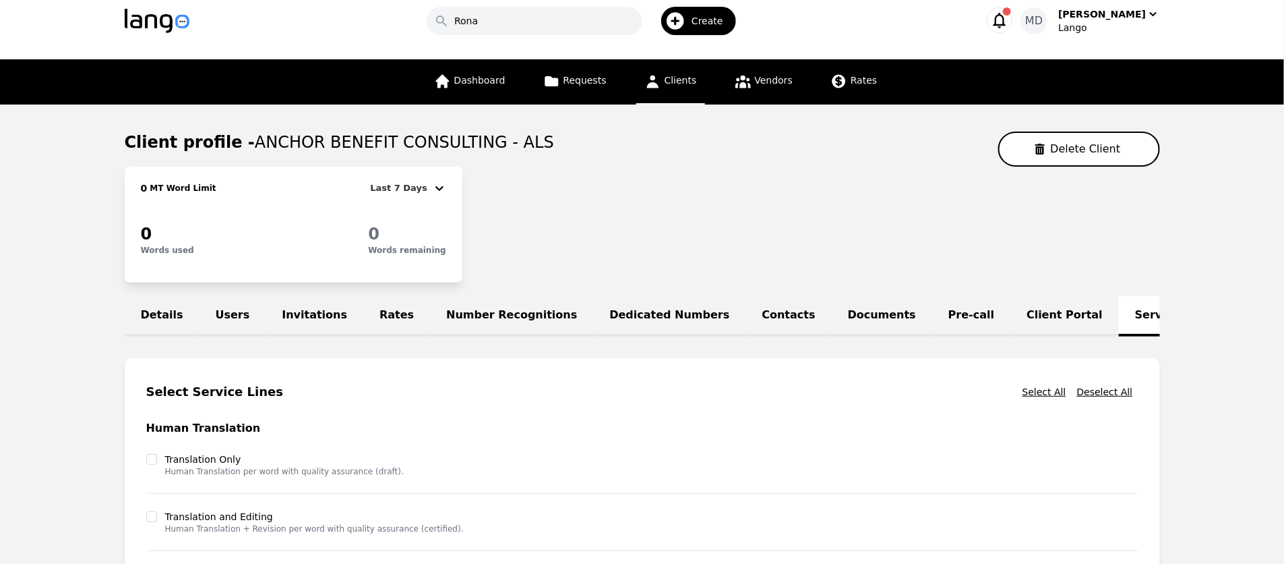
click at [670, 86] on link "Clients" at bounding box center [670, 81] width 69 height 45
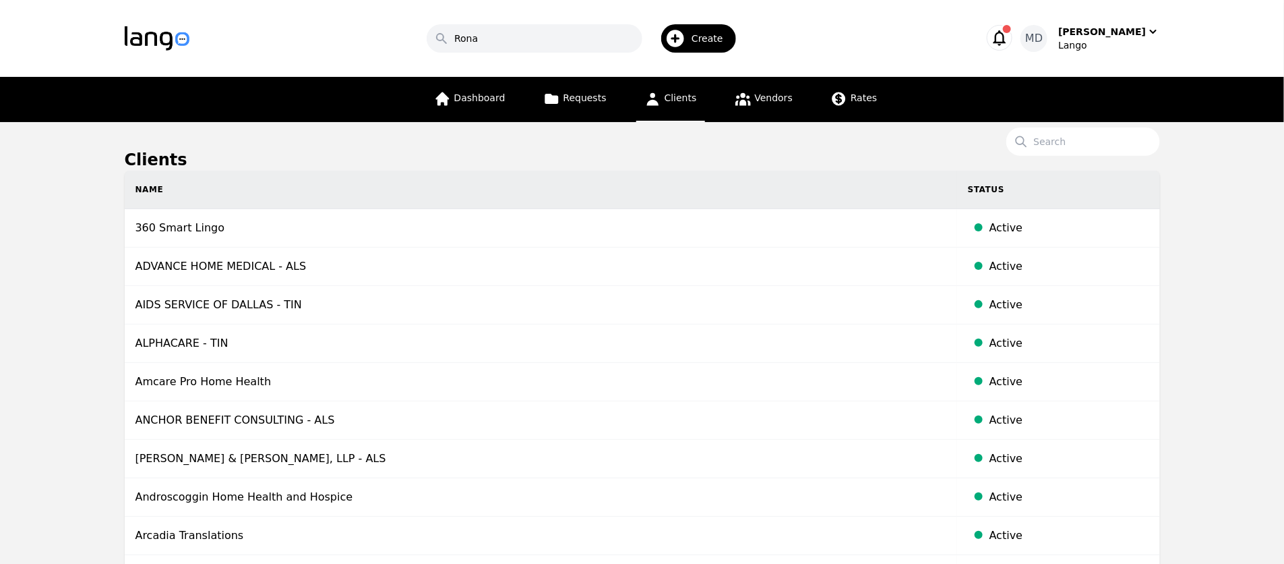
scroll to position [35, 0]
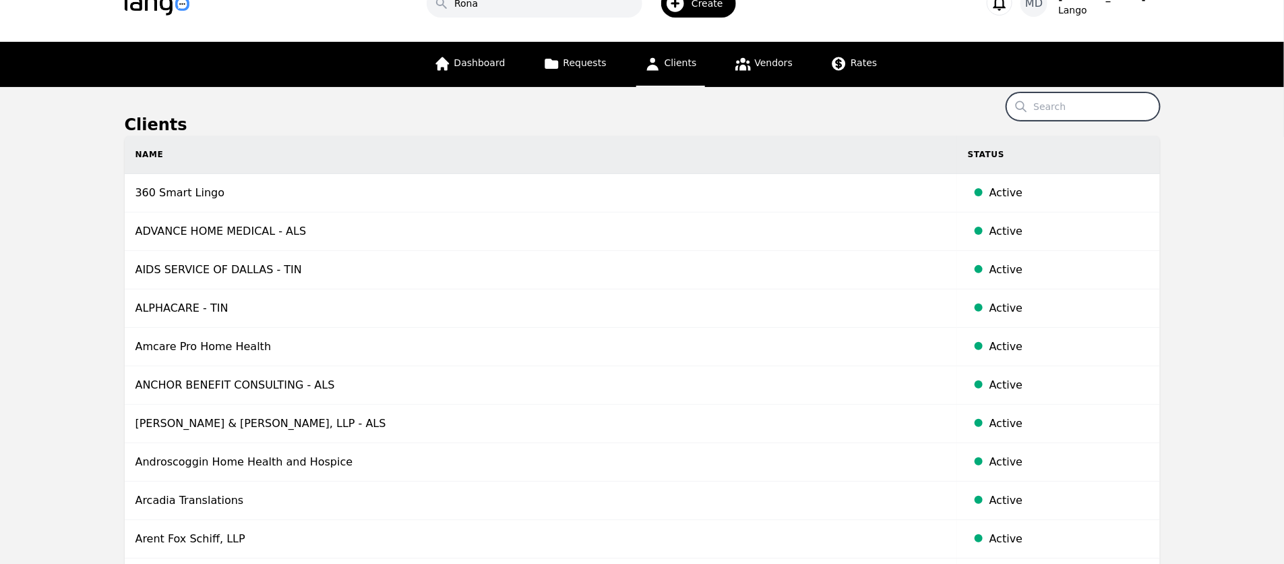
click at [1077, 106] on input "Search" at bounding box center [1084, 106] width 154 height 28
type input "calm"
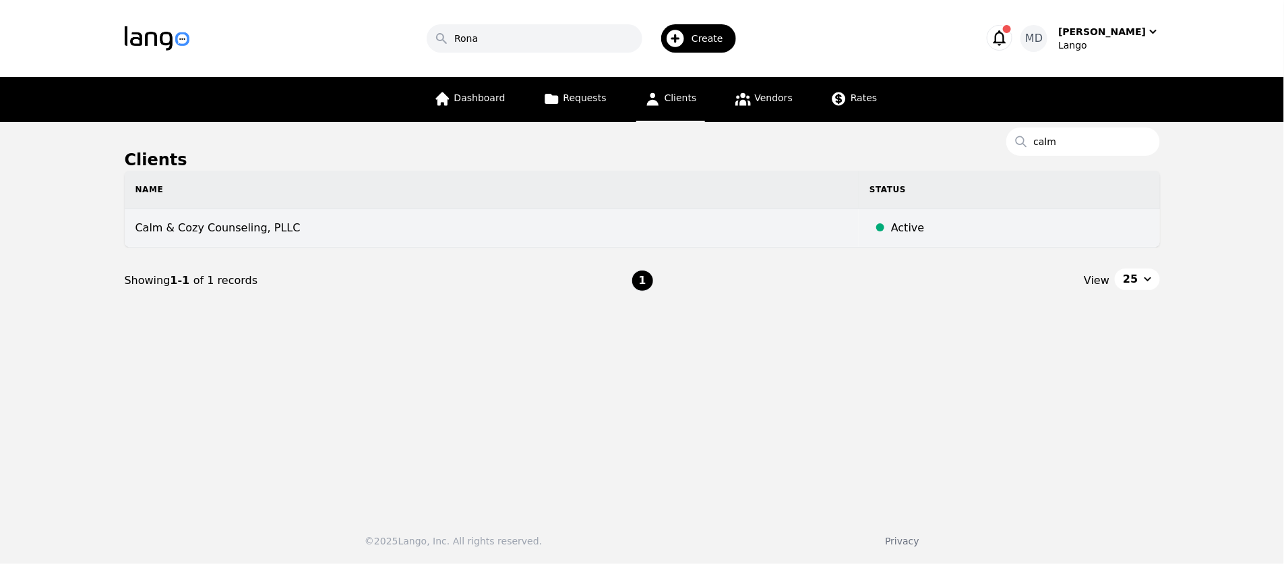
click at [278, 227] on td "Calm & Cozy Counseling, PLLC" at bounding box center [492, 228] width 735 height 38
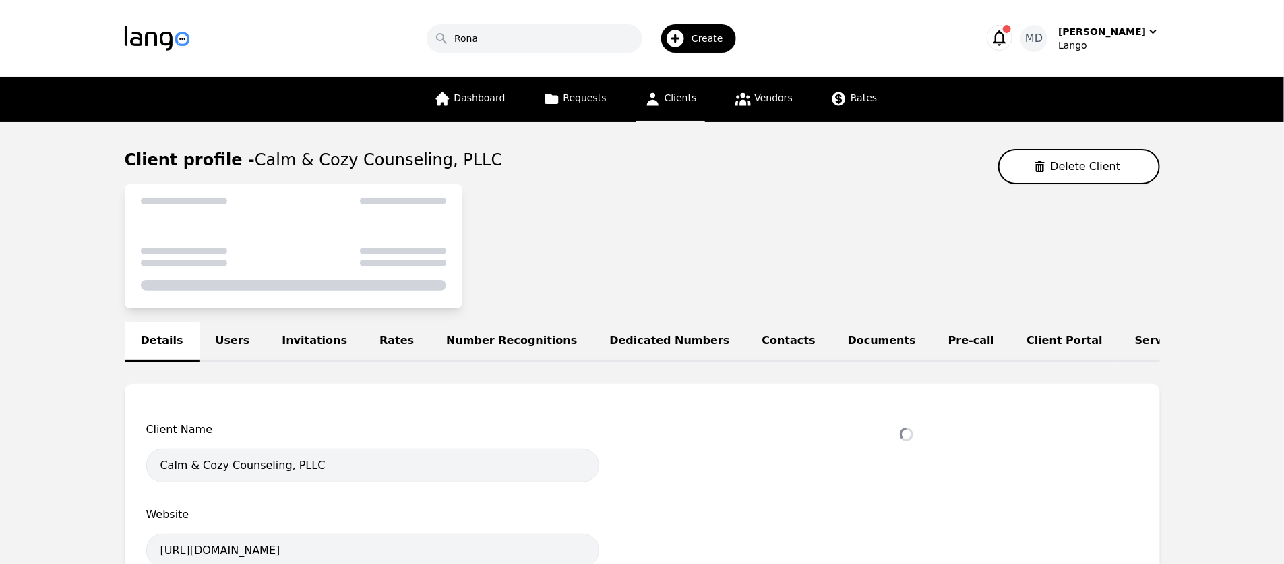
select select "active"
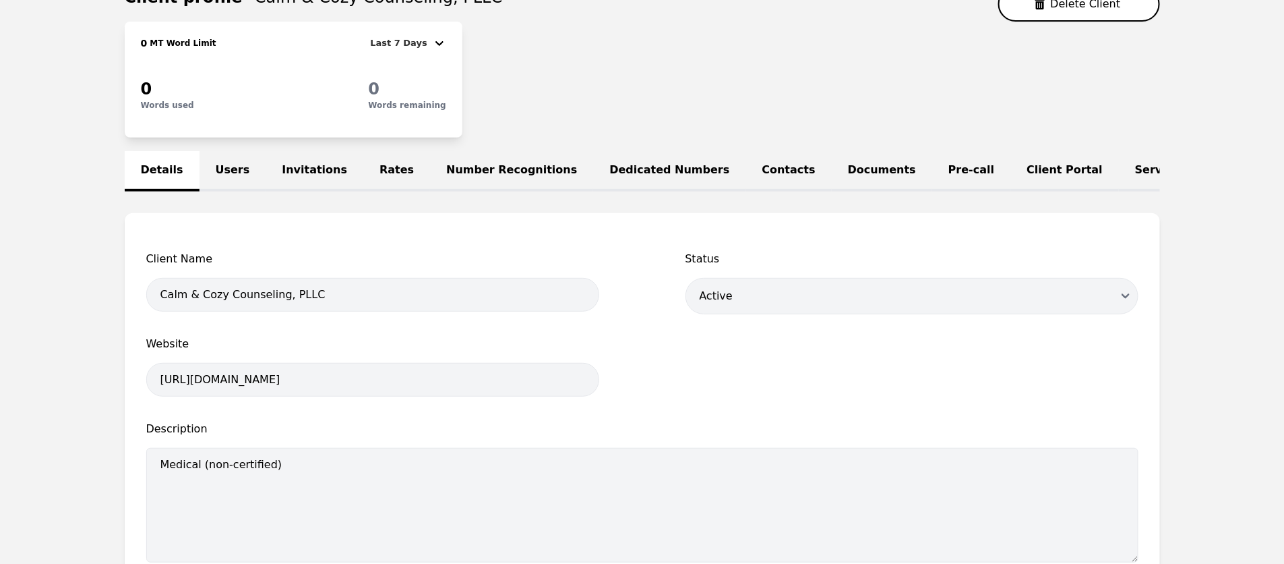
click at [231, 167] on link "Users" at bounding box center [233, 171] width 67 height 40
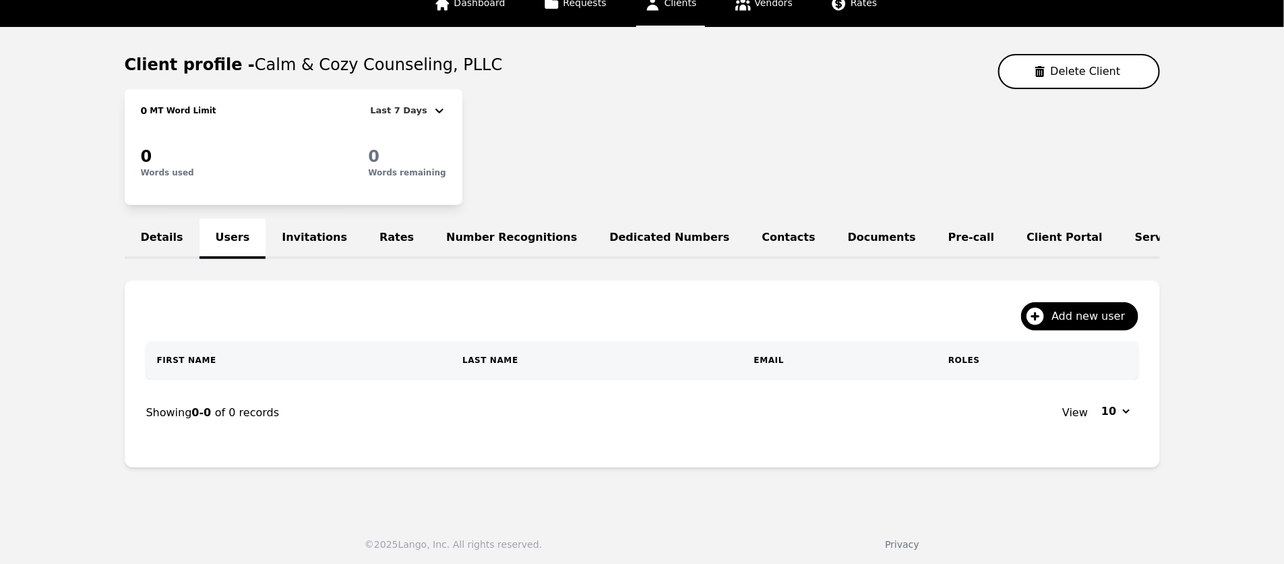
scroll to position [139, 0]
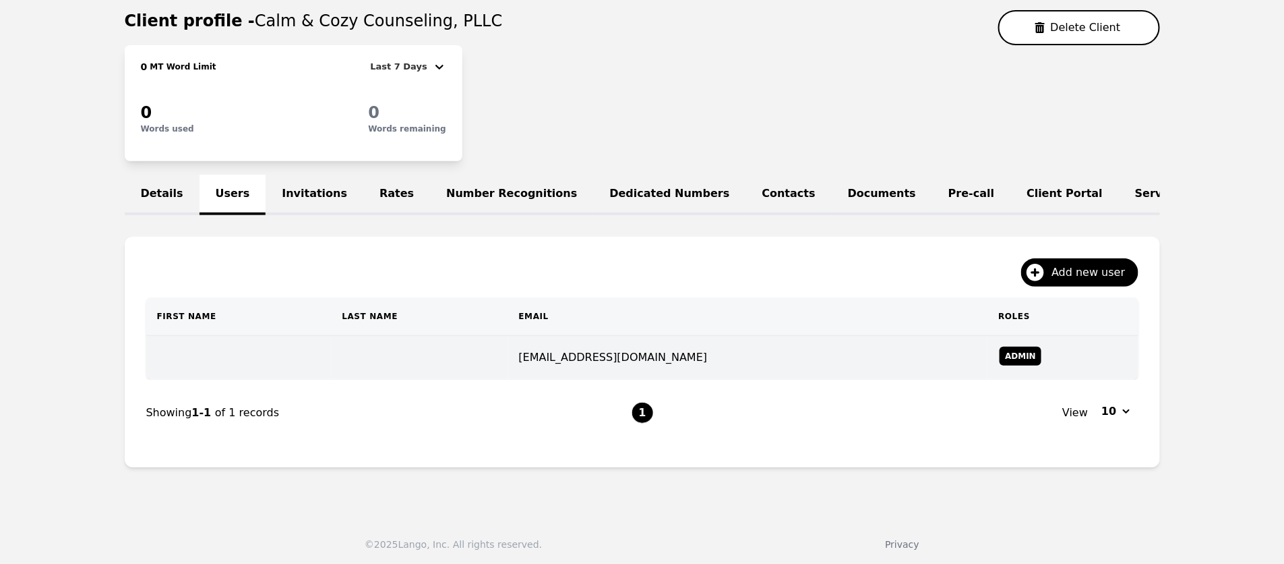
click at [901, 349] on td "connect@calmaandcozycounseling.com" at bounding box center [748, 358] width 480 height 44
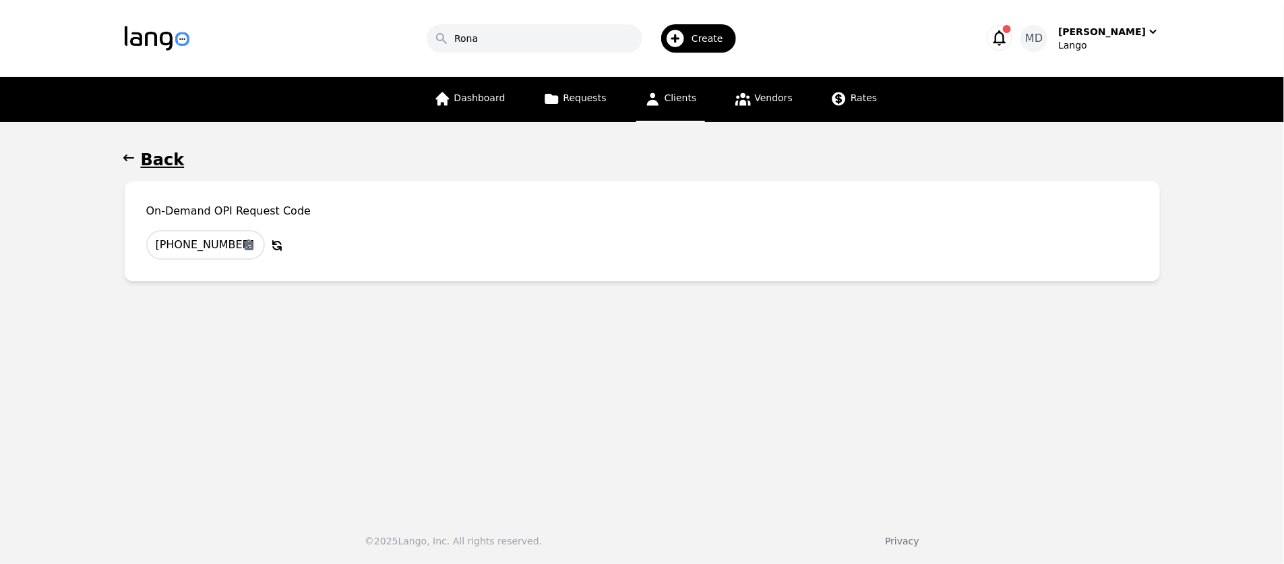
click at [150, 152] on h1 "Back" at bounding box center [163, 160] width 44 height 22
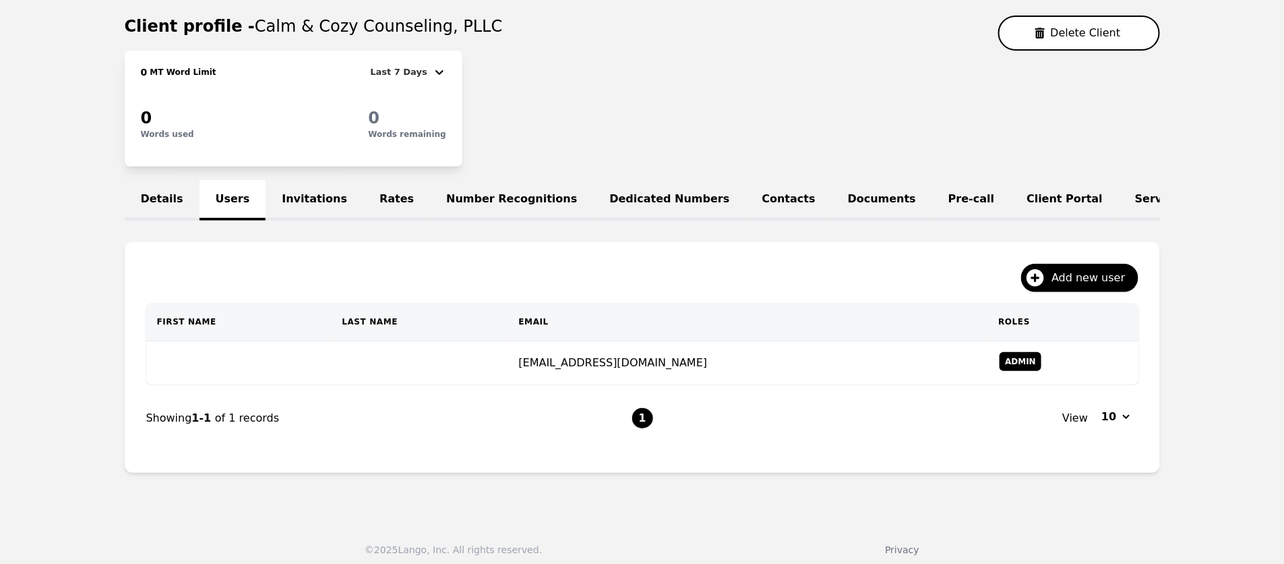
scroll to position [139, 0]
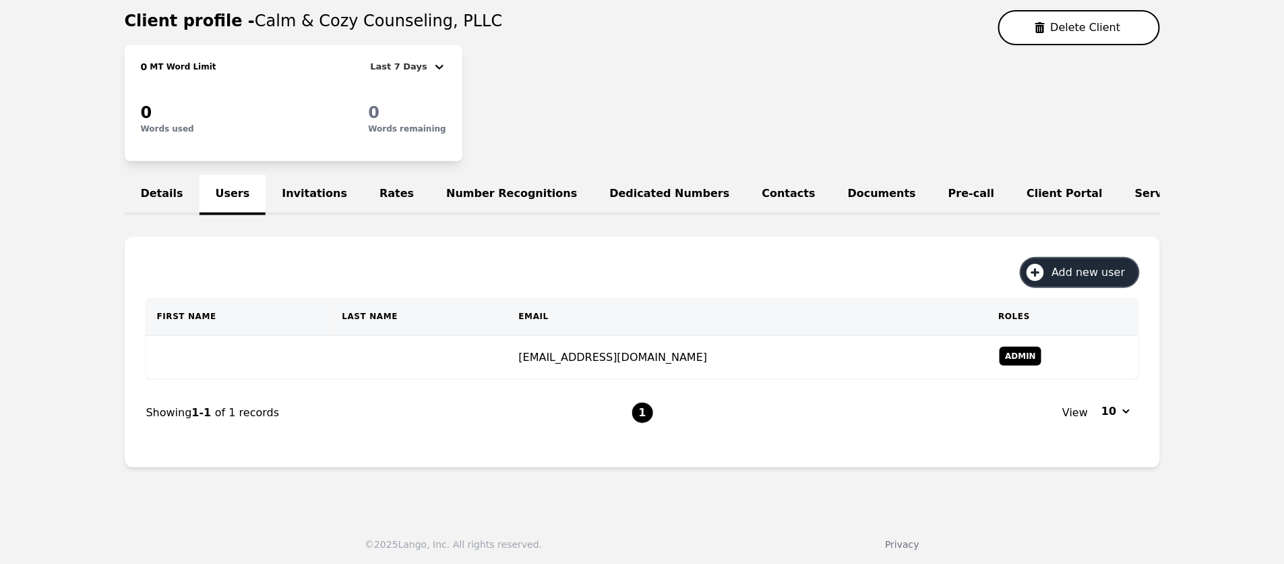
click at [1075, 269] on span "Add new user" at bounding box center [1093, 272] width 83 height 16
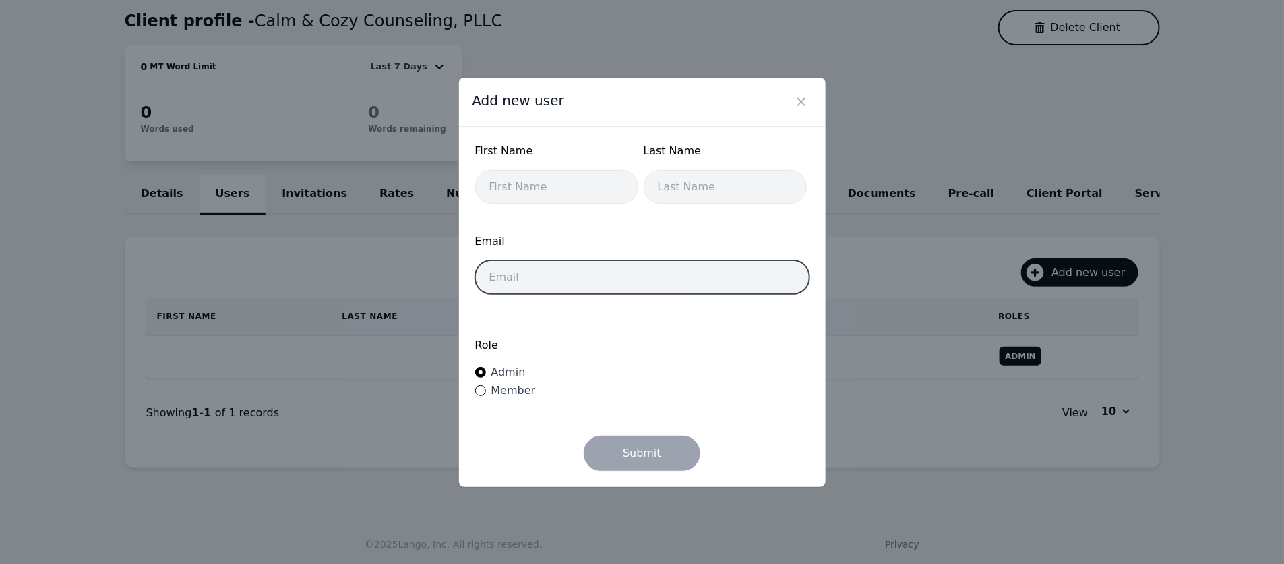
click at [648, 287] on input "email" at bounding box center [642, 277] width 334 height 34
paste input "connect@calmandcozycounseling.com"
type input "connect@calmandcozycounseling.com"
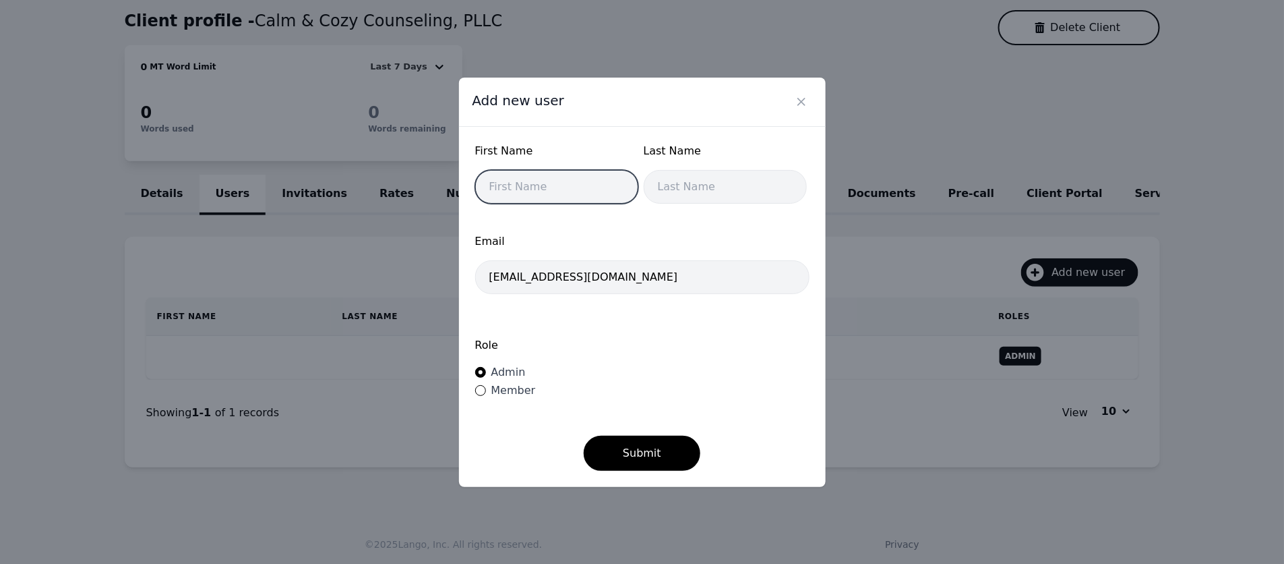
click at [546, 177] on input "text" at bounding box center [556, 187] width 163 height 34
click at [557, 187] on input "text" at bounding box center [556, 187] width 163 height 34
type input "Amanda"
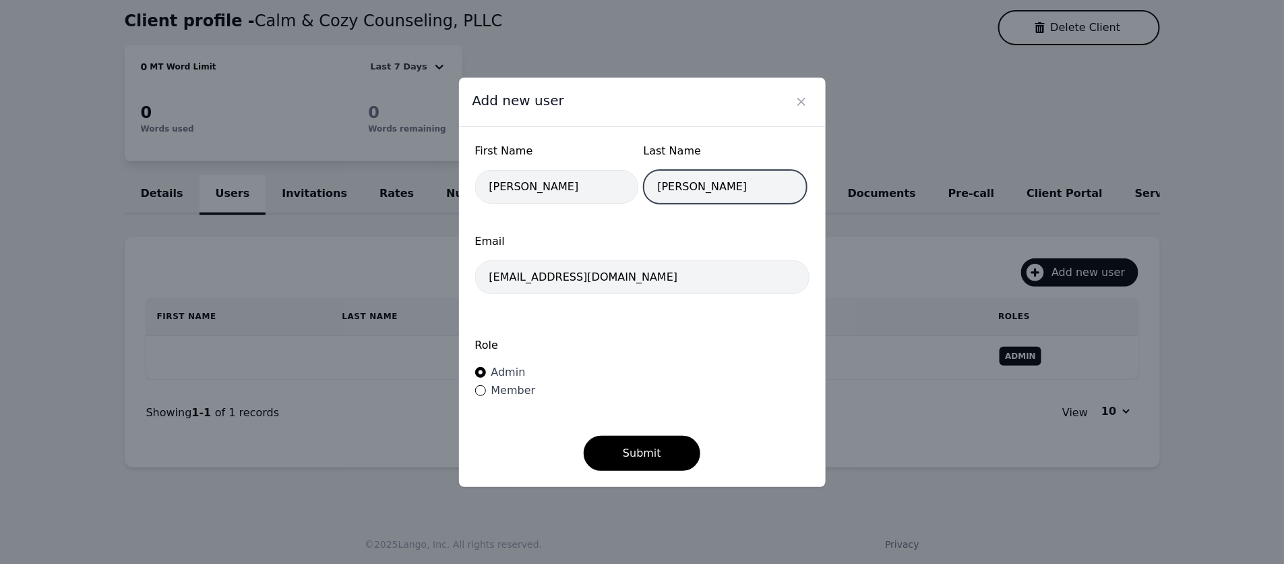
type input "Rivas"
click at [688, 338] on label "Role" at bounding box center [642, 345] width 334 height 16
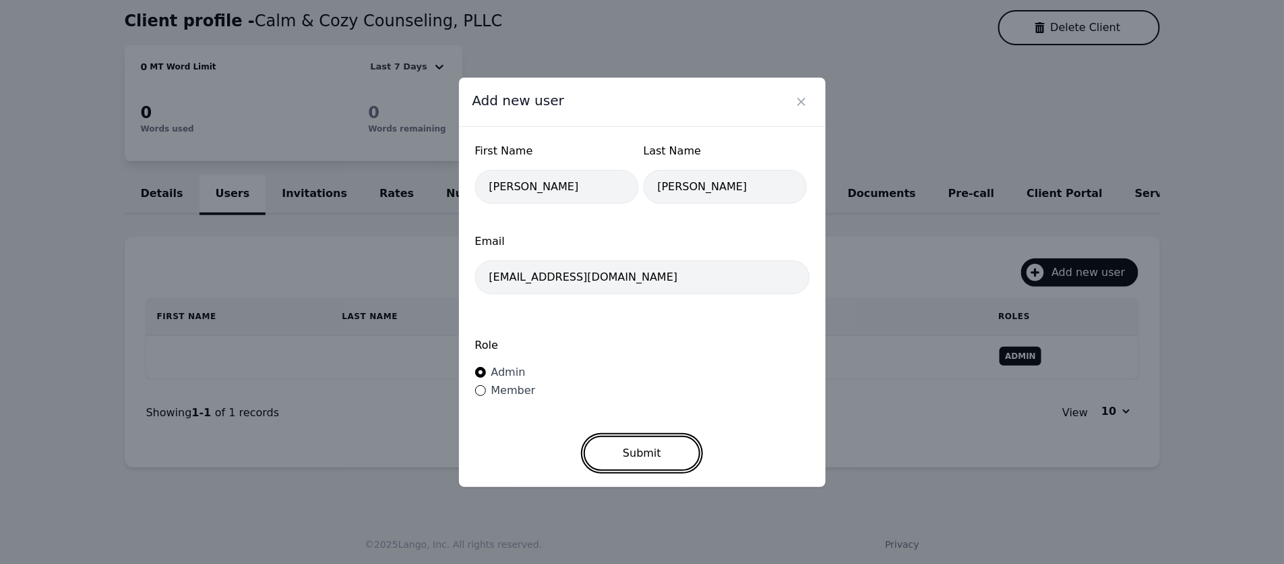
click at [643, 452] on button "Submit" at bounding box center [642, 453] width 117 height 35
click at [798, 102] on icon "Close" at bounding box center [801, 101] width 13 height 13
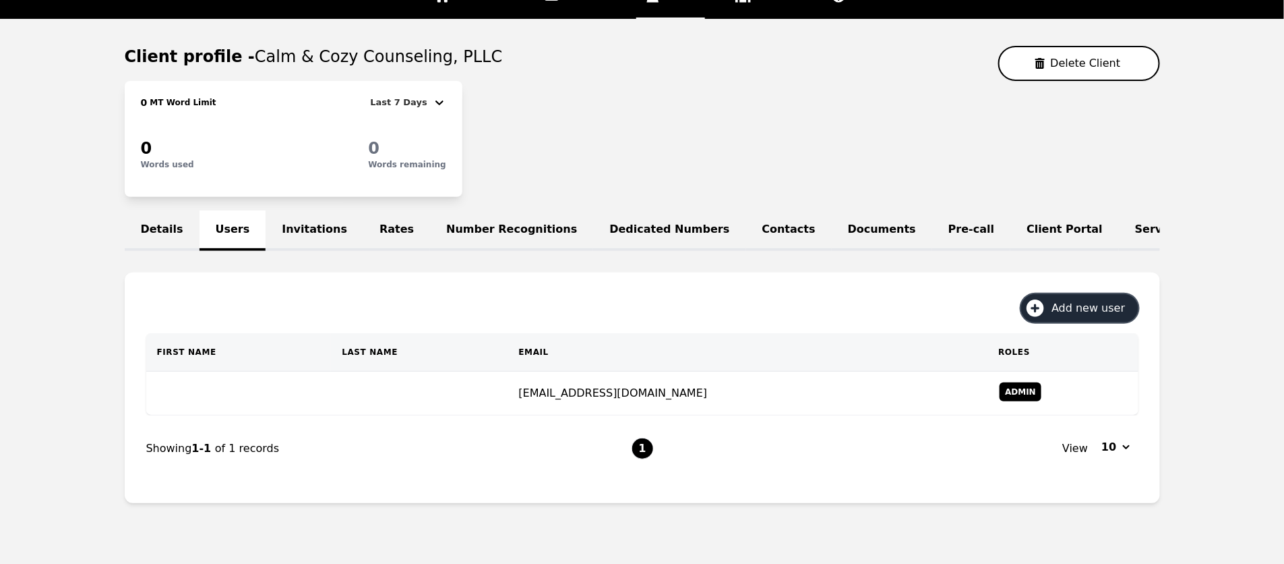
scroll to position [101, 0]
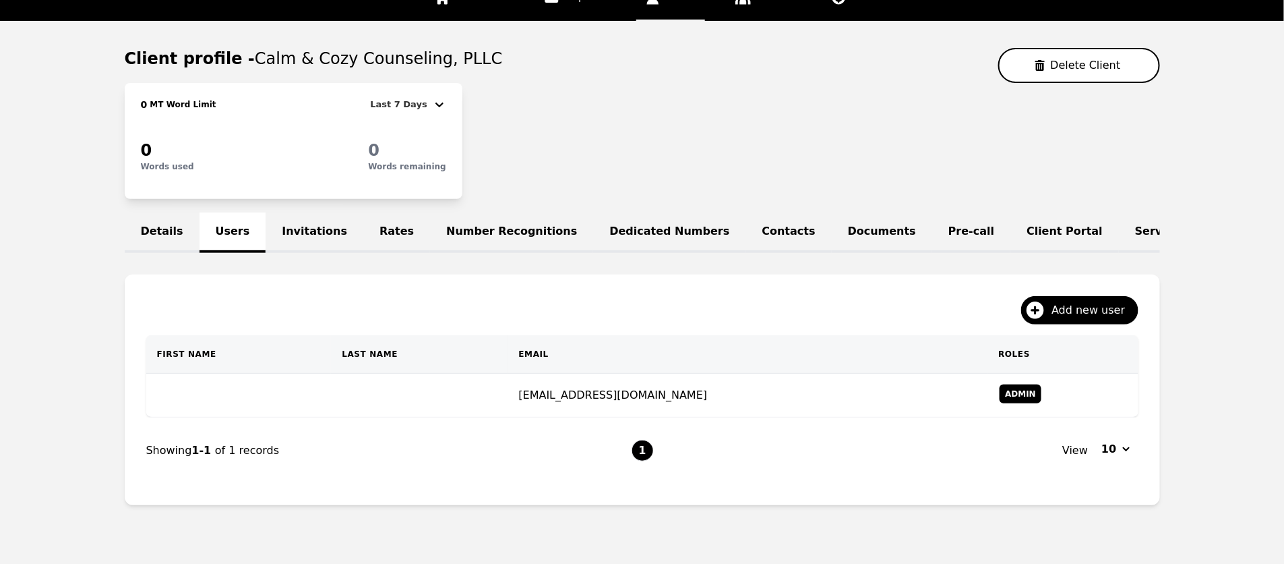
click at [288, 227] on link "Invitations" at bounding box center [315, 232] width 98 height 40
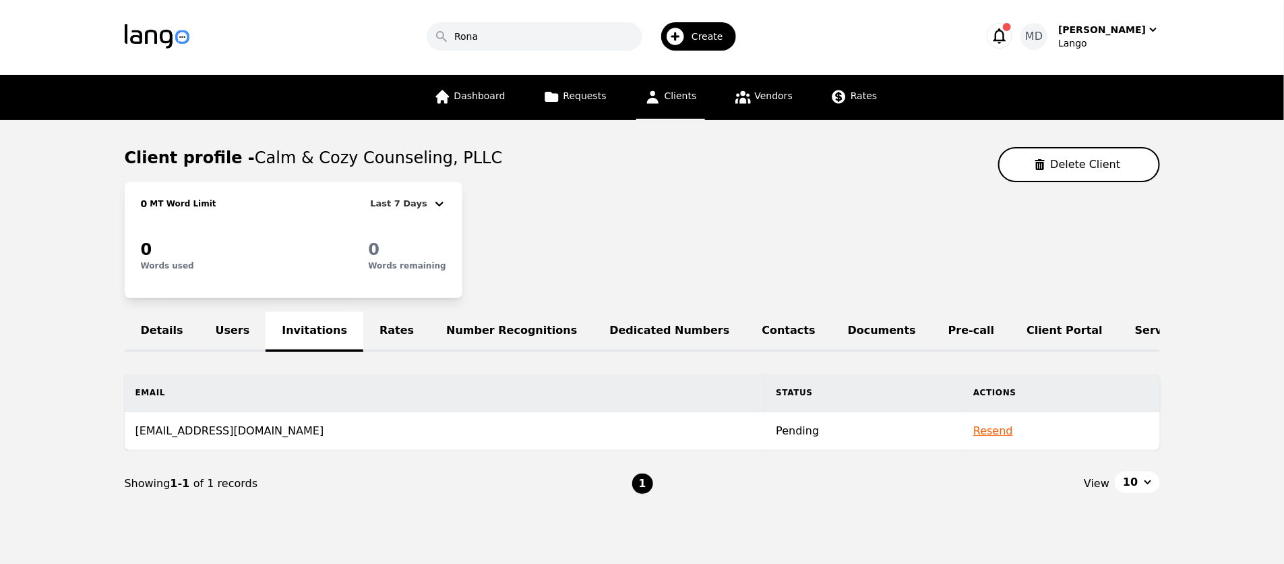
scroll to position [40, 0]
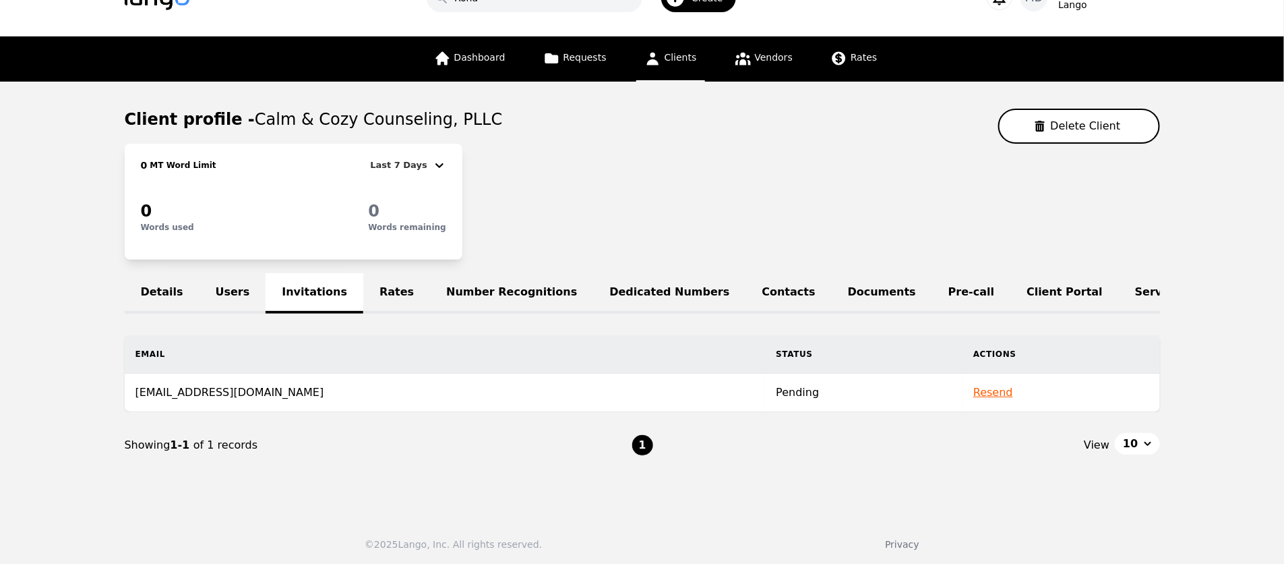
click at [806, 388] on td "Pending" at bounding box center [864, 392] width 198 height 38
click at [344, 378] on td "connect@calmaandcozycounseling.com" at bounding box center [445, 392] width 641 height 38
click at [301, 396] on td "connect@calmaandcozycounseling.com" at bounding box center [445, 392] width 641 height 38
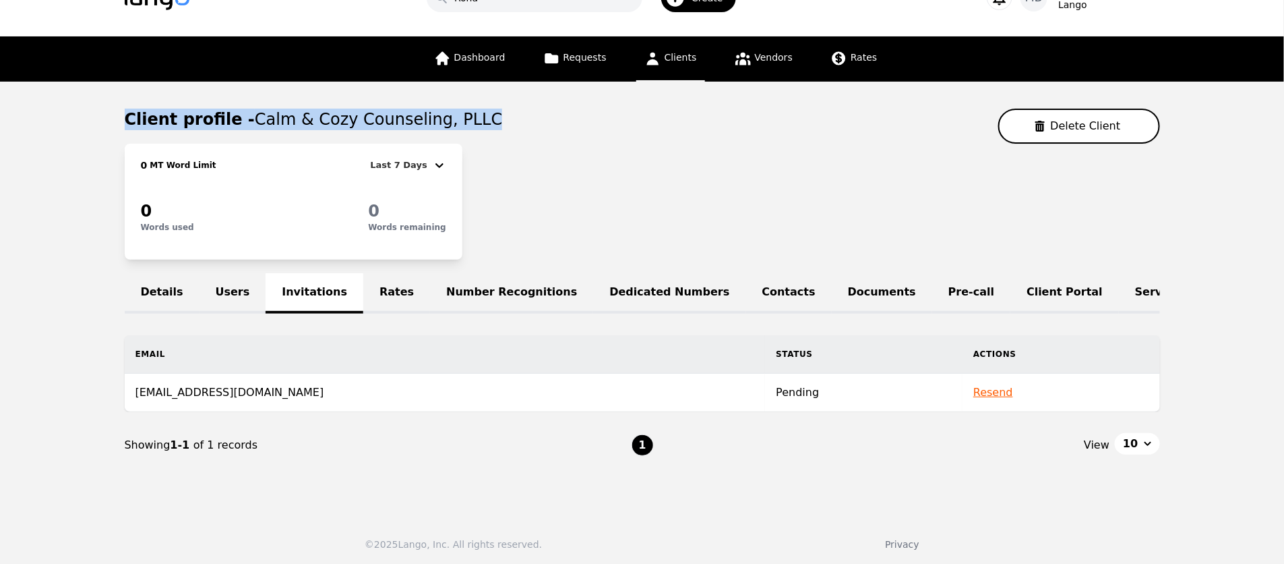
drag, startPoint x: 448, startPoint y: 117, endPoint x: 80, endPoint y: 108, distance: 368.2
click at [80, 108] on main "Client profile - Calm & Cozy Counseling, PLLC Delete Client 0 MT Word Limit Las…" at bounding box center [642, 293] width 1284 height 423
click at [255, 72] on div "Dashboard Requests Clients Vendors Rates" at bounding box center [643, 58] width 820 height 45
drag, startPoint x: 237, startPoint y: 116, endPoint x: 460, endPoint y: 119, distance: 222.5
click at [460, 119] on div "Client profile - Calm & Cozy Counseling, PLLC Delete Client" at bounding box center [643, 126] width 1036 height 35
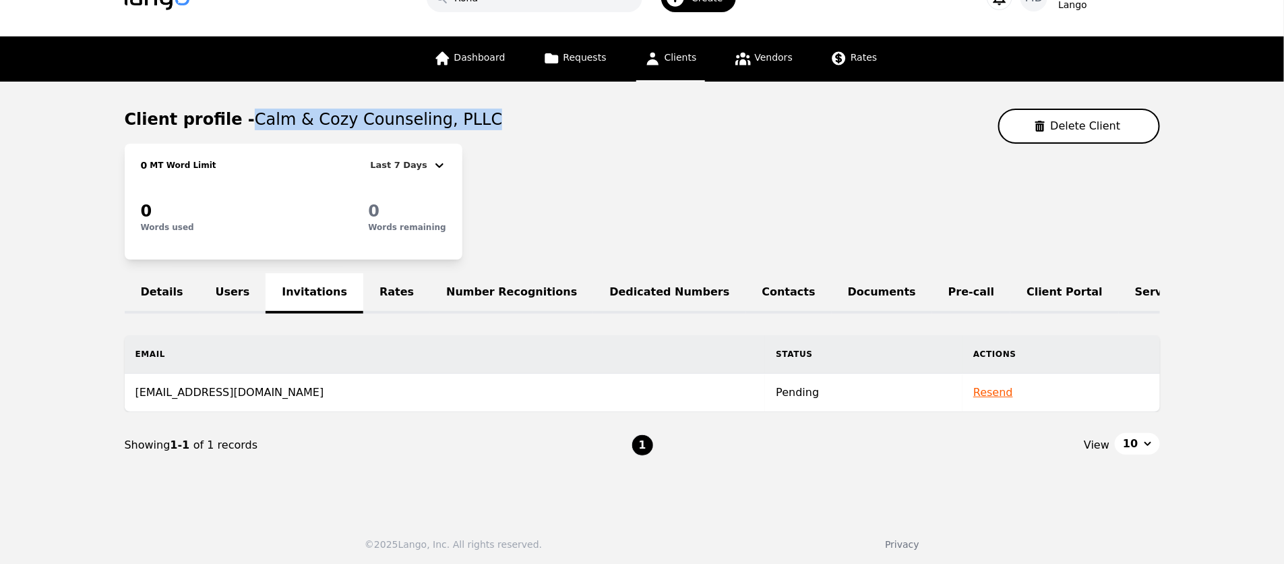
copy span "Calm & Cozy Counseling, PLLC"
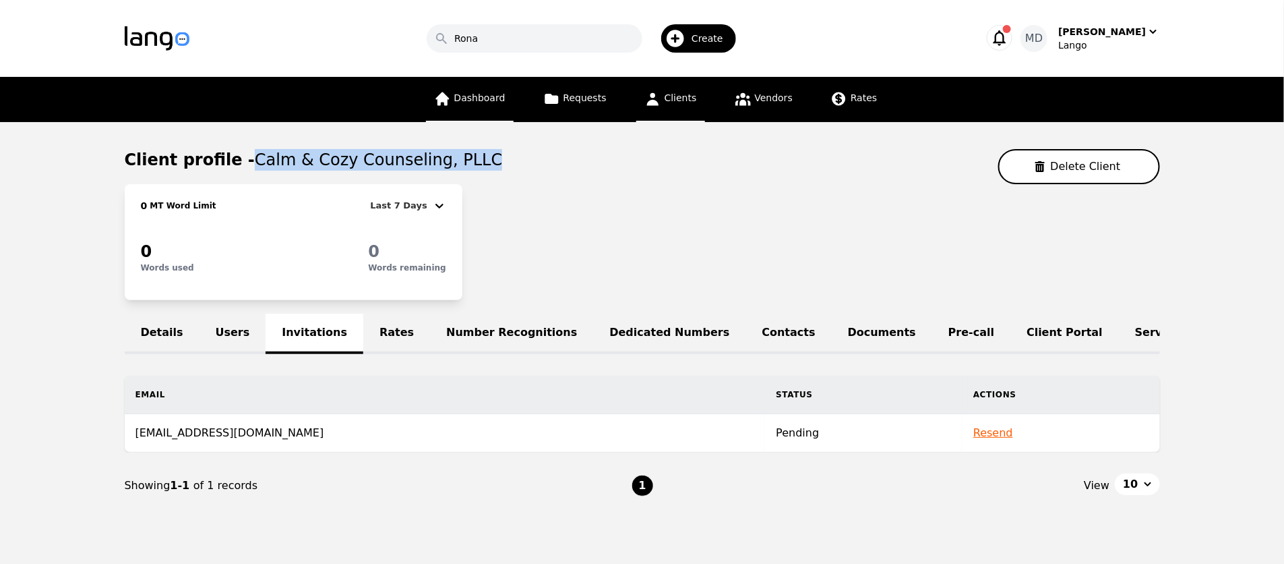
click at [483, 101] on span "Dashboard" at bounding box center [479, 97] width 51 height 11
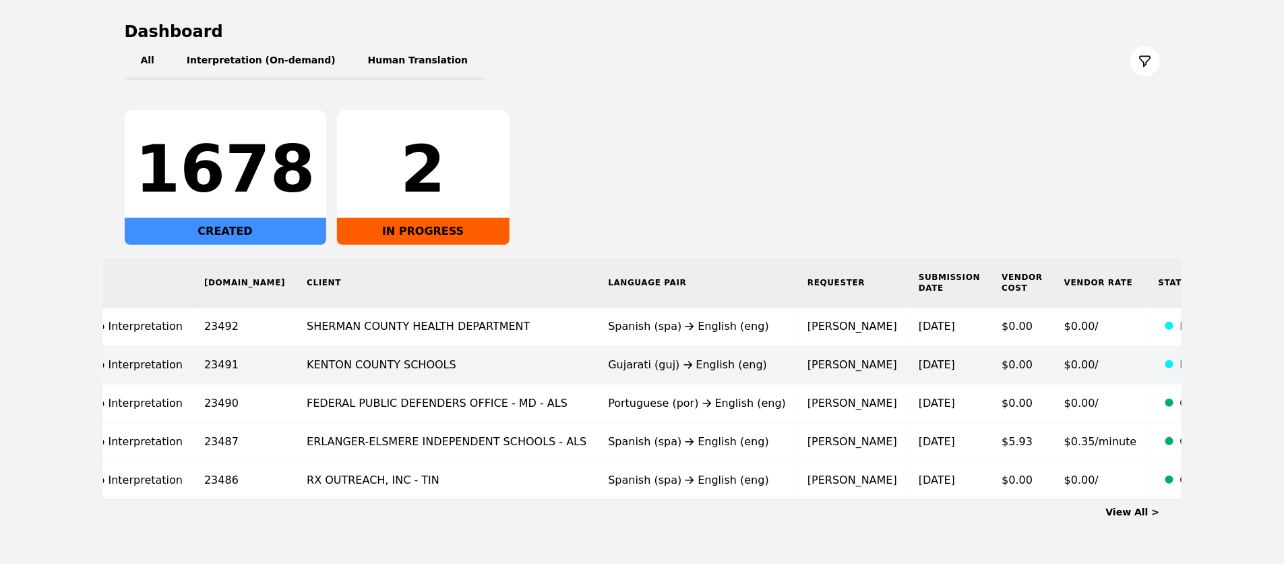
scroll to position [171, 0]
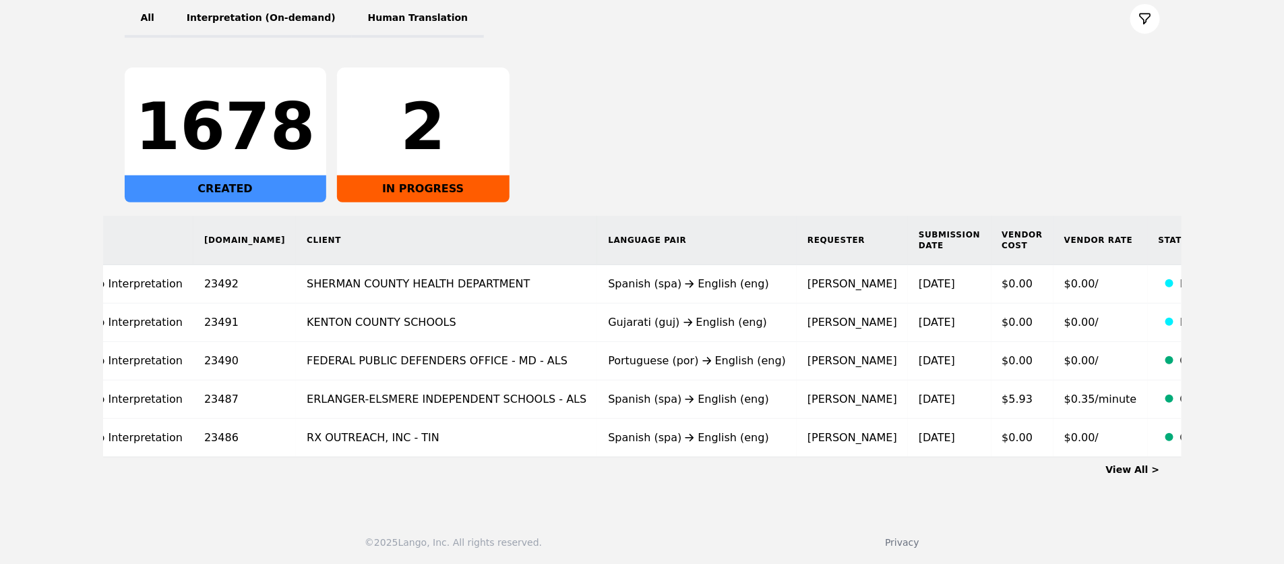
click at [1129, 464] on link "View All >" at bounding box center [1133, 469] width 54 height 11
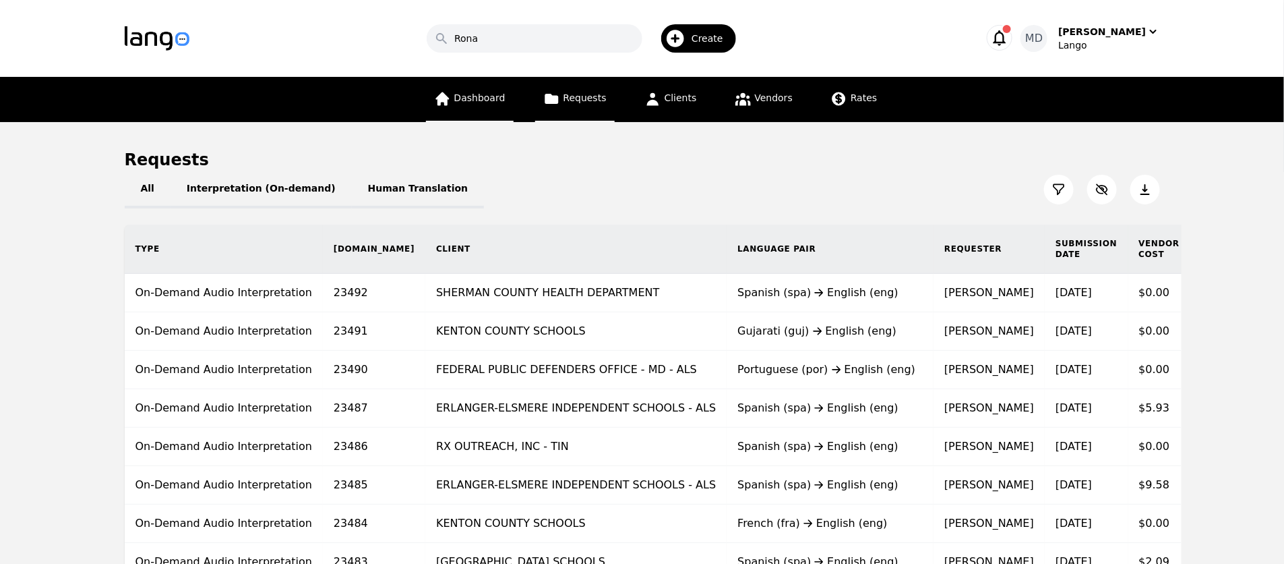
click at [481, 94] on span "Dashboard" at bounding box center [479, 97] width 51 height 11
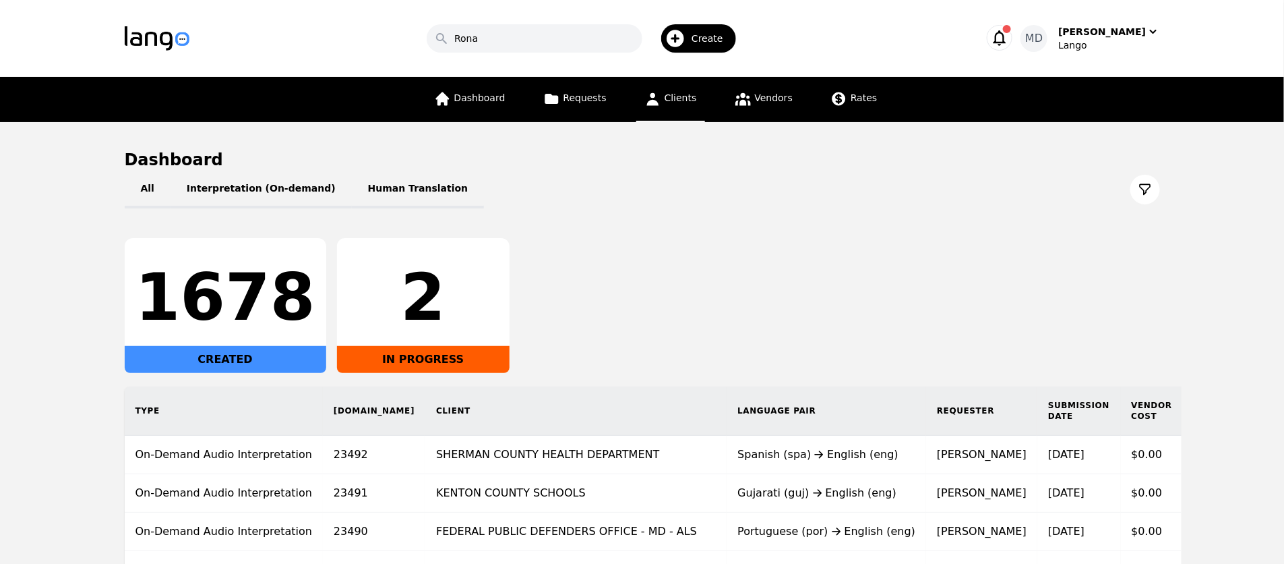
click at [694, 98] on span "Clients" at bounding box center [681, 97] width 32 height 11
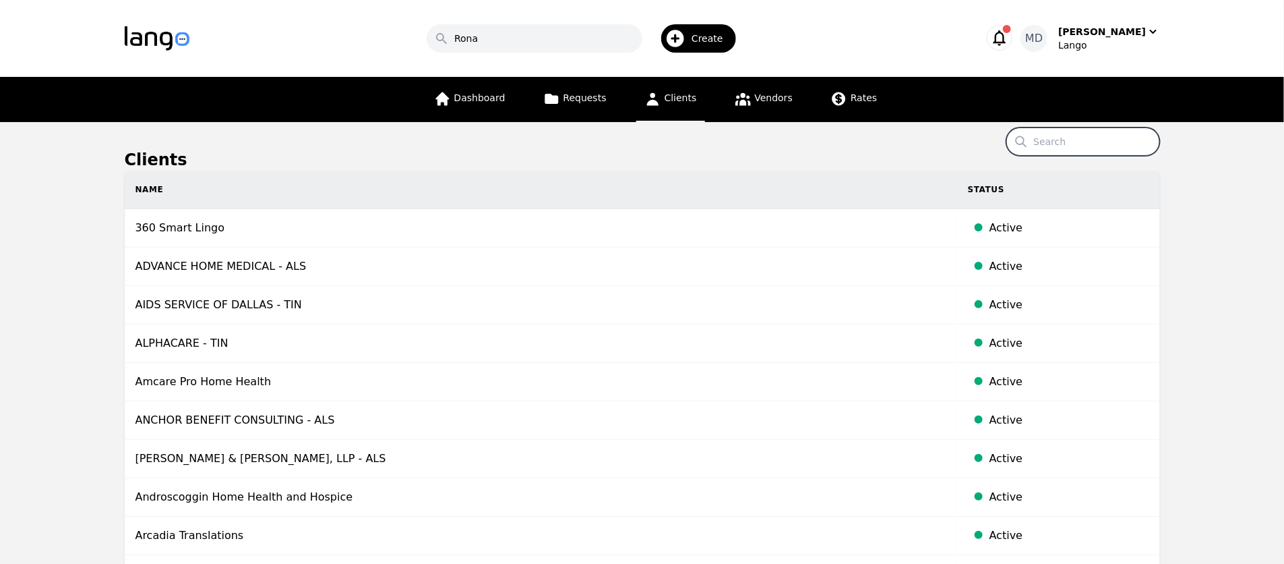
click at [1091, 138] on input "Search" at bounding box center [1084, 141] width 154 height 28
type input "calm"
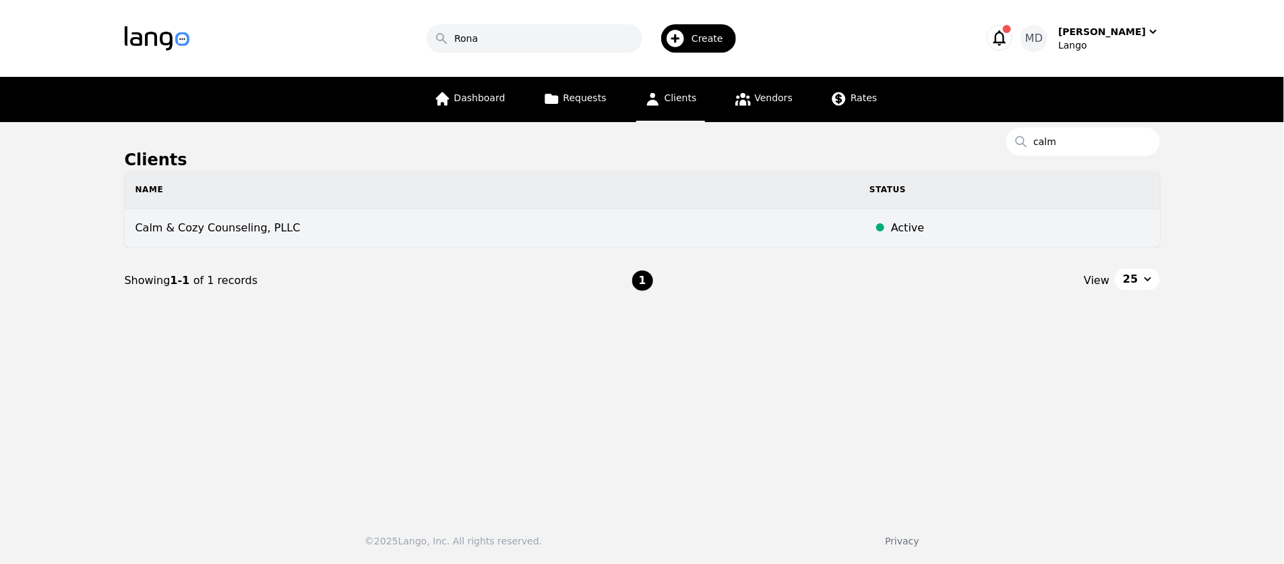
click at [549, 224] on td "Calm & Cozy Counseling, PLLC" at bounding box center [492, 228] width 735 height 38
select select "active"
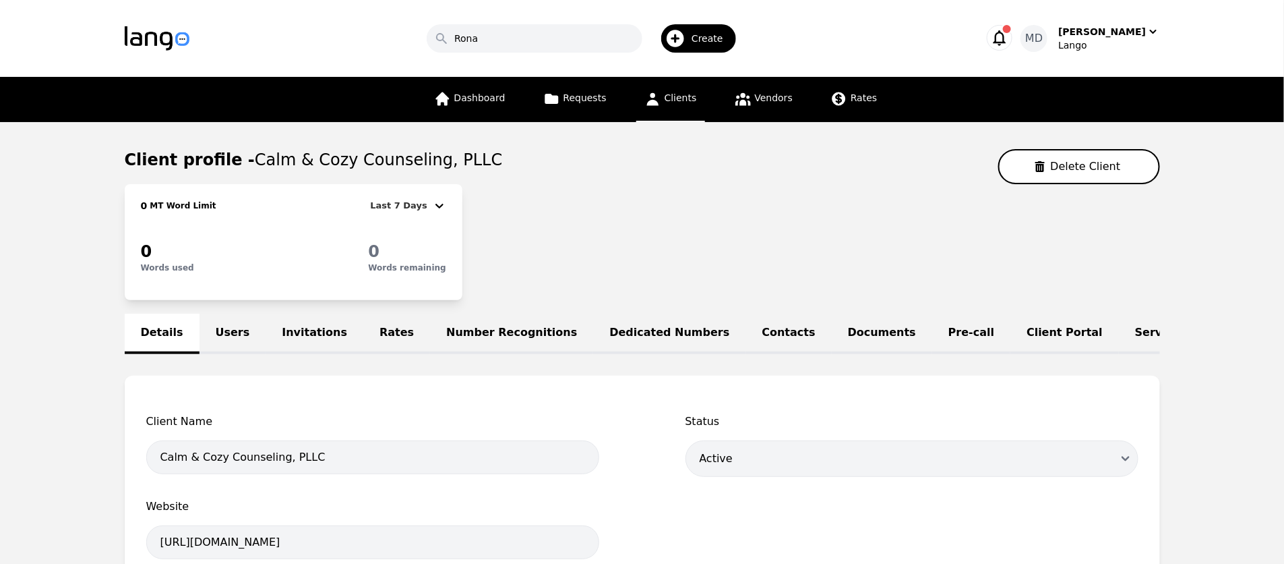
click at [312, 332] on link "Invitations" at bounding box center [315, 333] width 98 height 40
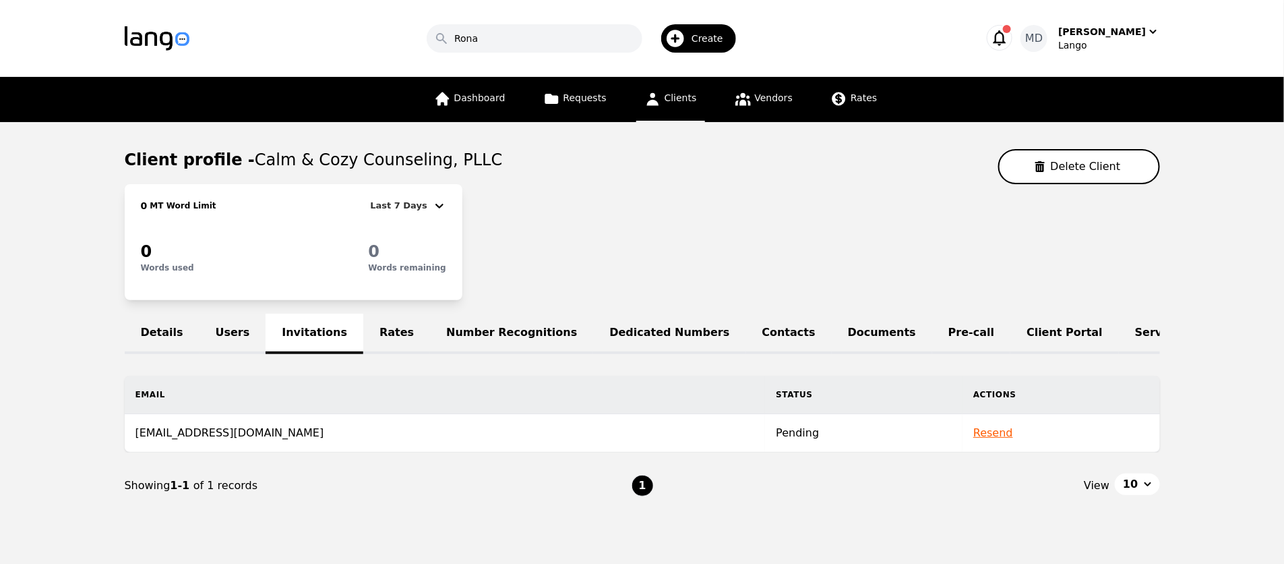
click at [983, 433] on button "Resend" at bounding box center [993, 433] width 40 height 16
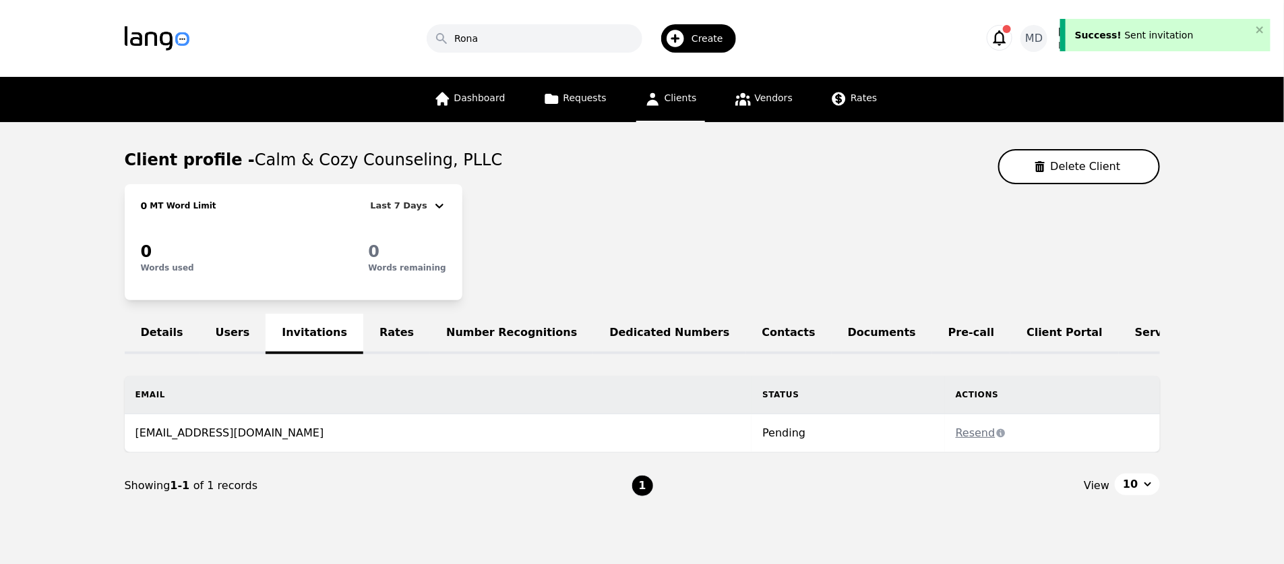
click at [227, 334] on link "Users" at bounding box center [233, 333] width 67 height 40
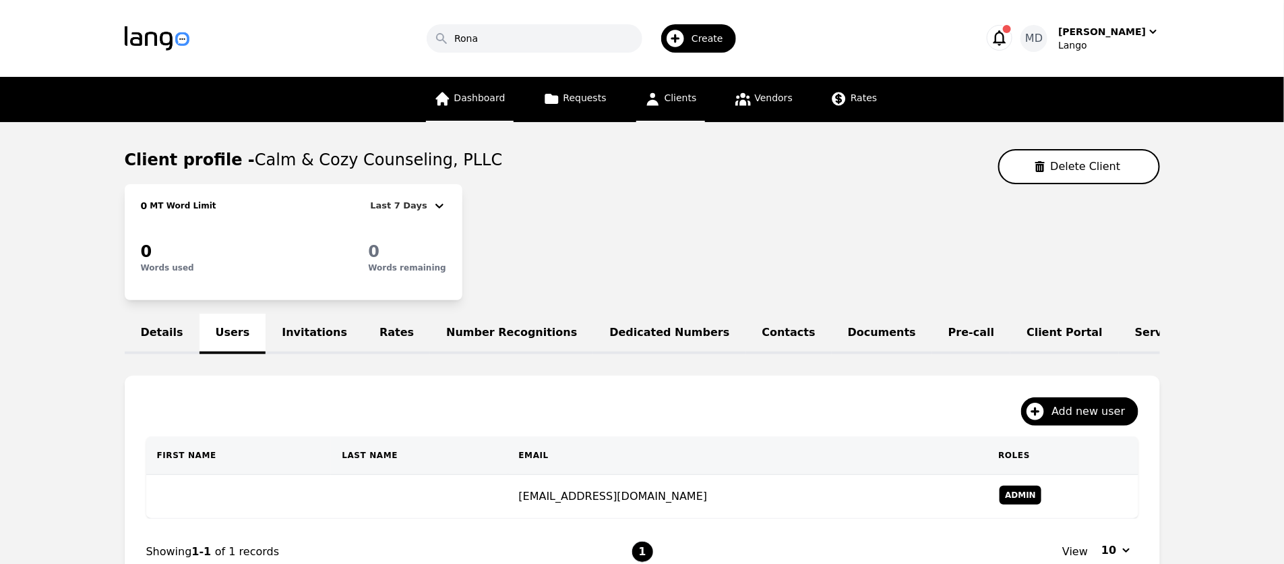
click at [487, 102] on link "Dashboard" at bounding box center [470, 99] width 88 height 45
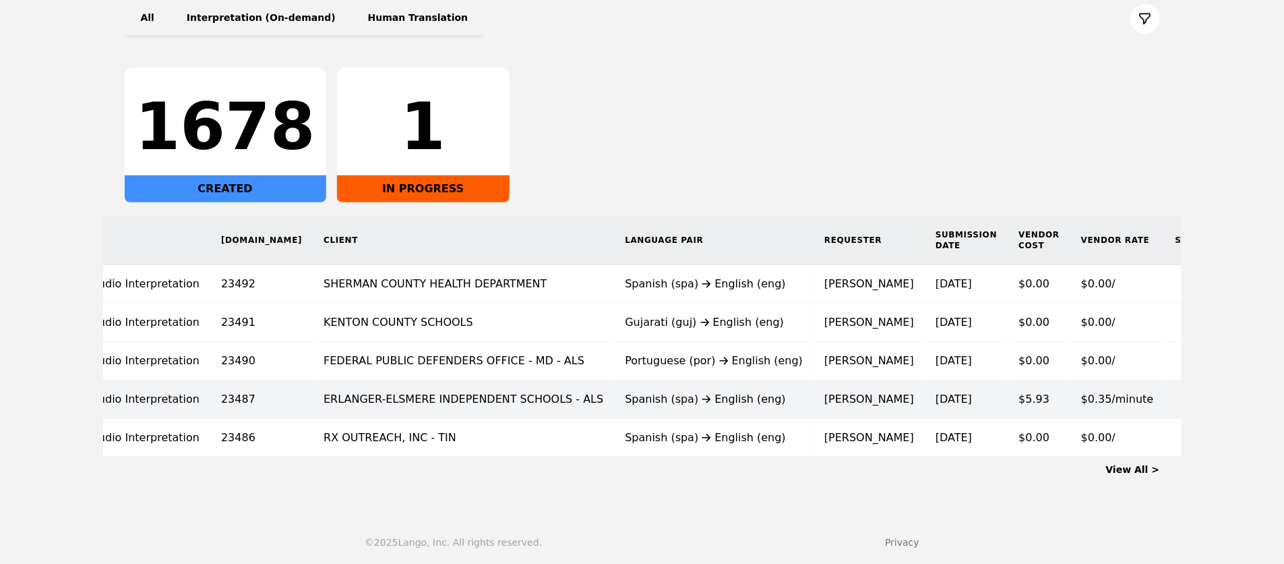
scroll to position [0, 112]
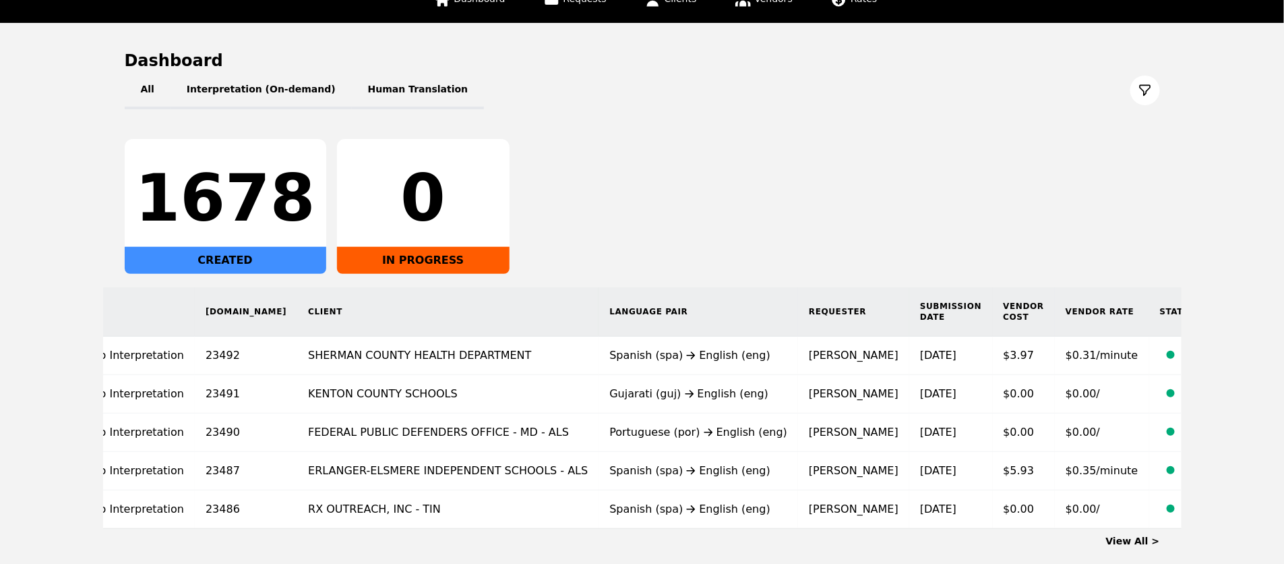
scroll to position [171, 0]
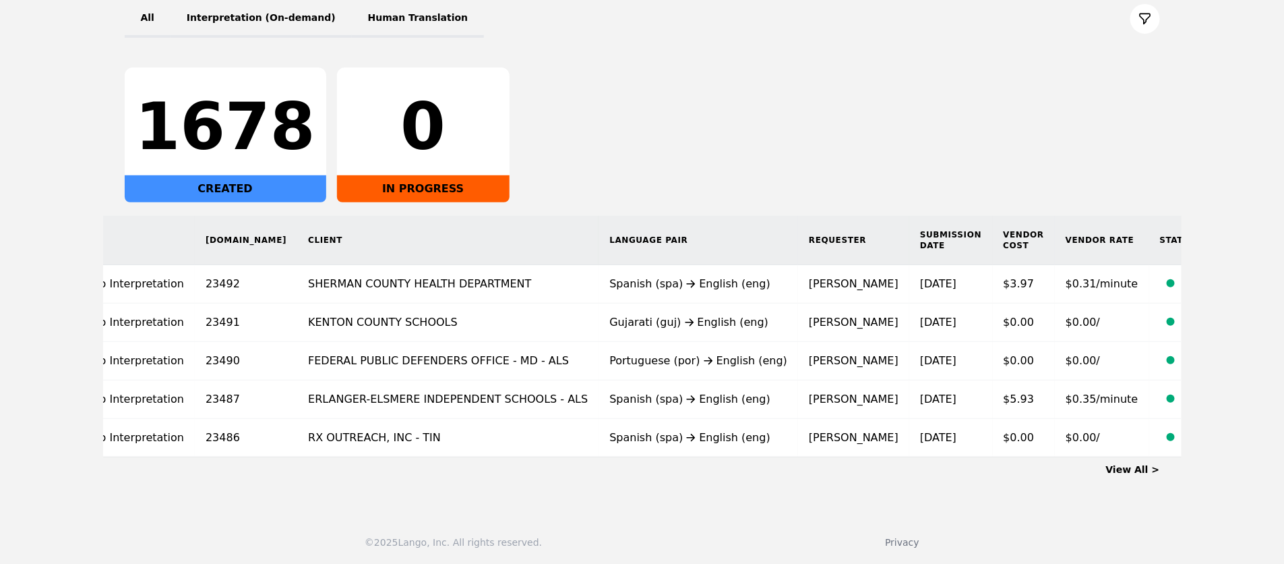
click at [1138, 470] on link "View All >" at bounding box center [1133, 469] width 54 height 11
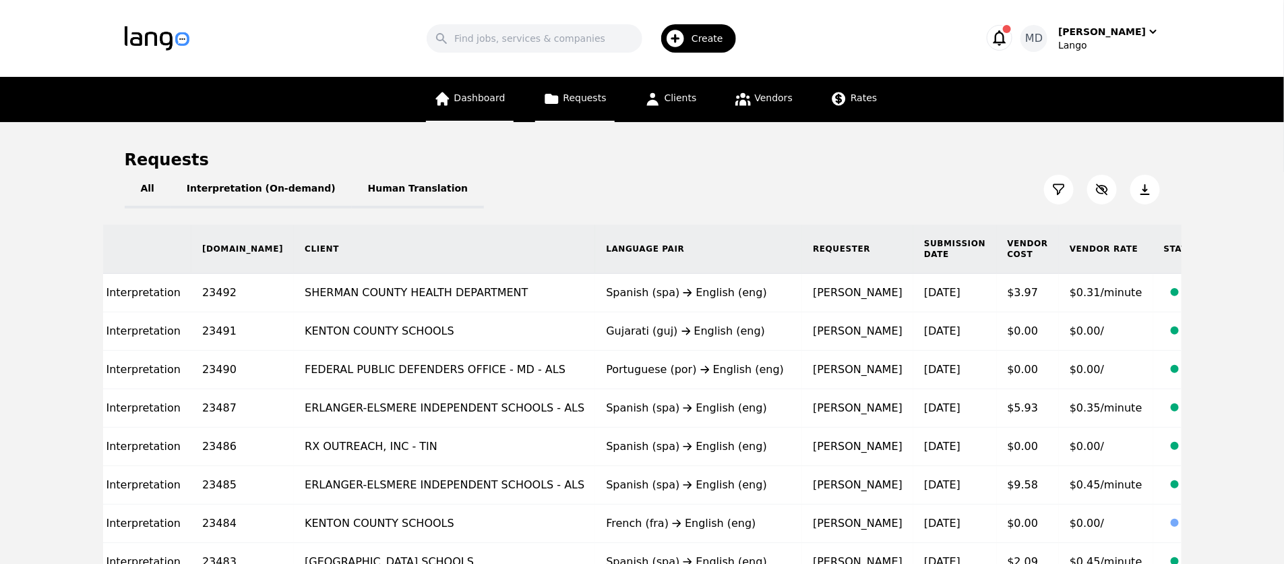
click at [491, 102] on span "Dashboard" at bounding box center [479, 97] width 51 height 11
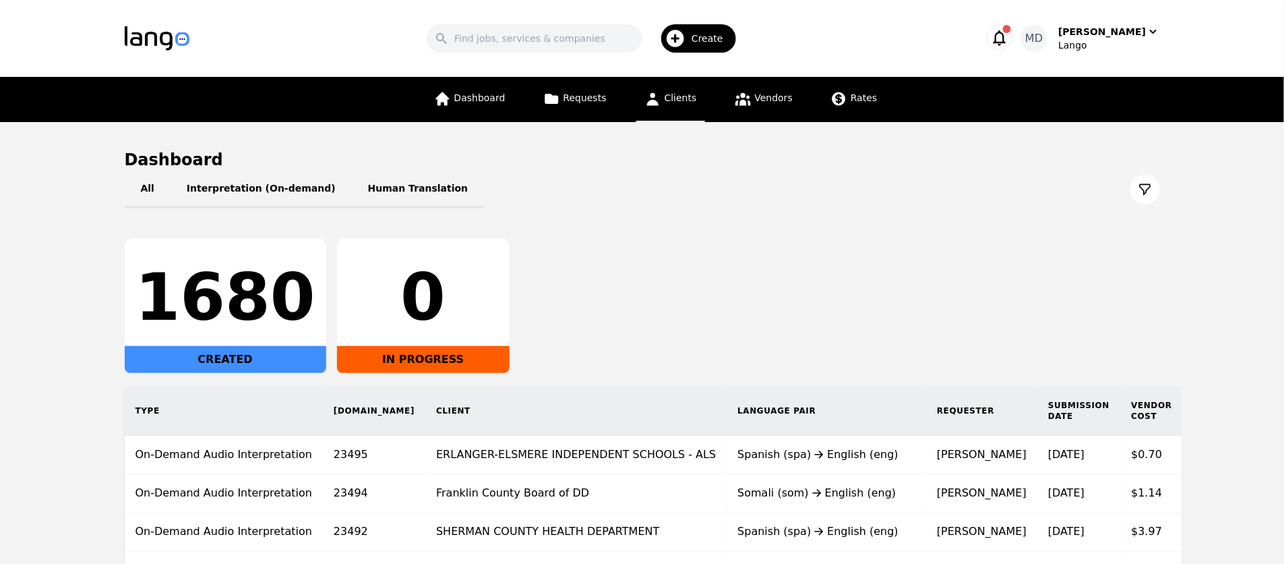
click at [661, 102] on icon at bounding box center [652, 98] width 17 height 17
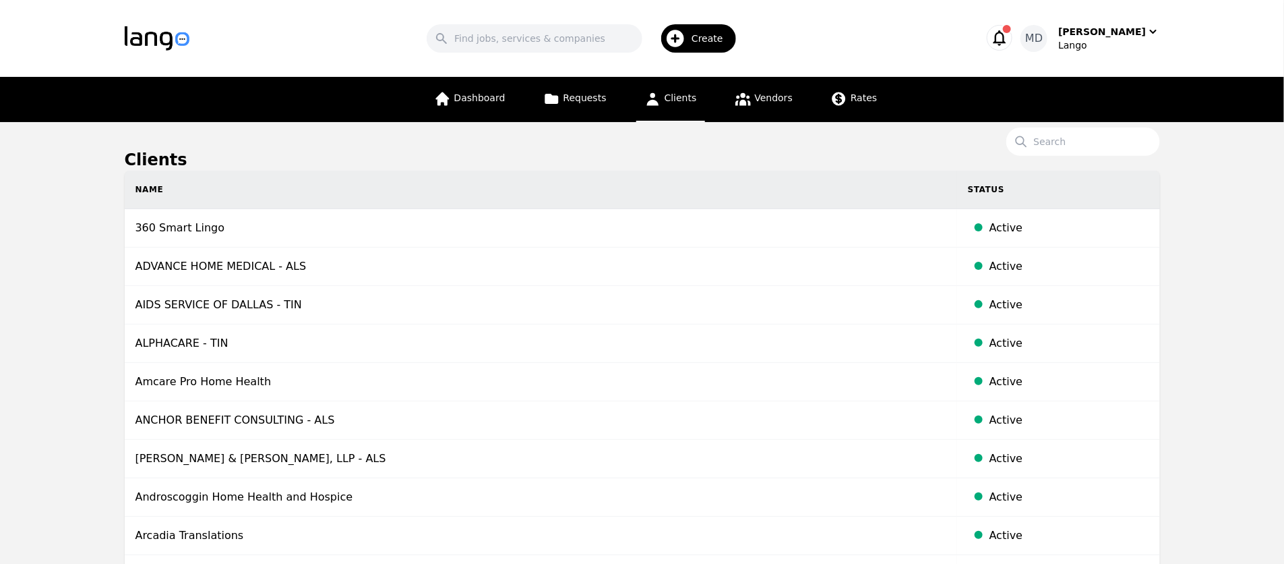
click at [1102, 156] on h1 "Clients" at bounding box center [643, 160] width 1036 height 22
click at [1092, 142] on input "Search" at bounding box center [1084, 141] width 154 height 28
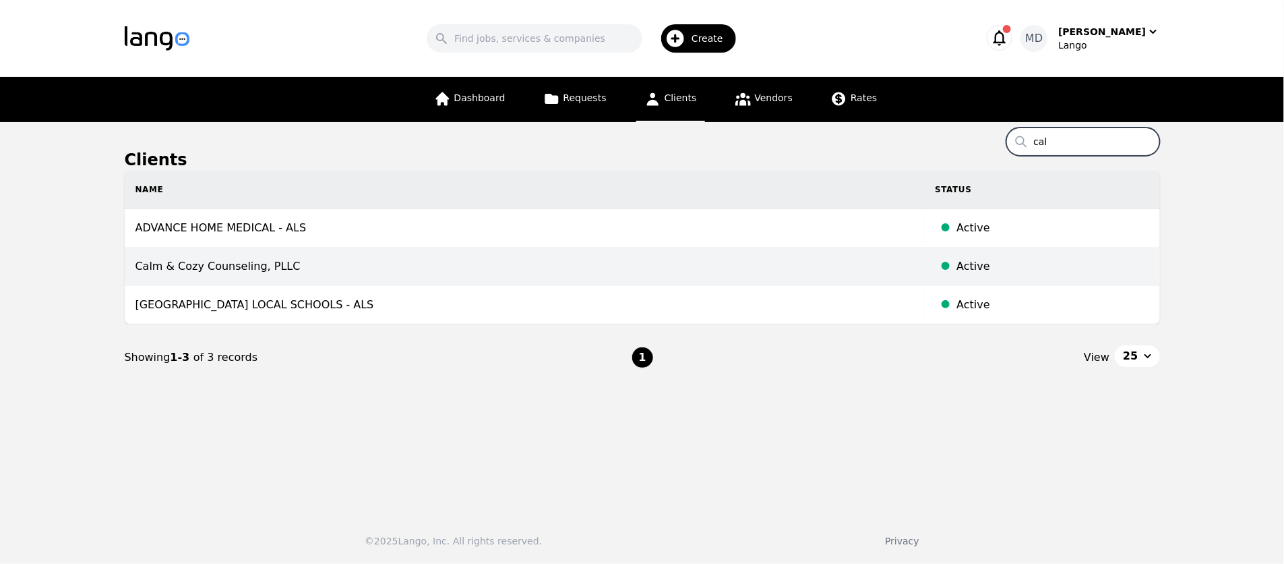
type input "cal"
click at [317, 256] on td "Calm & Cozy Counseling, PLLC" at bounding box center [525, 266] width 800 height 38
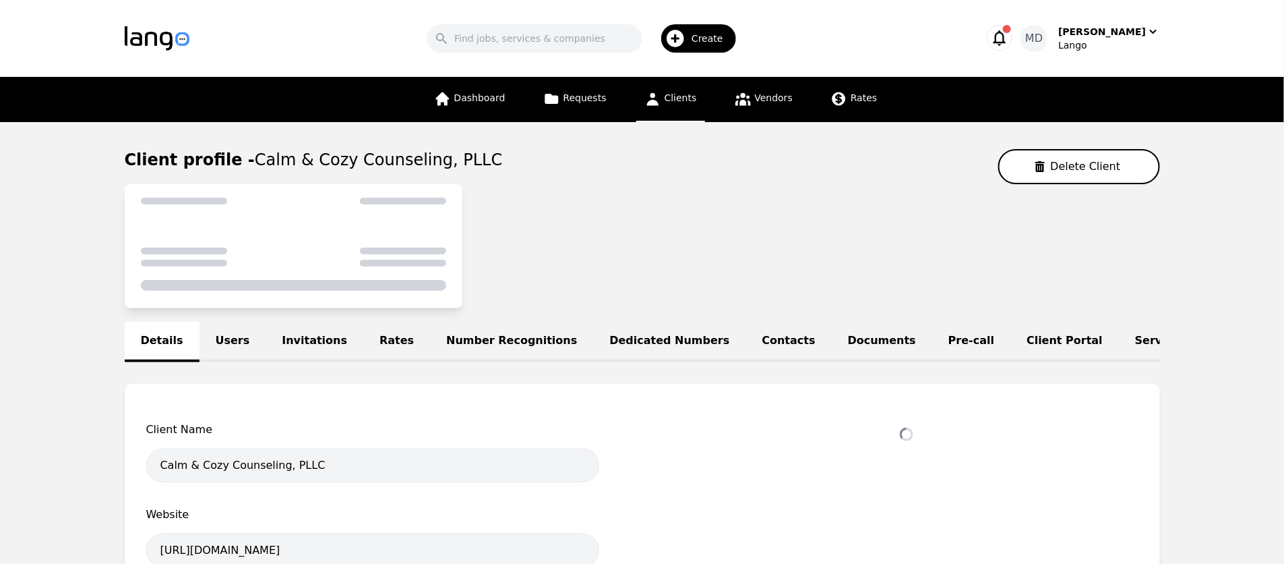
select select "active"
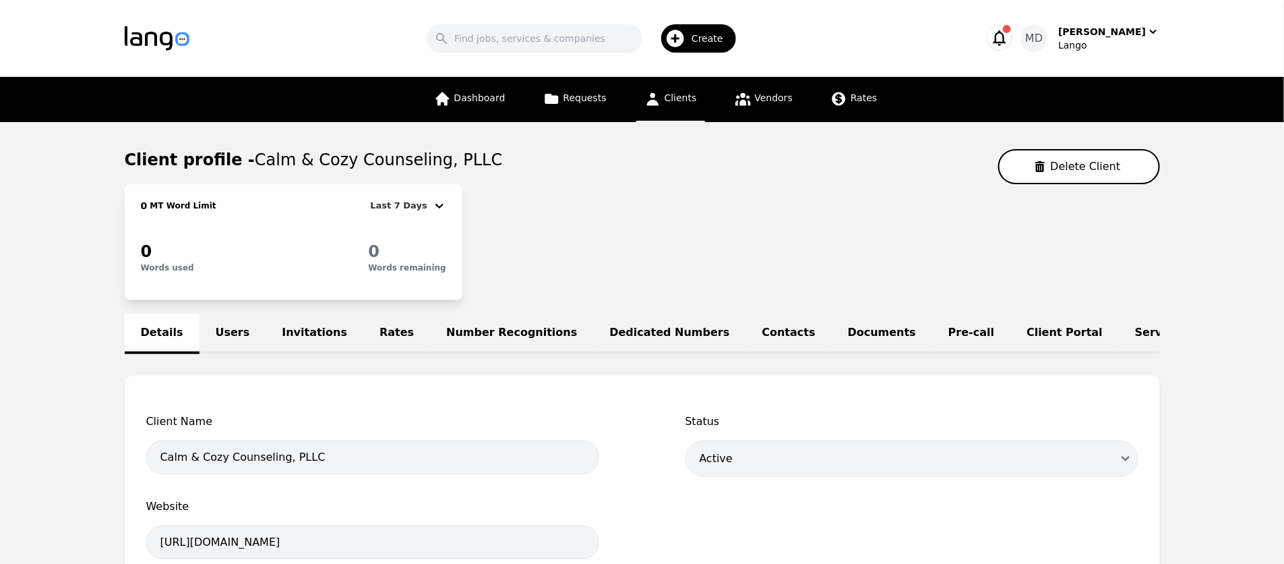
click at [287, 334] on link "Invitations" at bounding box center [315, 333] width 98 height 40
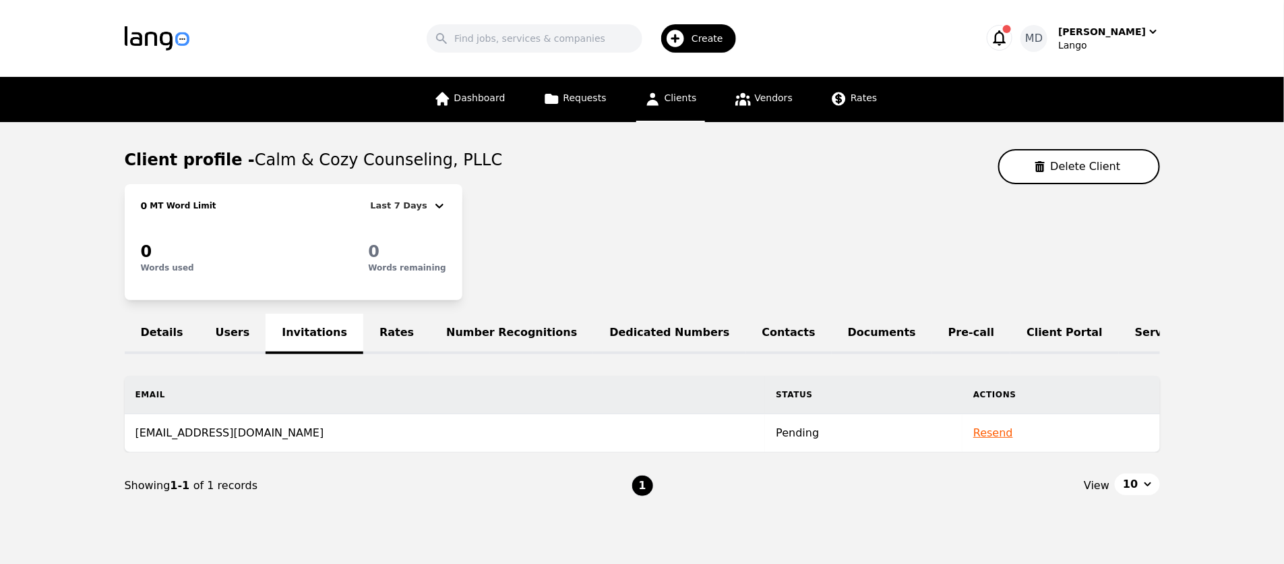
scroll to position [40, 0]
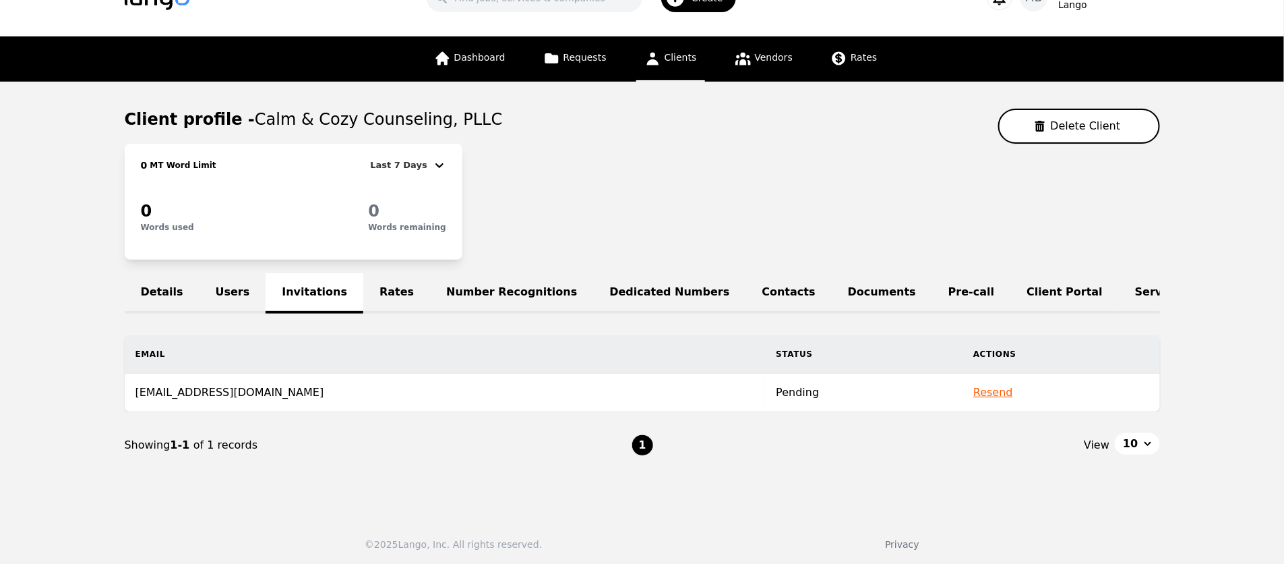
click at [986, 388] on button "Resend" at bounding box center [993, 392] width 40 height 16
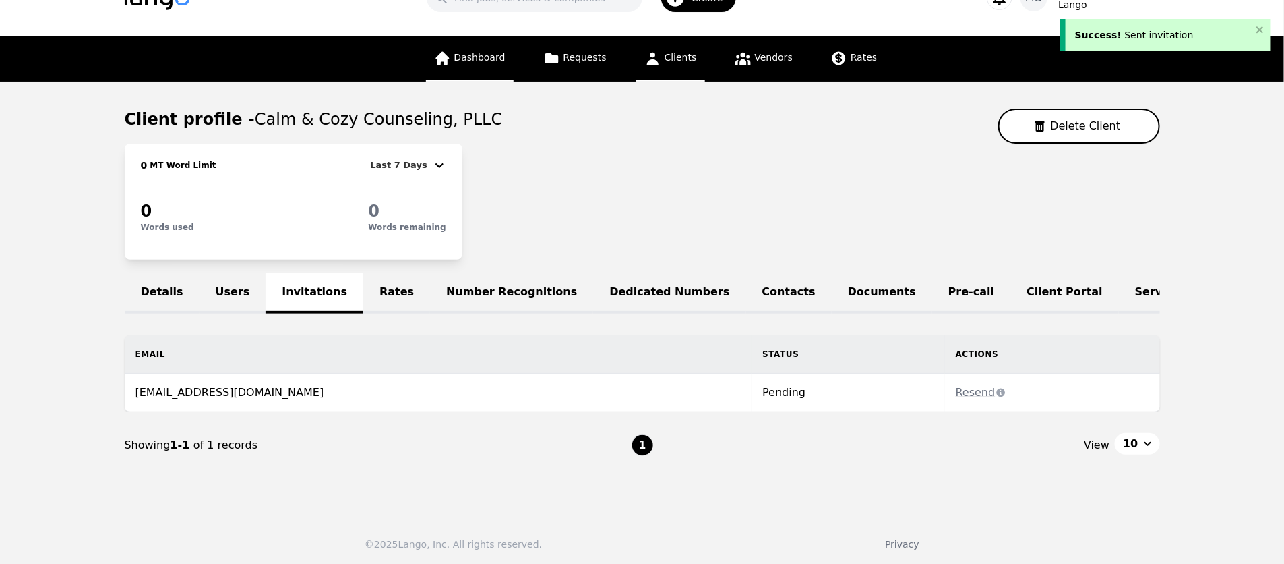
click at [500, 57] on span "Dashboard" at bounding box center [479, 57] width 51 height 11
